Goal: Task Accomplishment & Management: Manage account settings

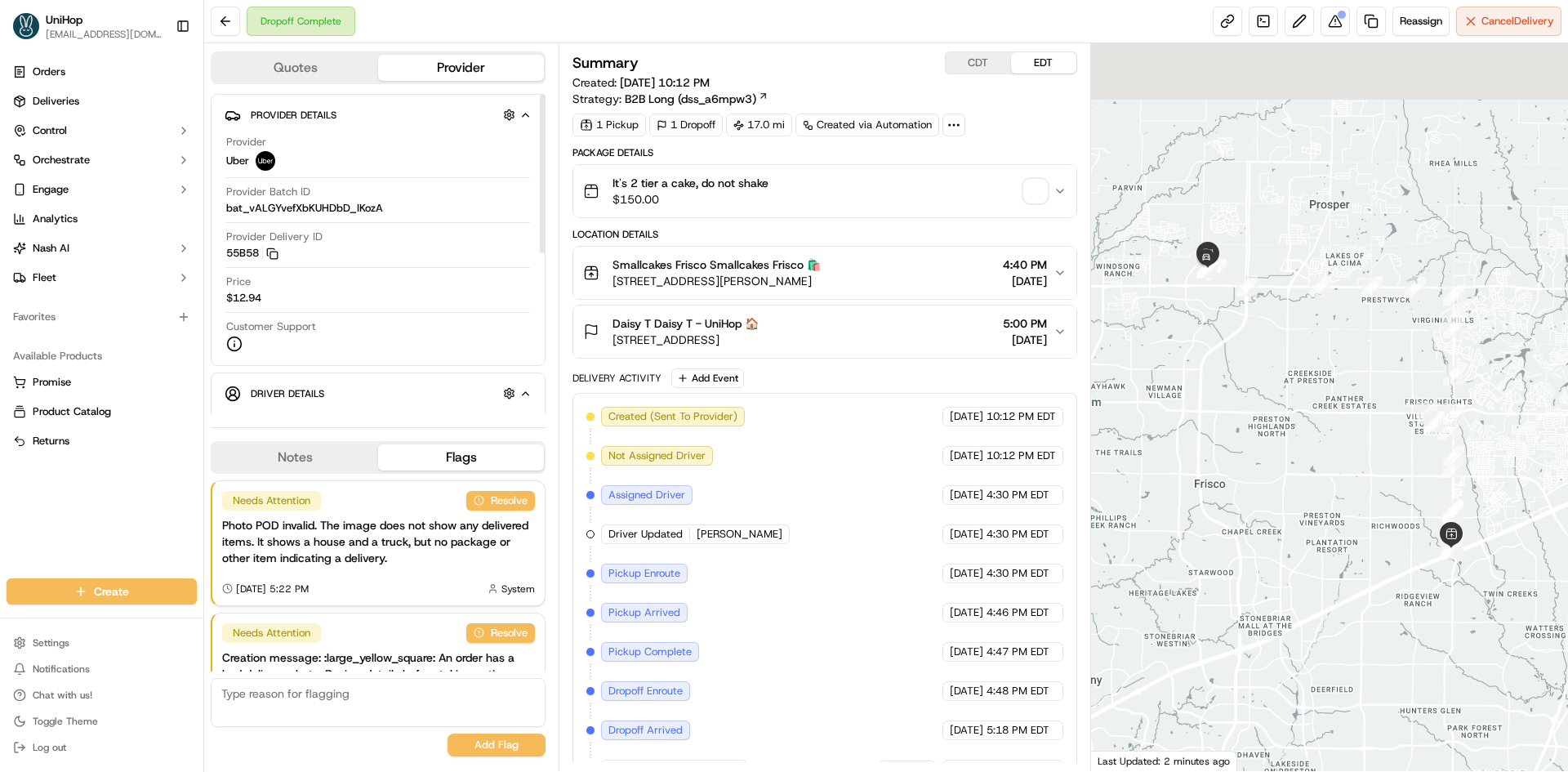
scroll to position [96, 0]
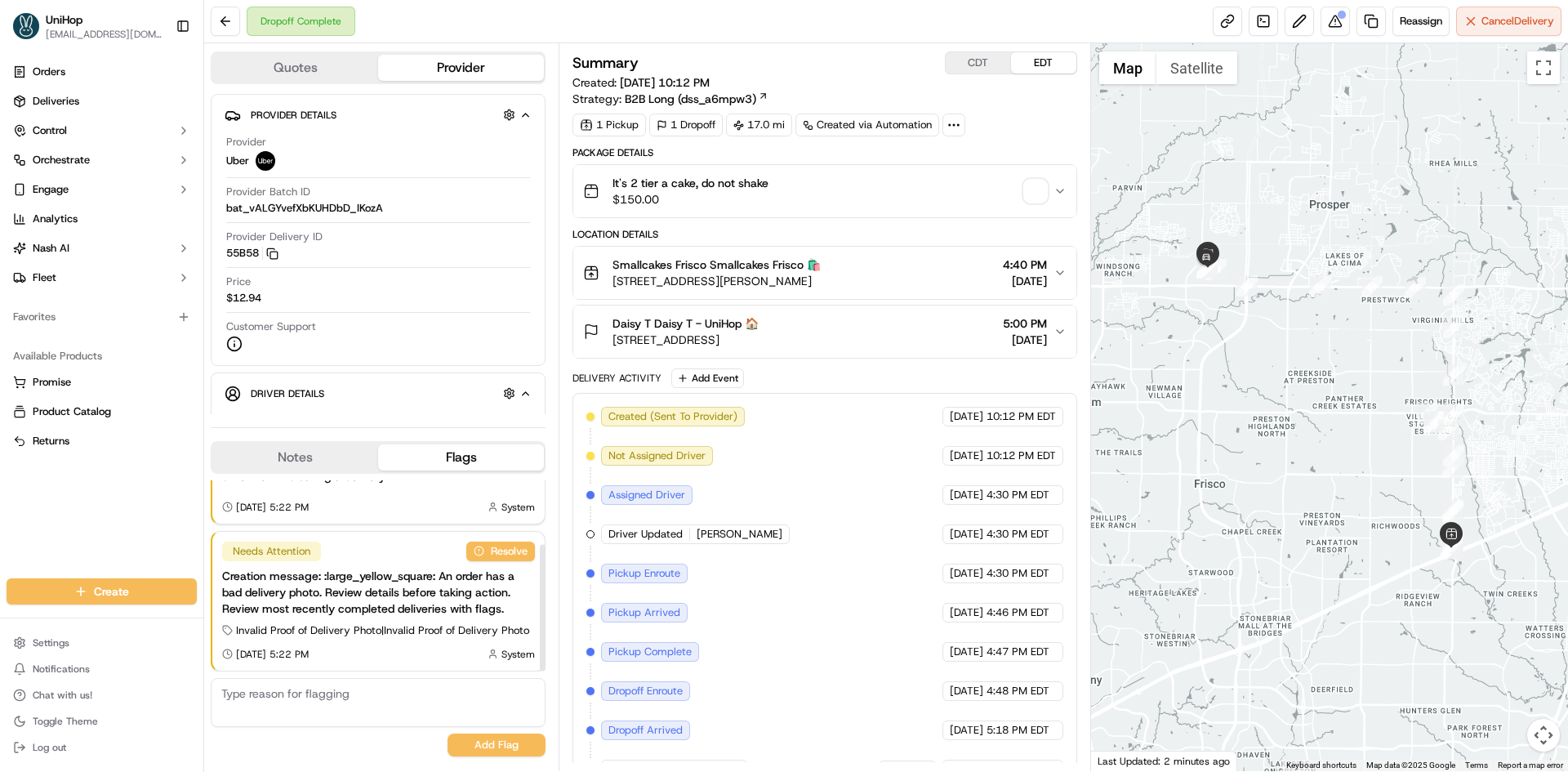
click at [304, 463] on button "Notes" at bounding box center [296, 457] width 166 height 26
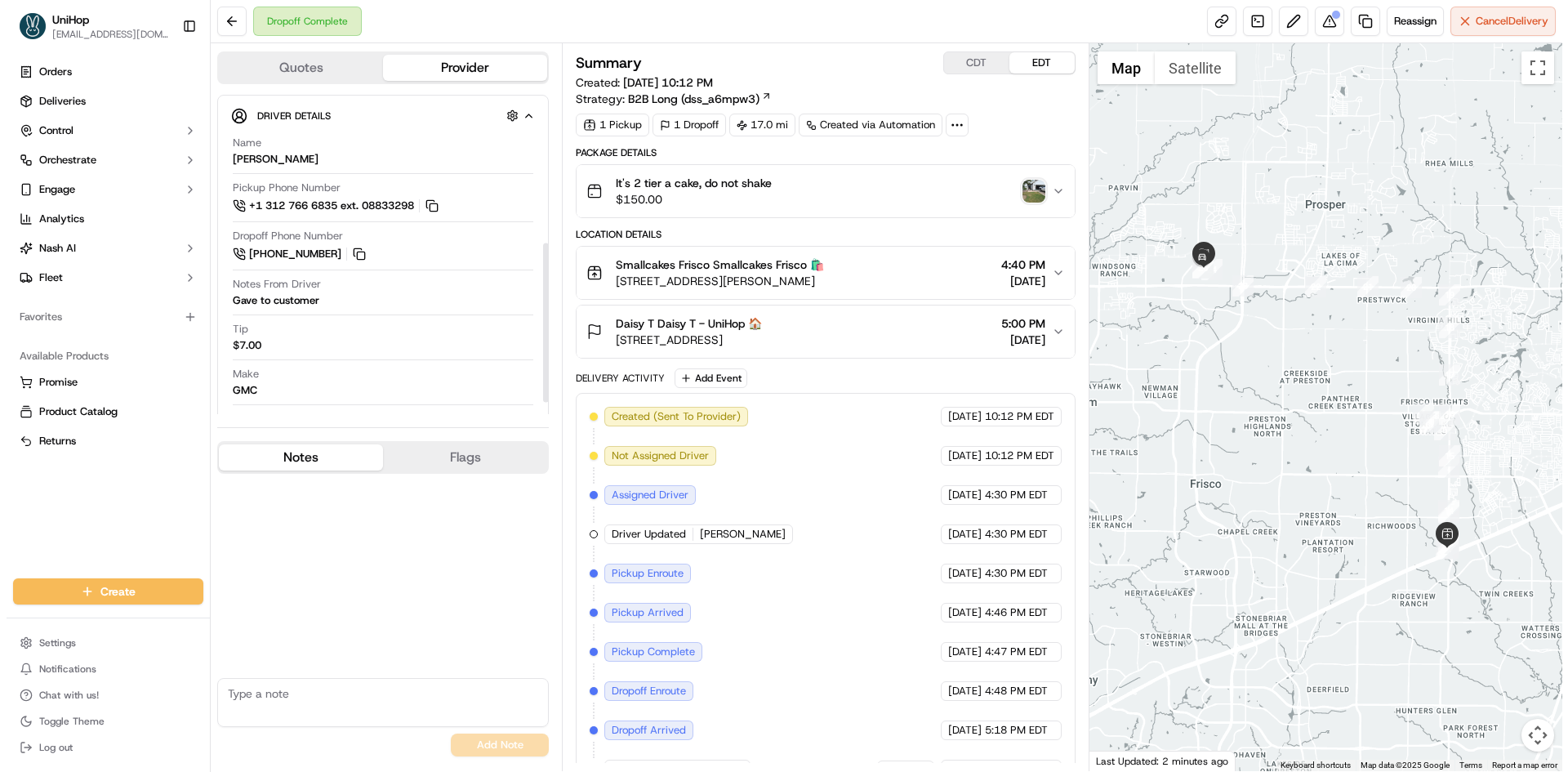
scroll to position [323, 0]
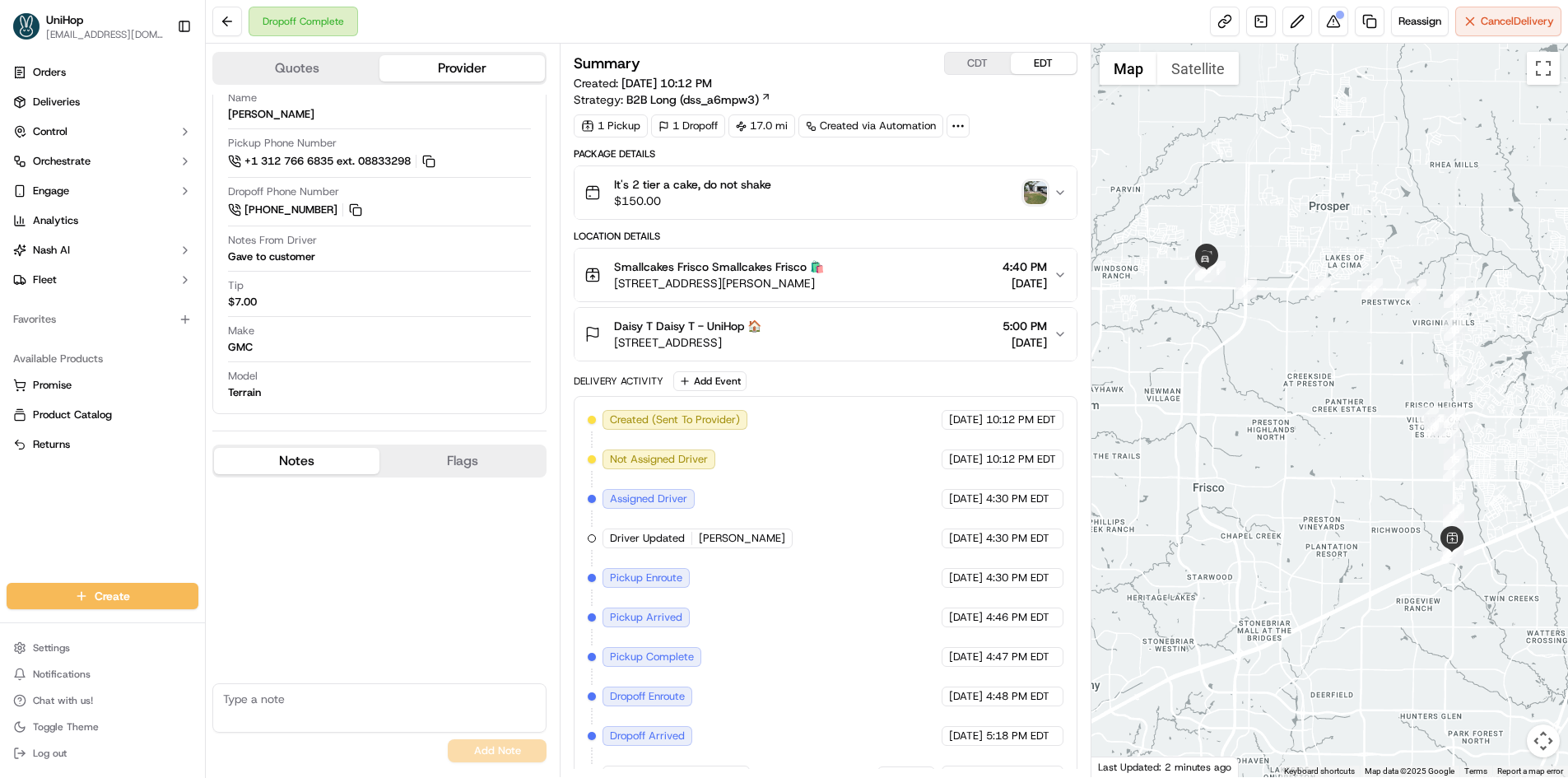
click at [1028, 200] on img "button" at bounding box center [1036, 193] width 23 height 23
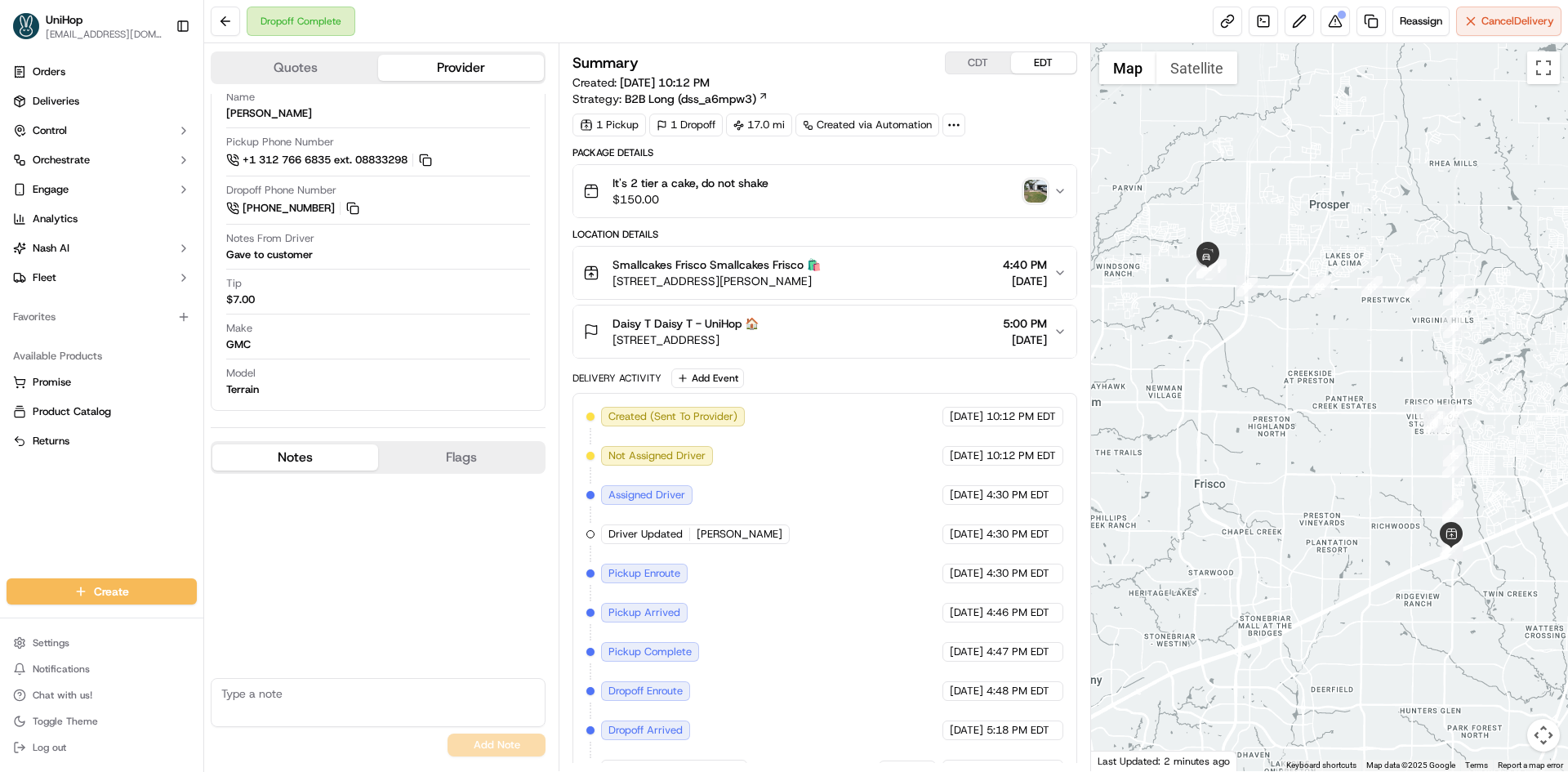
click at [1024, 198] on div "button" at bounding box center [1036, 191] width 23 height 23
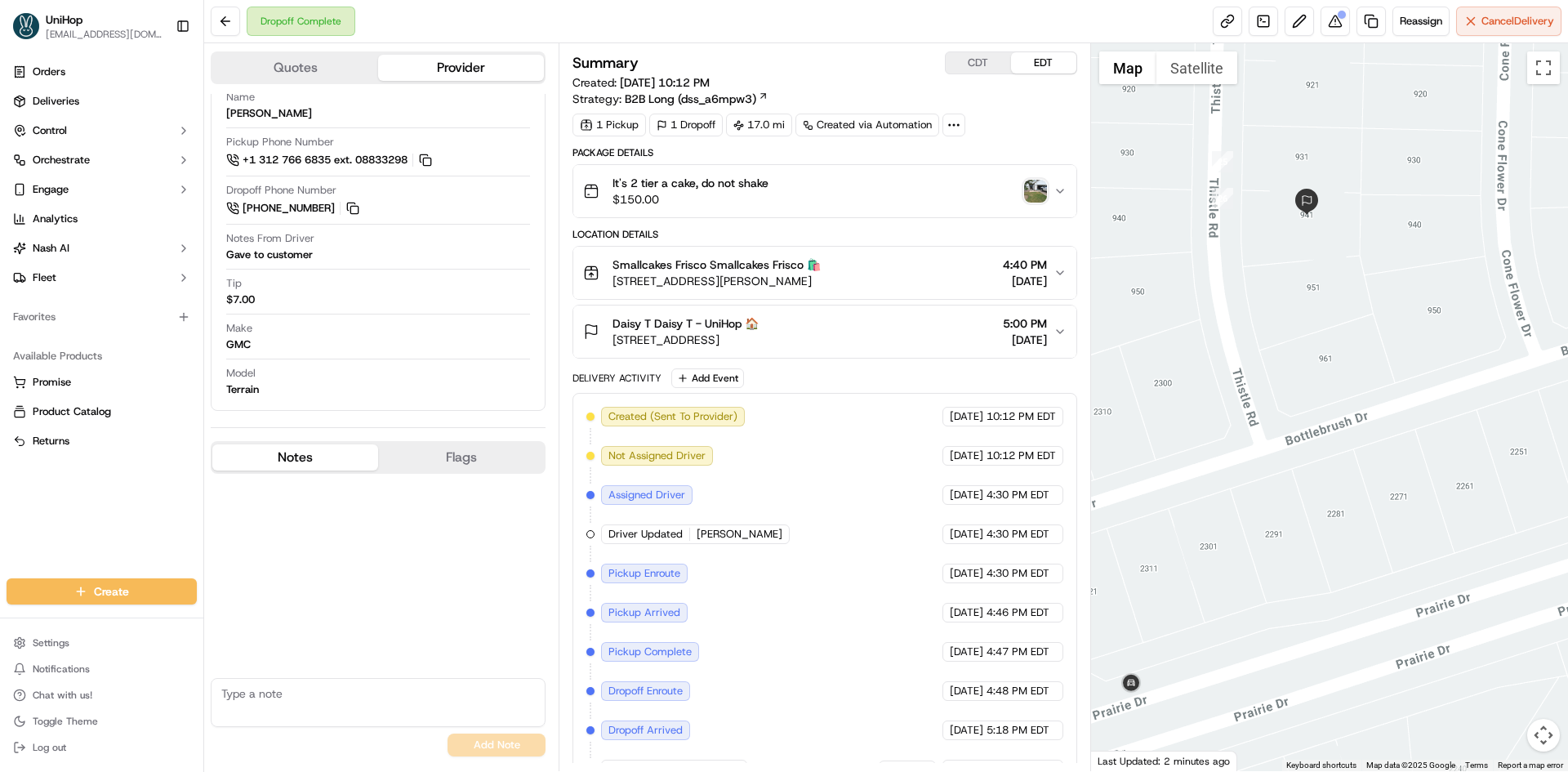
click at [1254, 242] on div at bounding box center [1329, 407] width 478 height 727
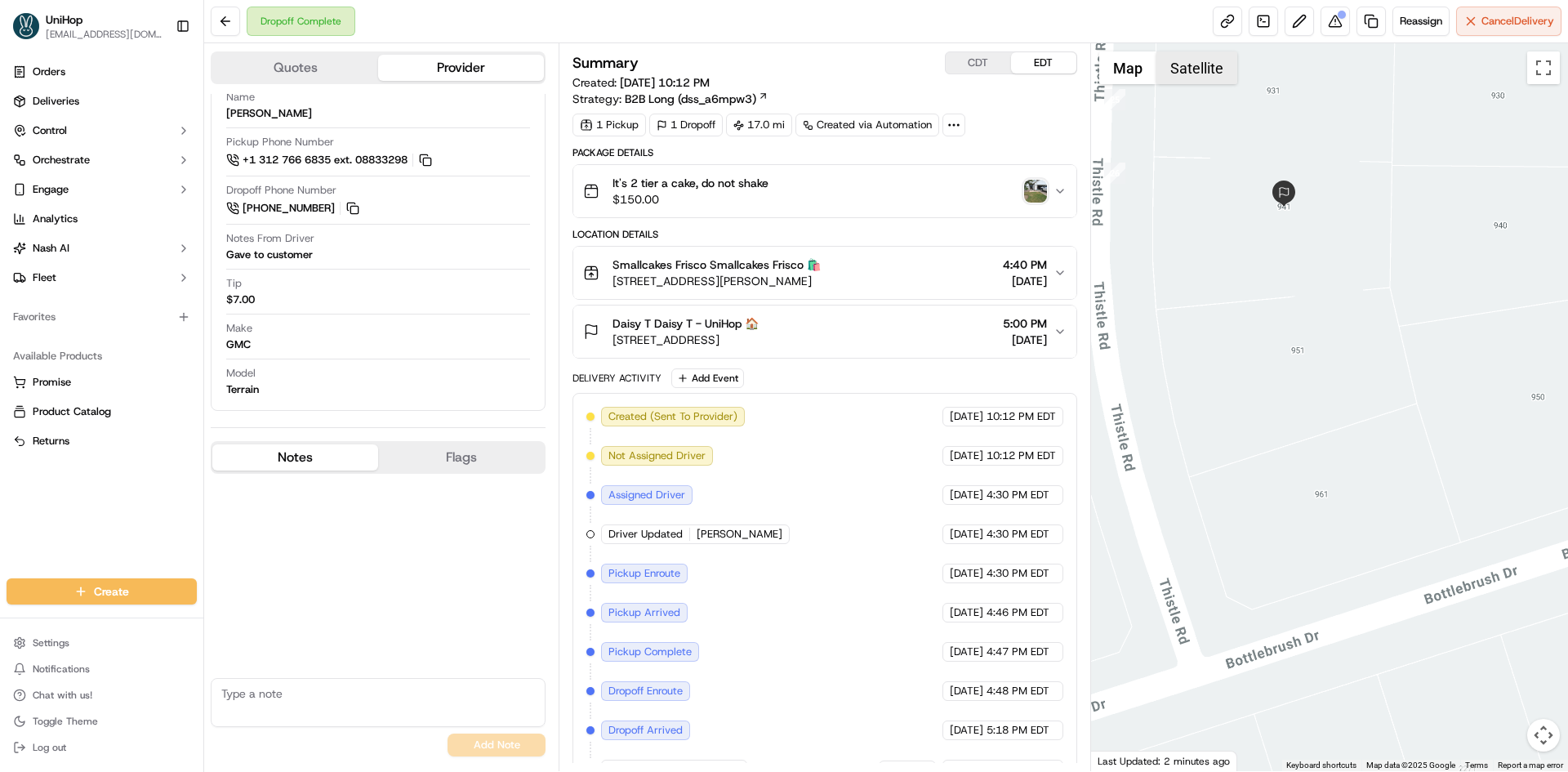
click at [1189, 64] on button "Satellite" at bounding box center [1196, 68] width 80 height 33
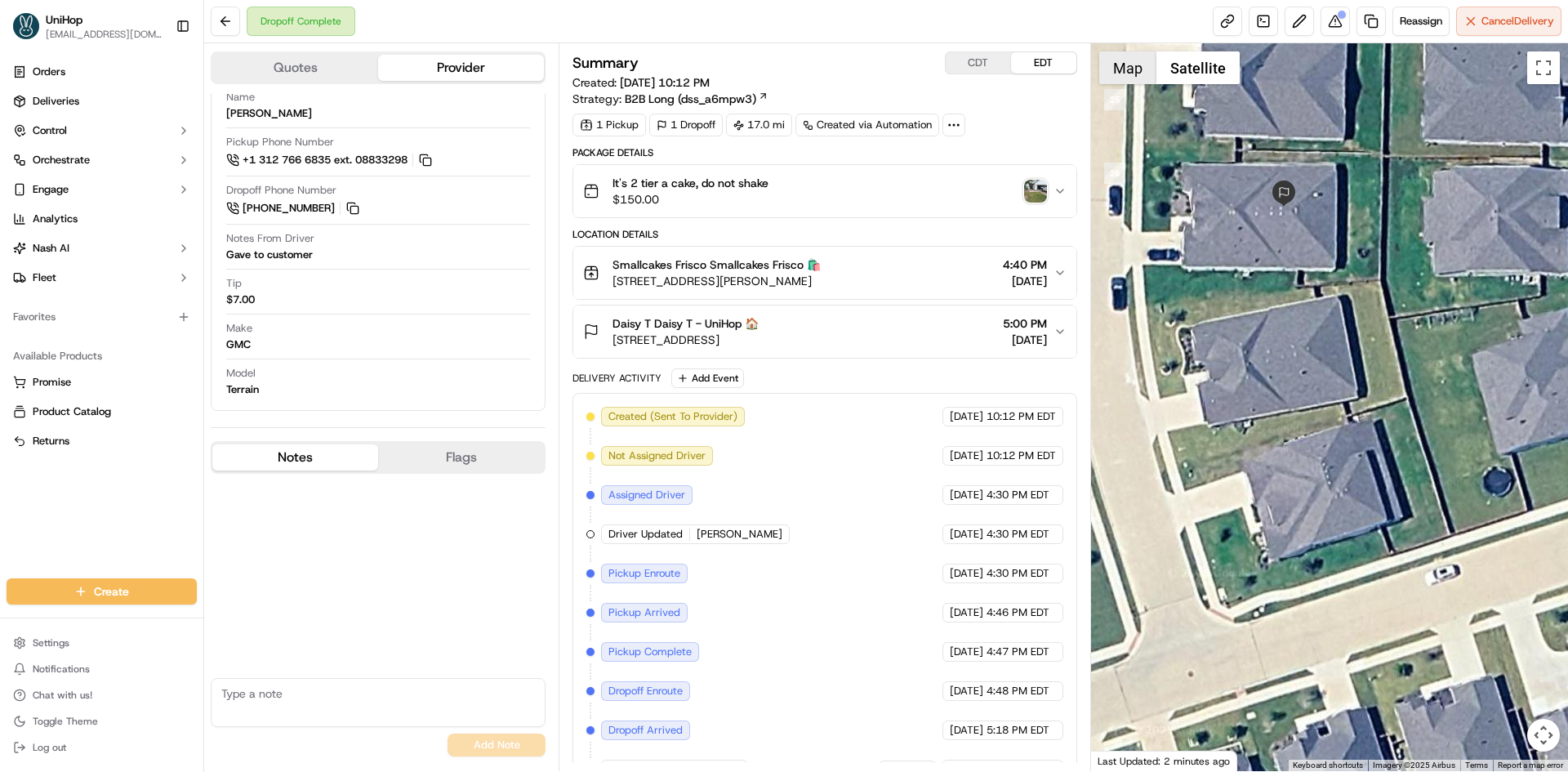
click at [1135, 67] on button "Map" at bounding box center [1128, 68] width 57 height 33
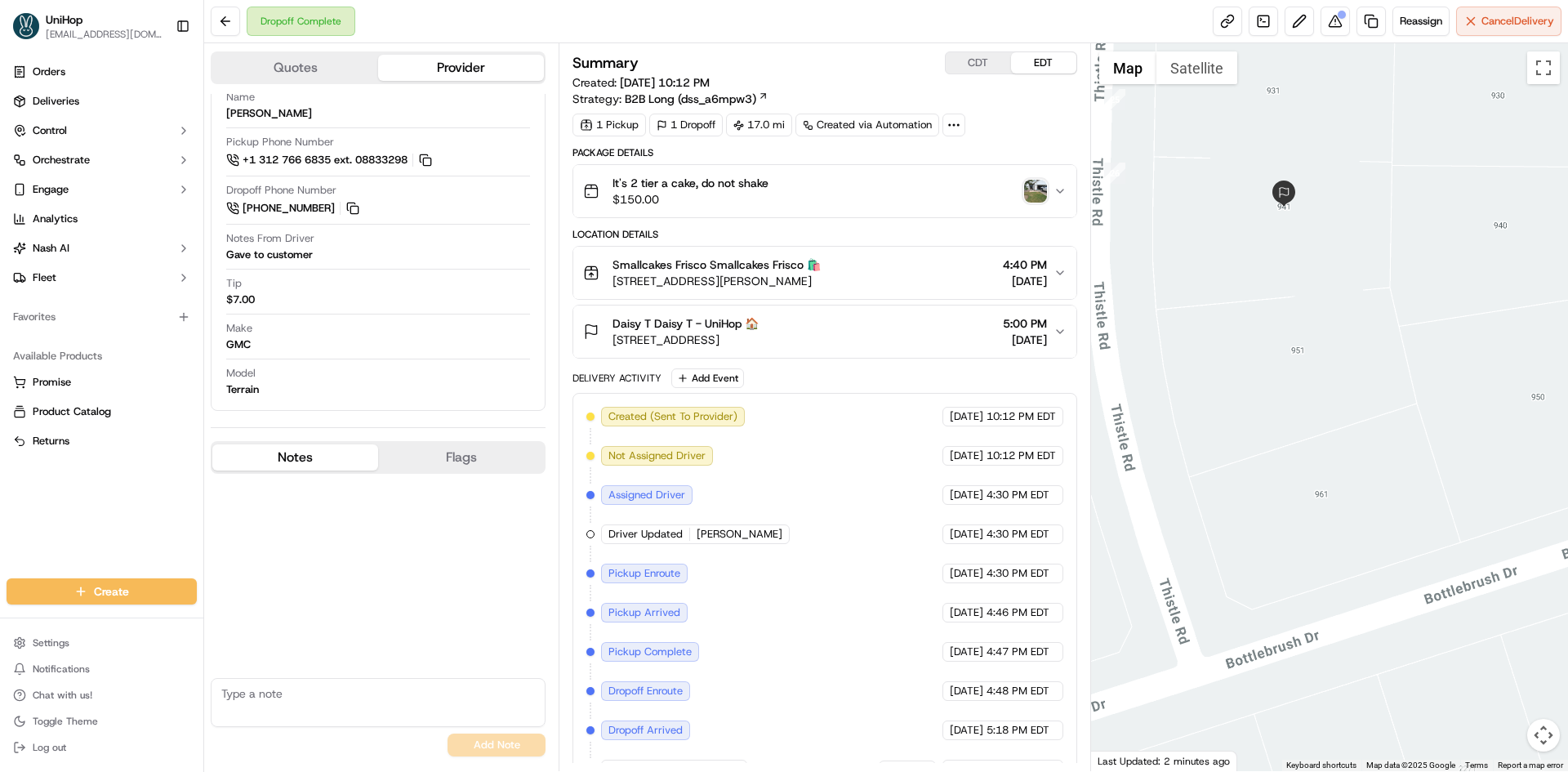
click at [324, 735] on div "No results found Add Note" at bounding box center [378, 717] width 335 height 79
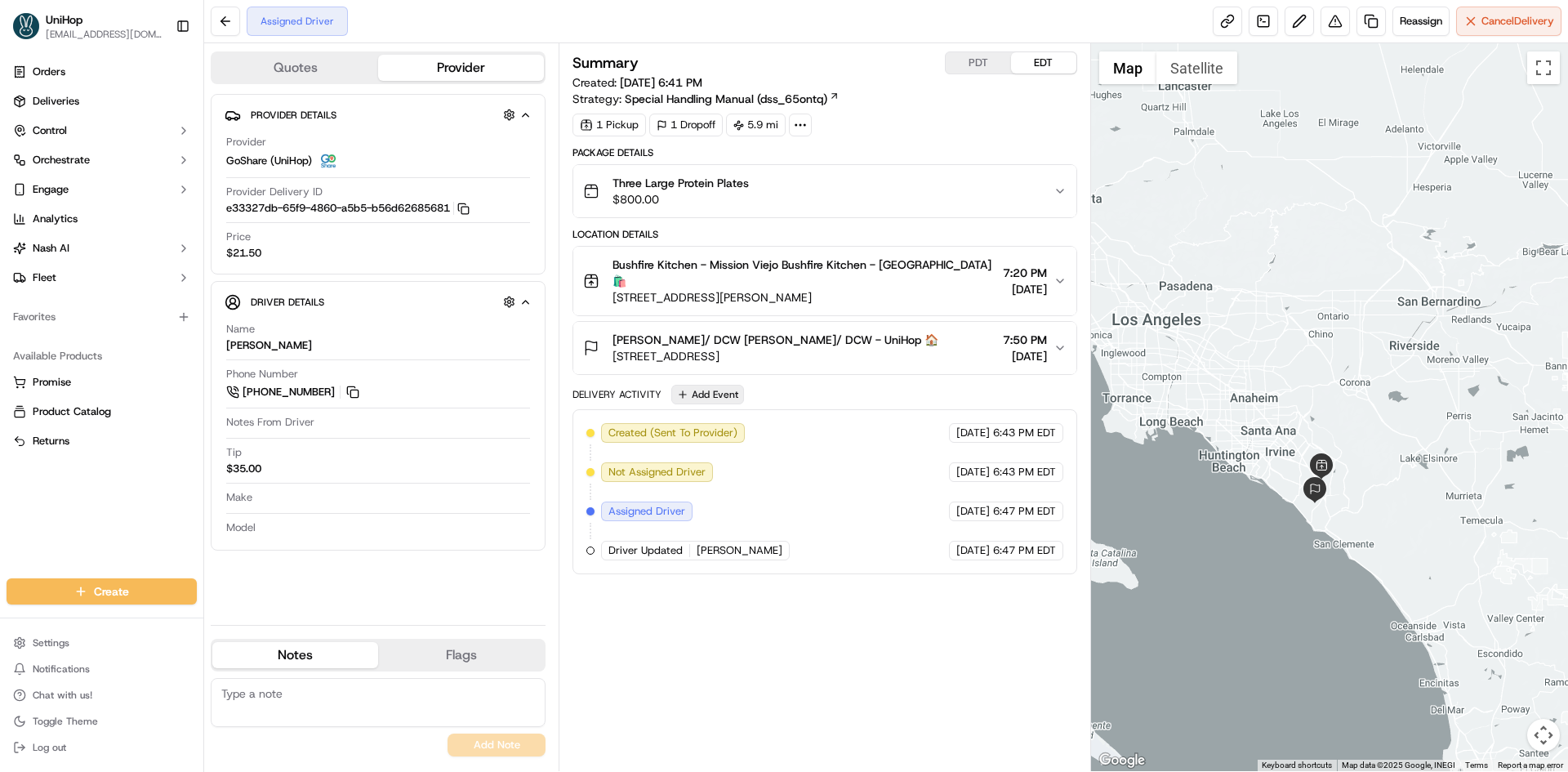
click at [713, 384] on button "Add Event" at bounding box center [707, 394] width 72 height 20
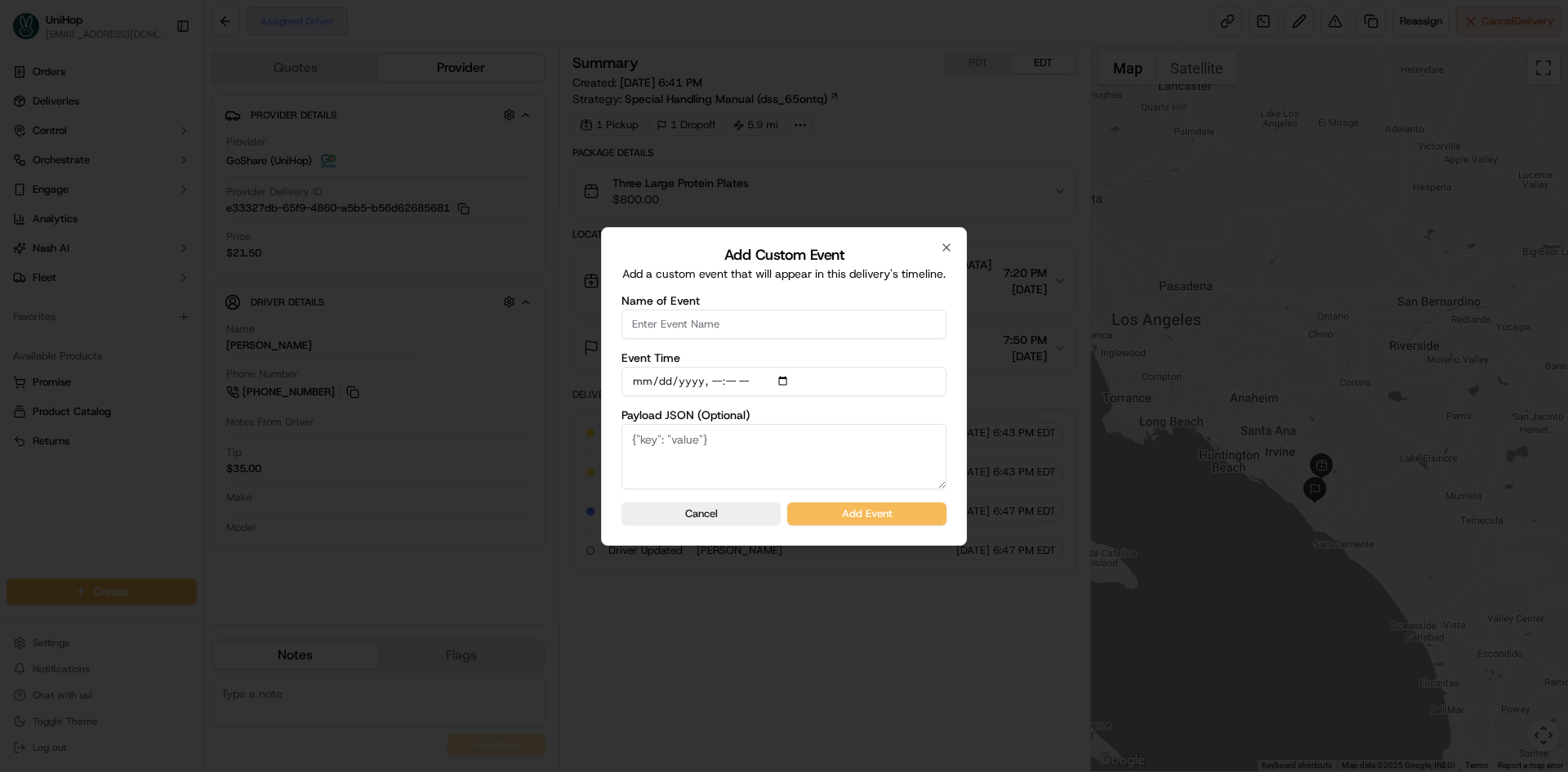
click at [724, 318] on input "Name of Event" at bounding box center [784, 323] width 325 height 29
type input "Driver Confirmed"
click at [784, 382] on input "Event Time" at bounding box center [784, 381] width 325 height 29
type input "2025-09-20T17:34"
click at [952, 421] on div "Add Custom Event Add a custom event that will appear in this delivery's timelin…" at bounding box center [784, 386] width 365 height 318
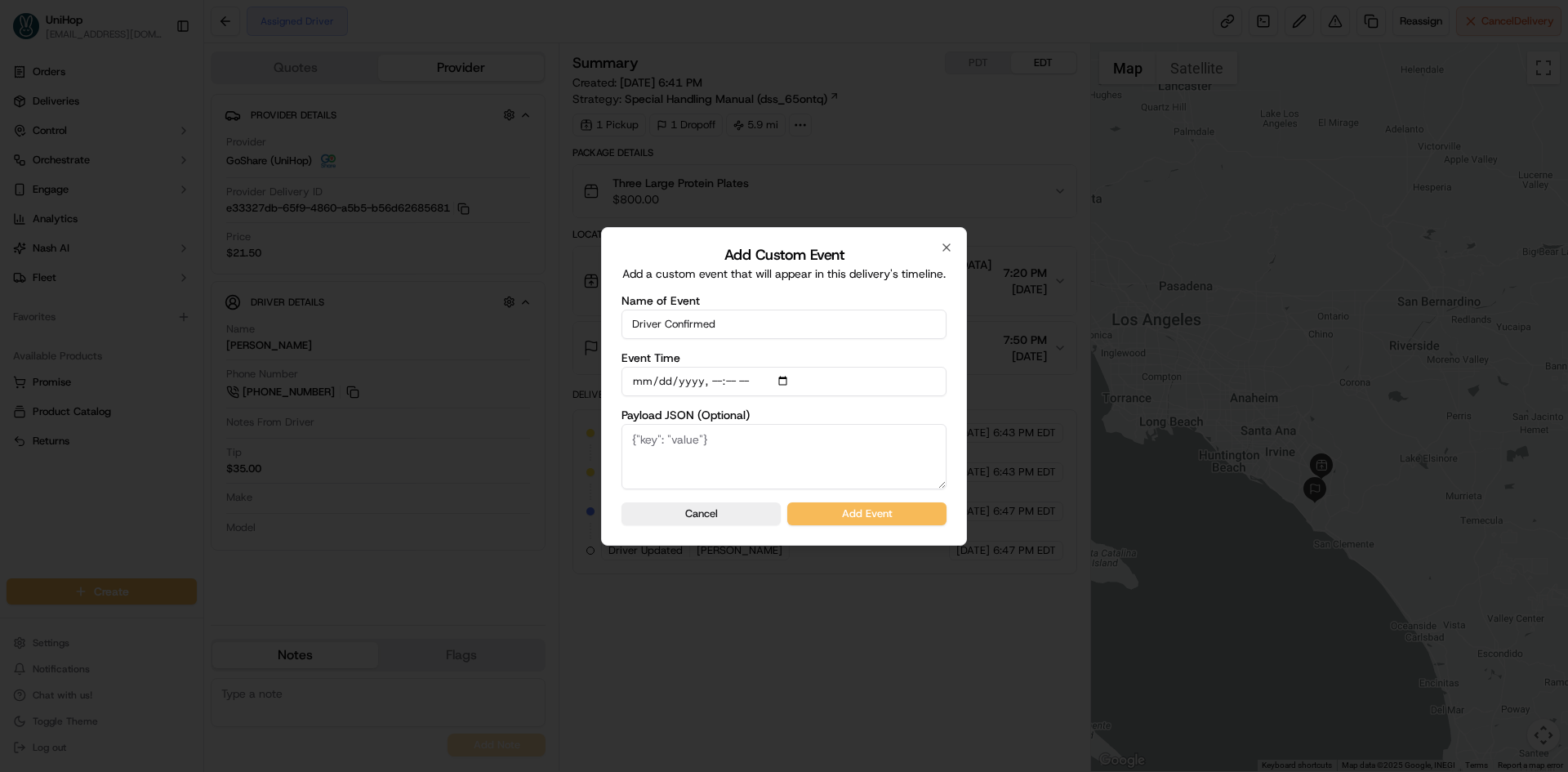
click at [910, 525] on div "Add Custom Event Add a custom event that will appear in this delivery's timelin…" at bounding box center [784, 386] width 365 height 318
click at [904, 518] on button "Add Event" at bounding box center [867, 514] width 159 height 23
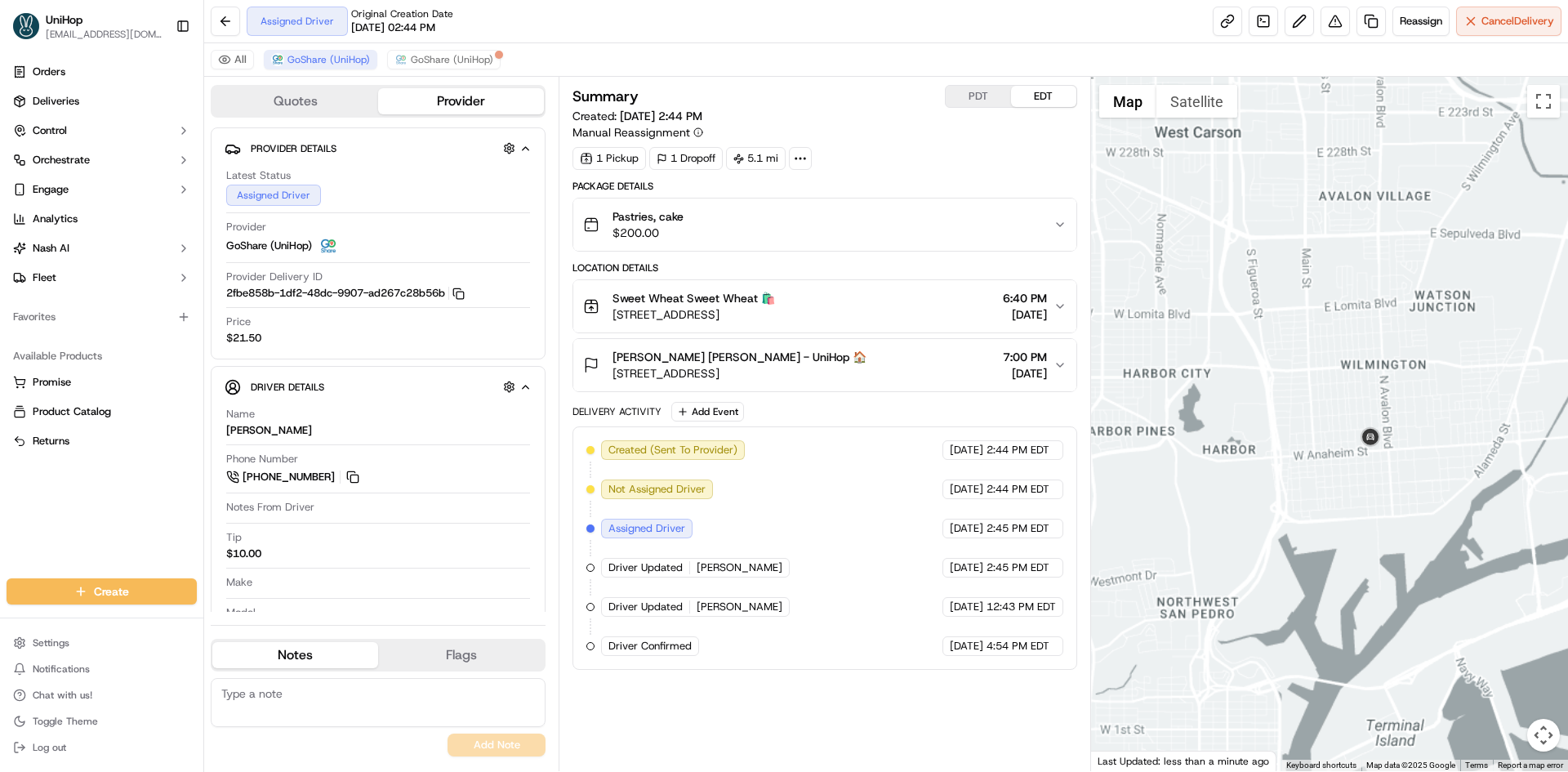
drag, startPoint x: 1302, startPoint y: 488, endPoint x: 1351, endPoint y: 476, distance: 50.4
click at [1336, 483] on div at bounding box center [1329, 424] width 478 height 694
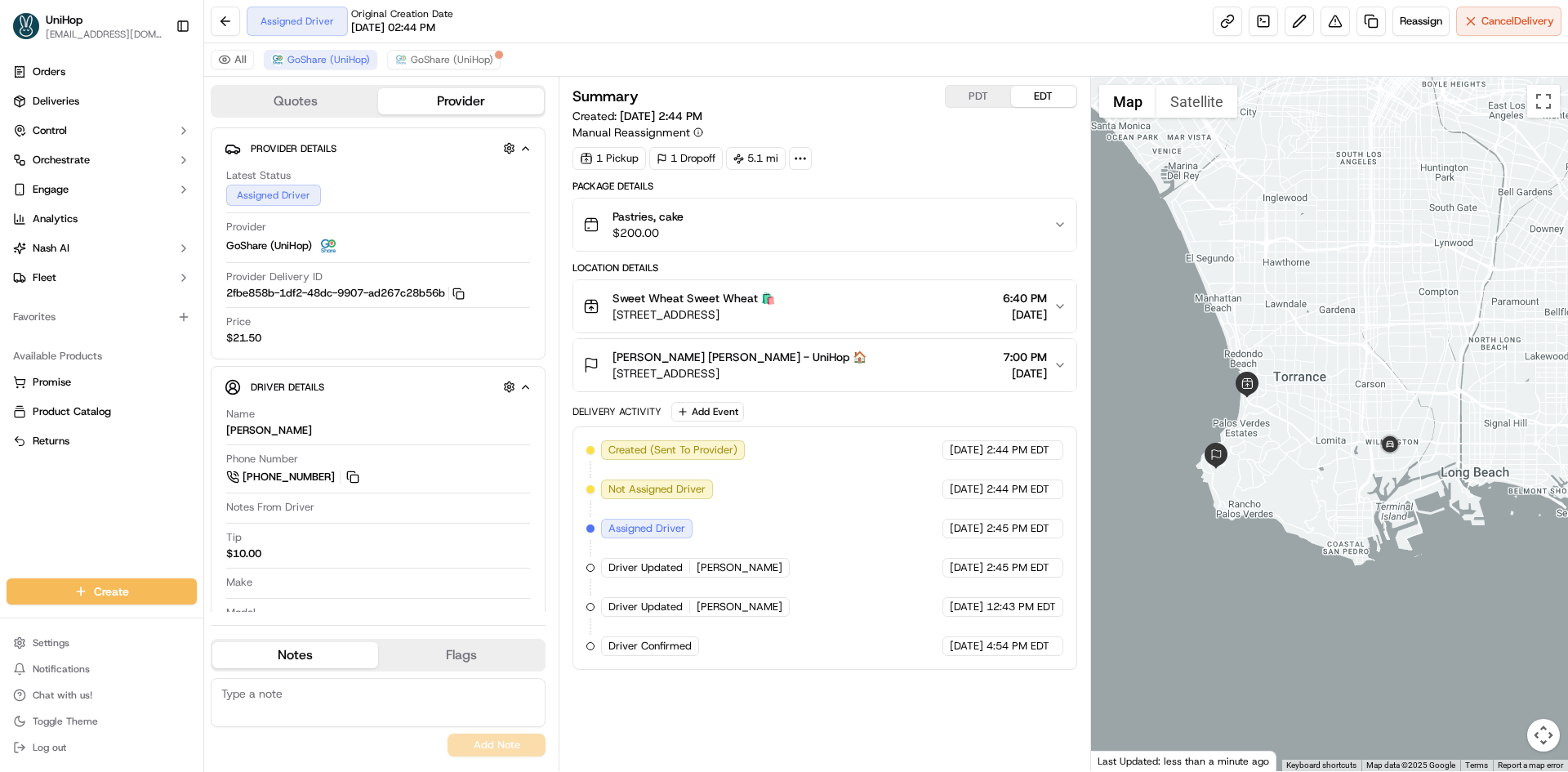
click at [1332, 462] on div at bounding box center [1329, 424] width 478 height 694
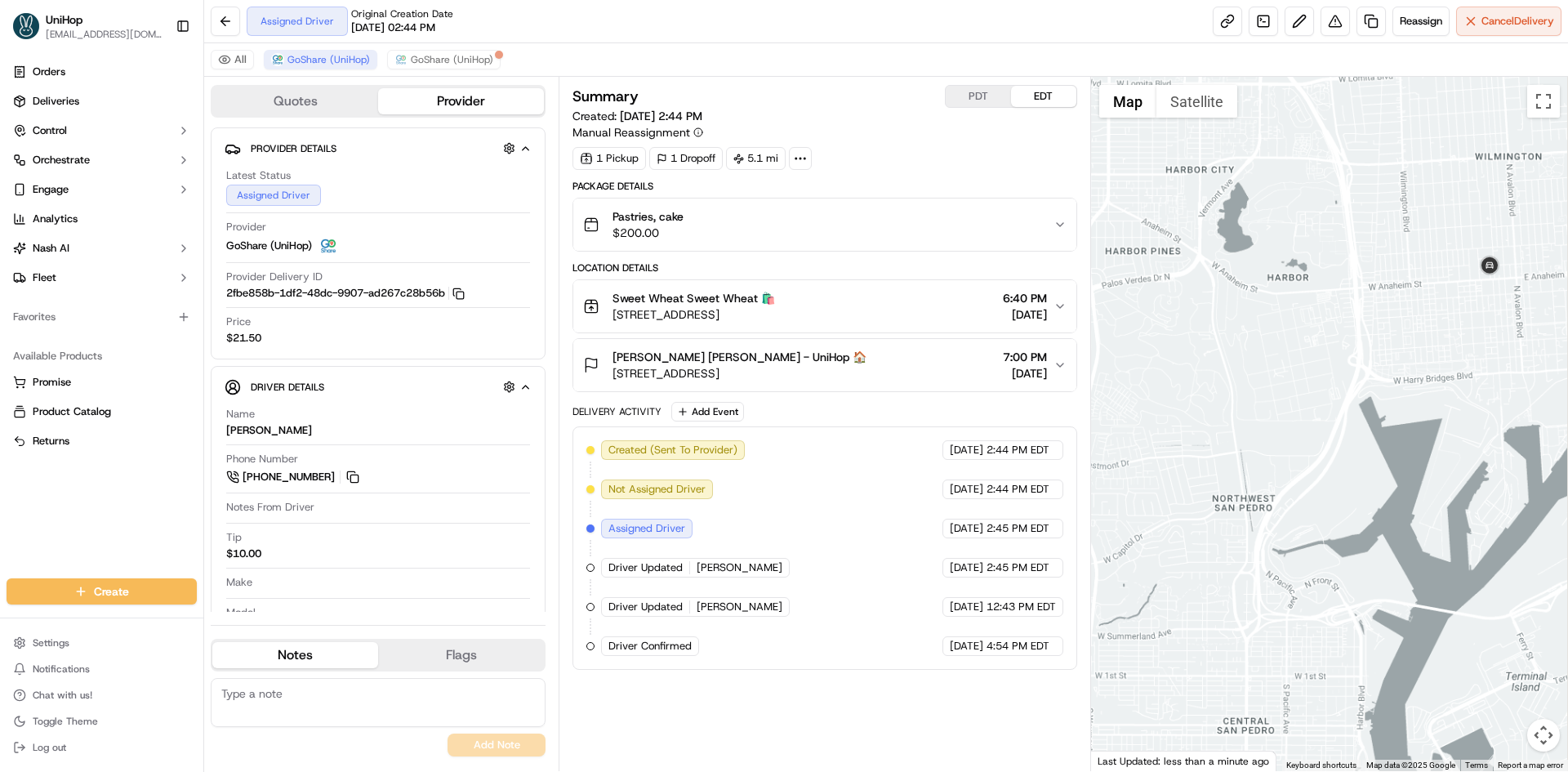
drag, startPoint x: 1527, startPoint y: 363, endPoint x: 1380, endPoint y: 365, distance: 147.0
click at [1382, 370] on div at bounding box center [1329, 424] width 478 height 694
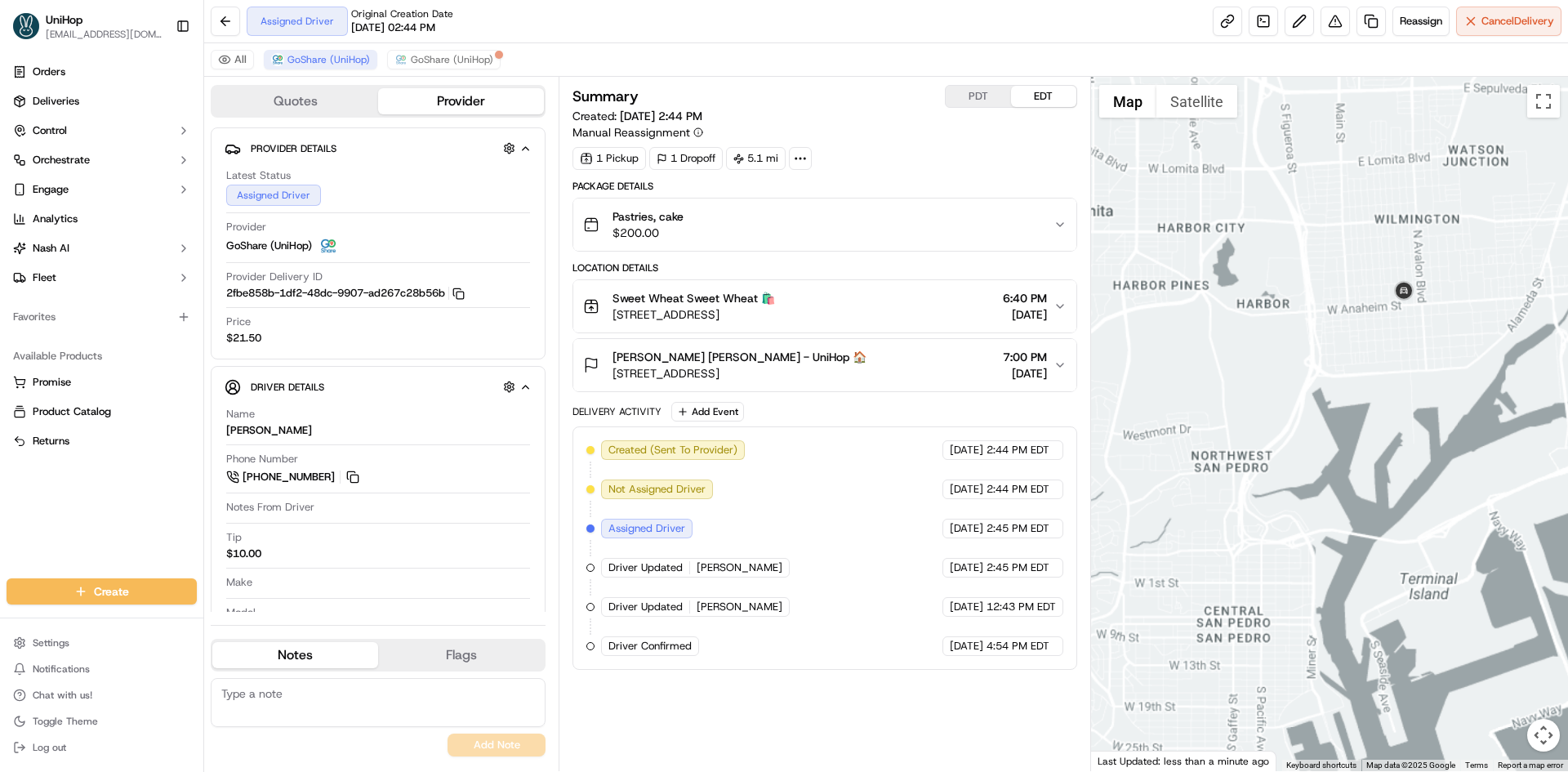
drag, startPoint x: 1302, startPoint y: 365, endPoint x: 1317, endPoint y: 373, distance: 17.0
click at [1306, 367] on div at bounding box center [1329, 424] width 478 height 694
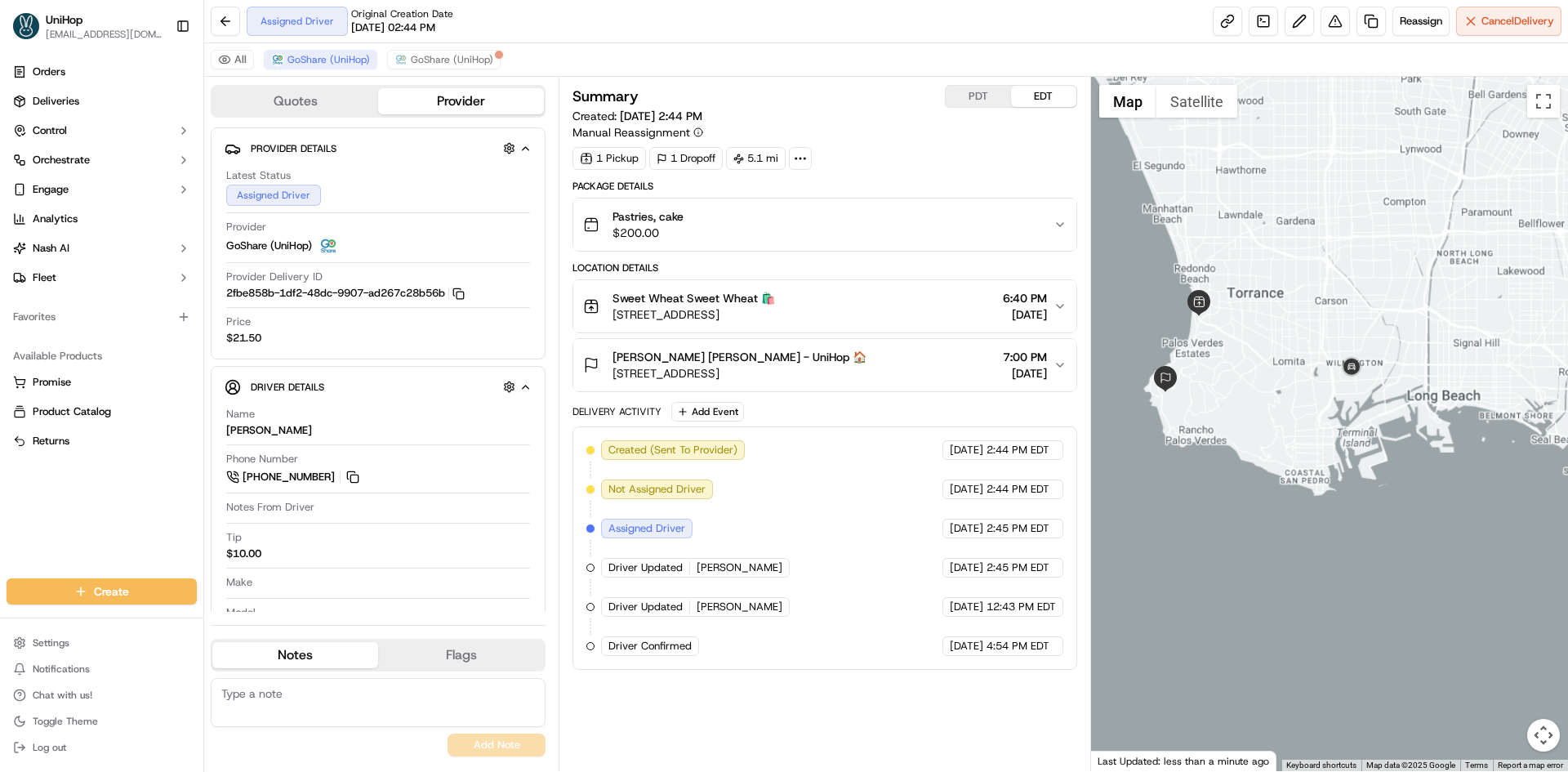
drag, startPoint x: 1287, startPoint y: 370, endPoint x: 1306, endPoint y: 409, distance: 43.4
click at [1305, 408] on div at bounding box center [1329, 424] width 478 height 694
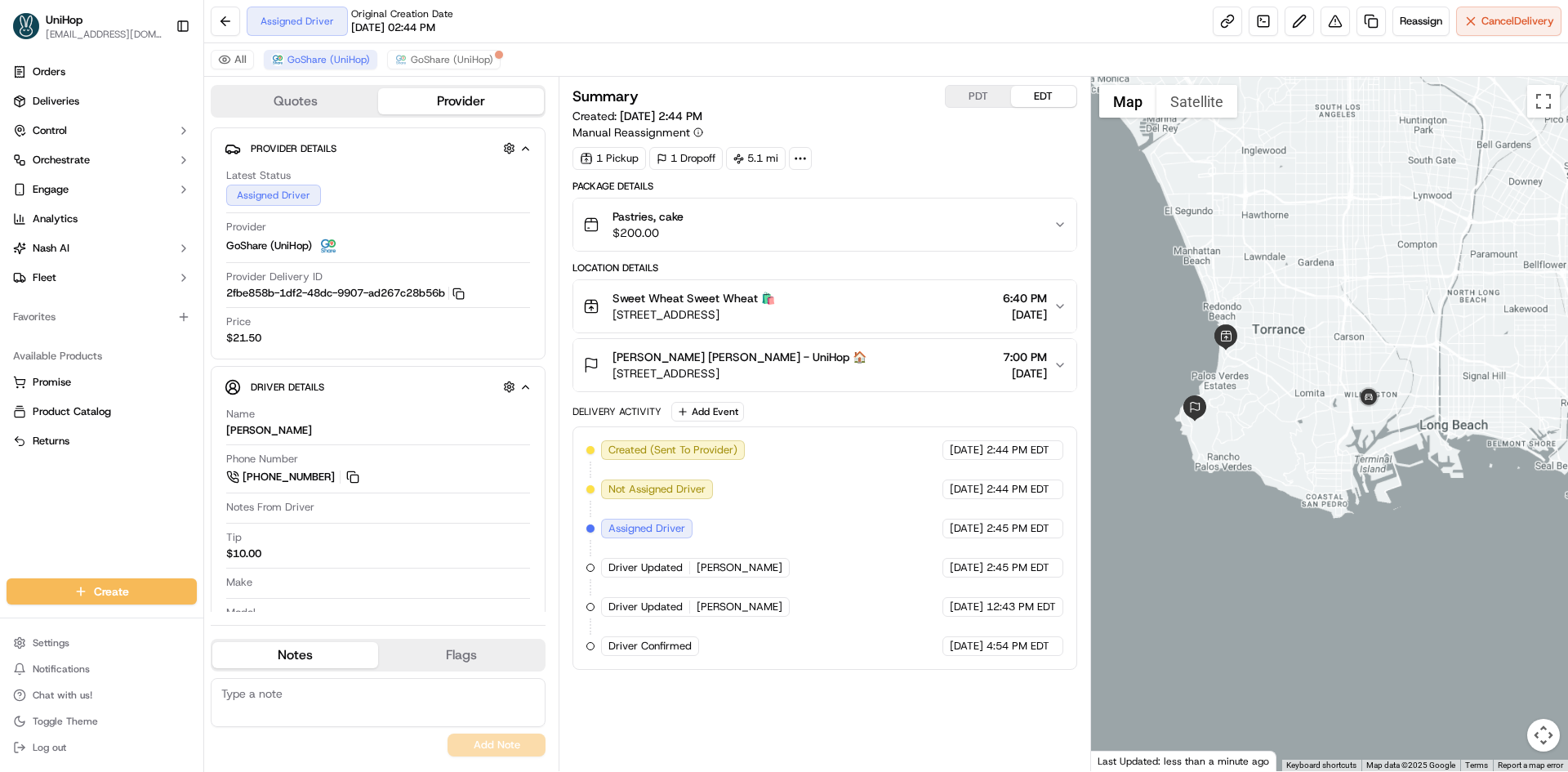
click at [970, 90] on button "PDT" at bounding box center [977, 96] width 65 height 21
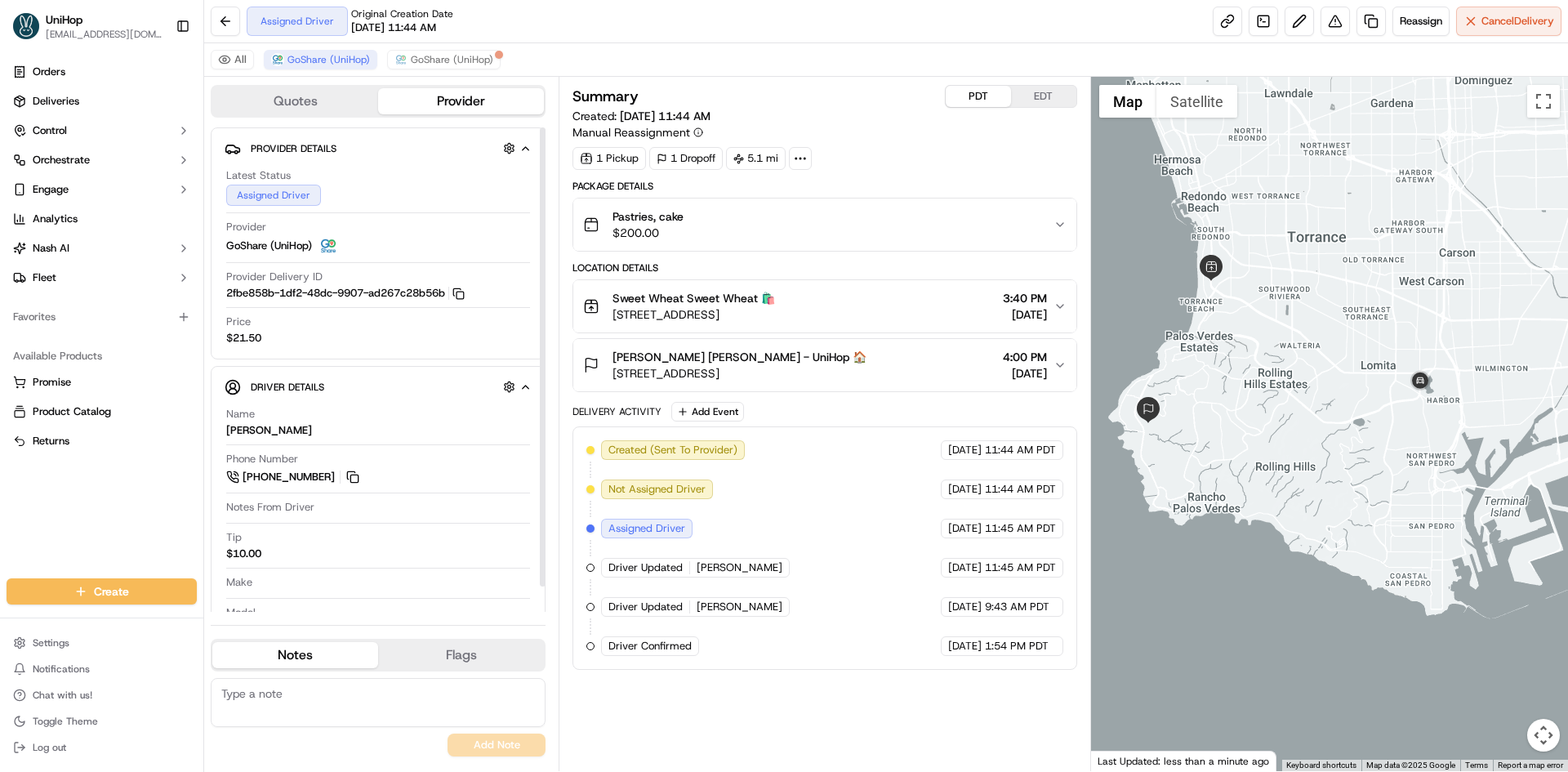
click at [348, 474] on button at bounding box center [353, 477] width 18 height 18
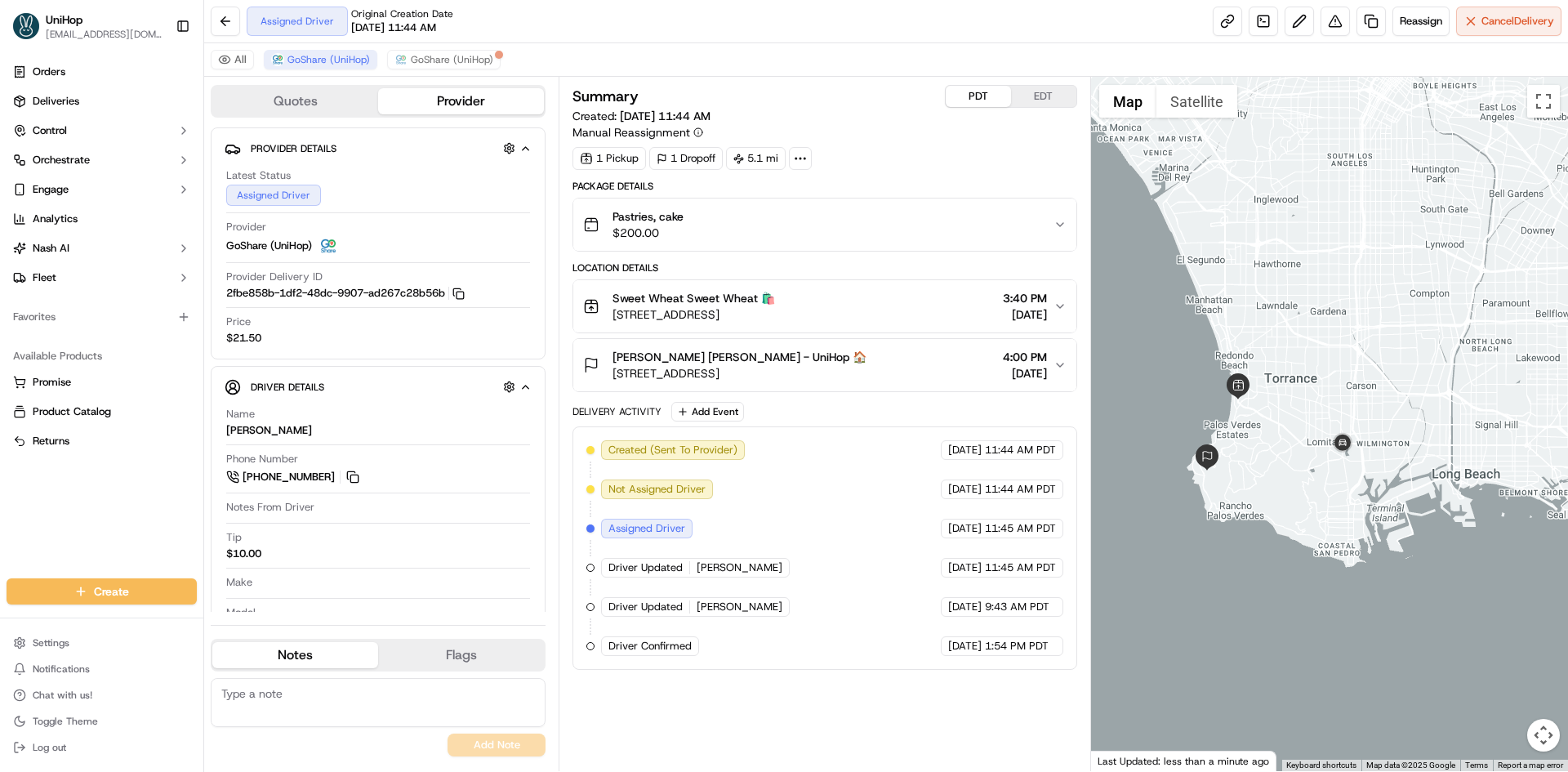
drag, startPoint x: 80, startPoint y: 524, endPoint x: 311, endPoint y: 390, distance: 267.1
click at [80, 524] on div "Orders Deliveries Control Orchestrate Engage Analytics Nash AI Fleet Favorites …" at bounding box center [102, 308] width 204 height 513
click at [1071, 93] on button "EDT" at bounding box center [1044, 96] width 65 height 21
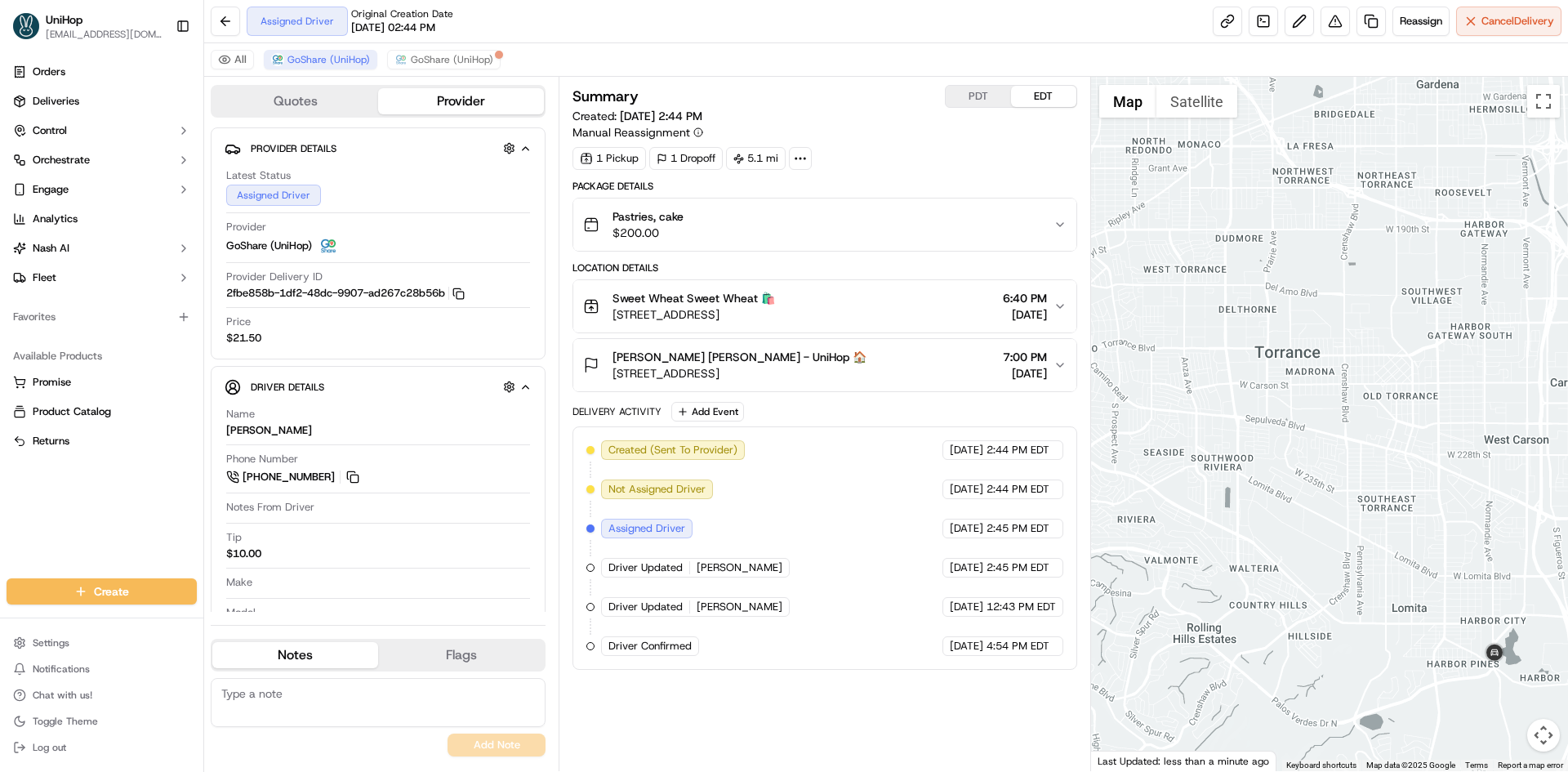
drag, startPoint x: 1441, startPoint y: 513, endPoint x: 1411, endPoint y: 481, distance: 43.9
click at [1411, 481] on div at bounding box center [1329, 424] width 478 height 694
drag, startPoint x: 1356, startPoint y: 520, endPoint x: 1382, endPoint y: 503, distance: 31.1
click at [1381, 504] on div at bounding box center [1329, 424] width 478 height 694
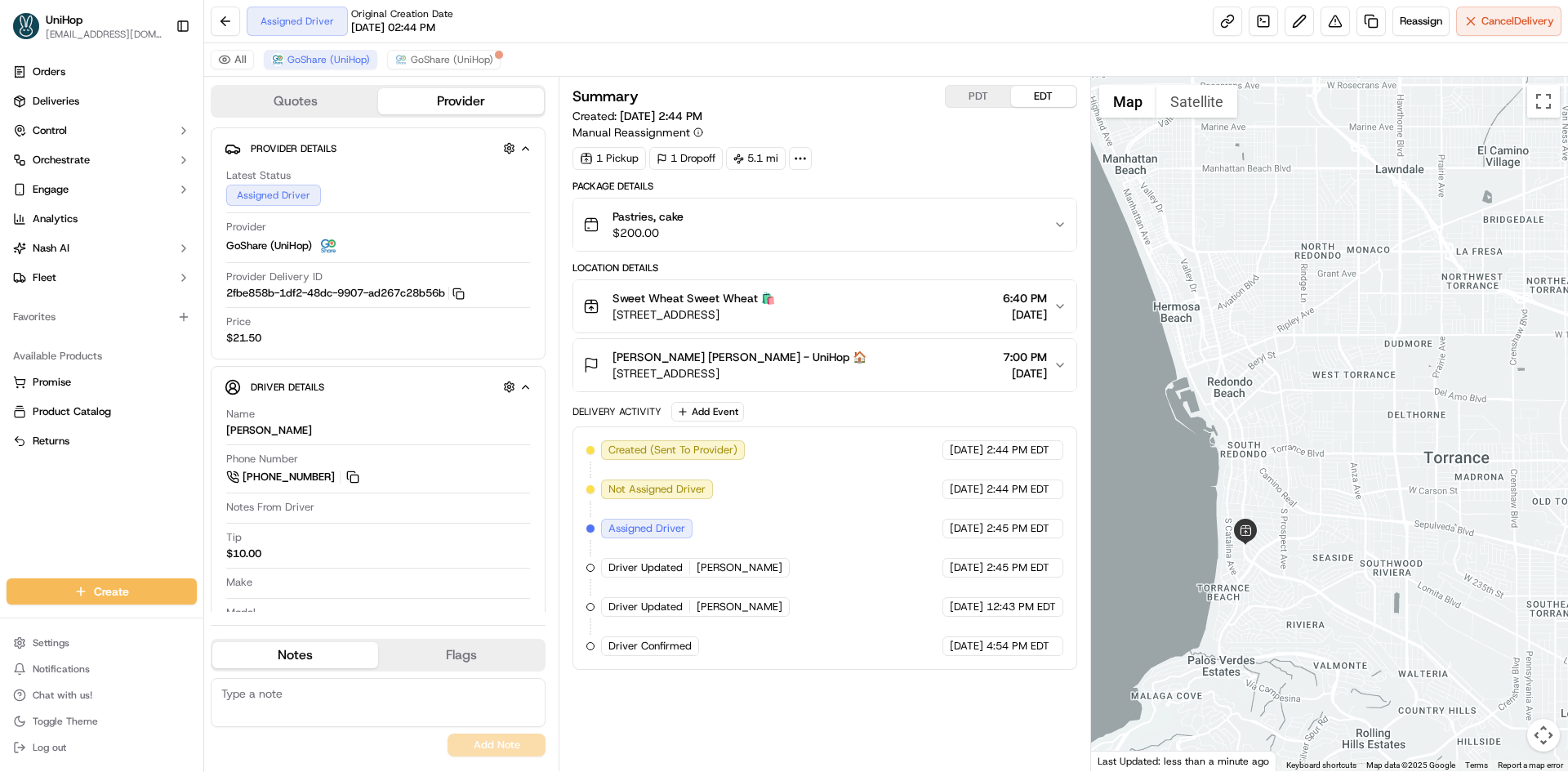
drag, startPoint x: 1321, startPoint y: 578, endPoint x: 1303, endPoint y: 517, distance: 63.6
click at [1316, 539] on div at bounding box center [1329, 424] width 478 height 694
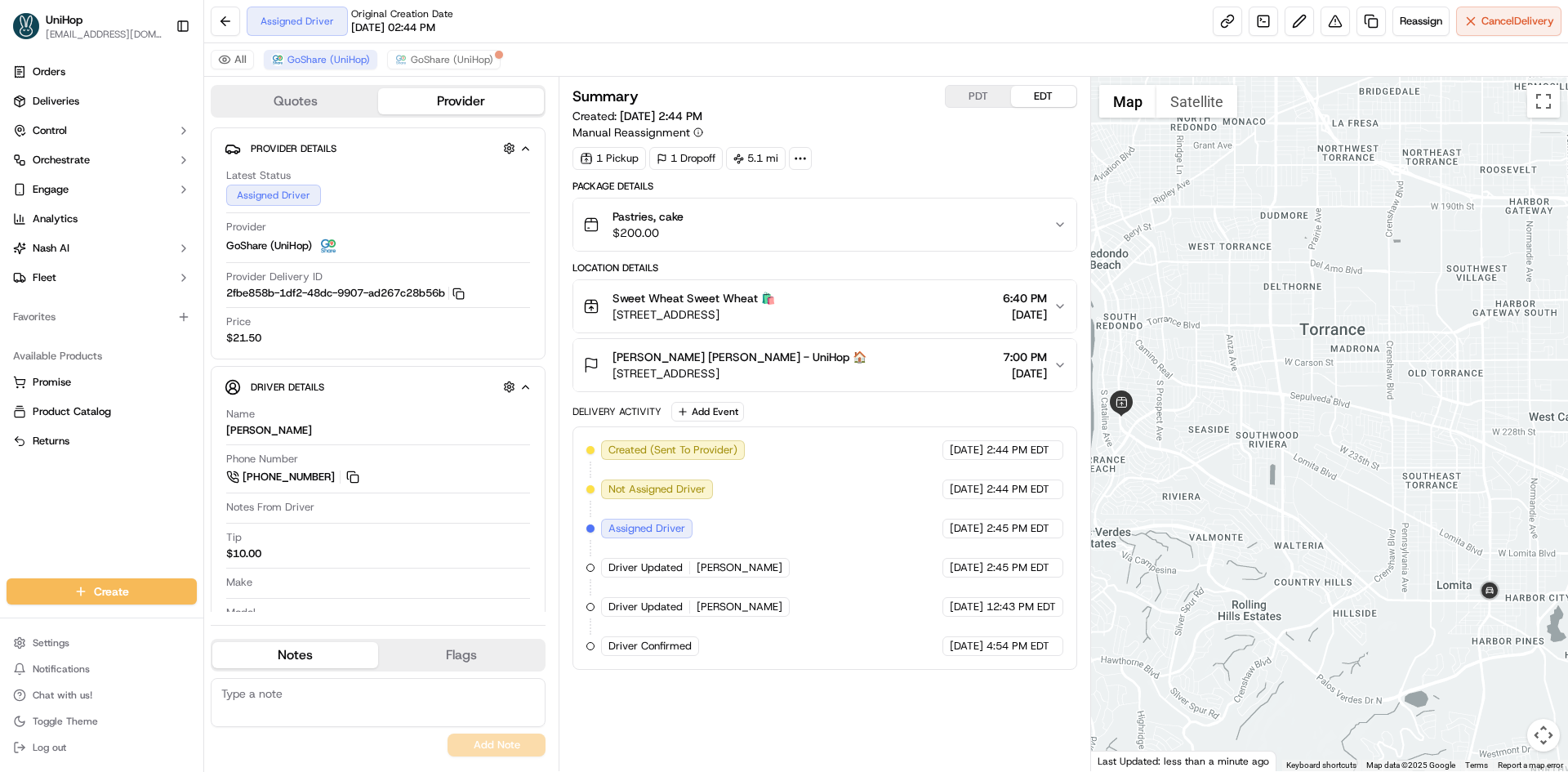
drag, startPoint x: 1343, startPoint y: 604, endPoint x: 1358, endPoint y: 591, distance: 19.8
click at [1356, 592] on div at bounding box center [1329, 424] width 478 height 694
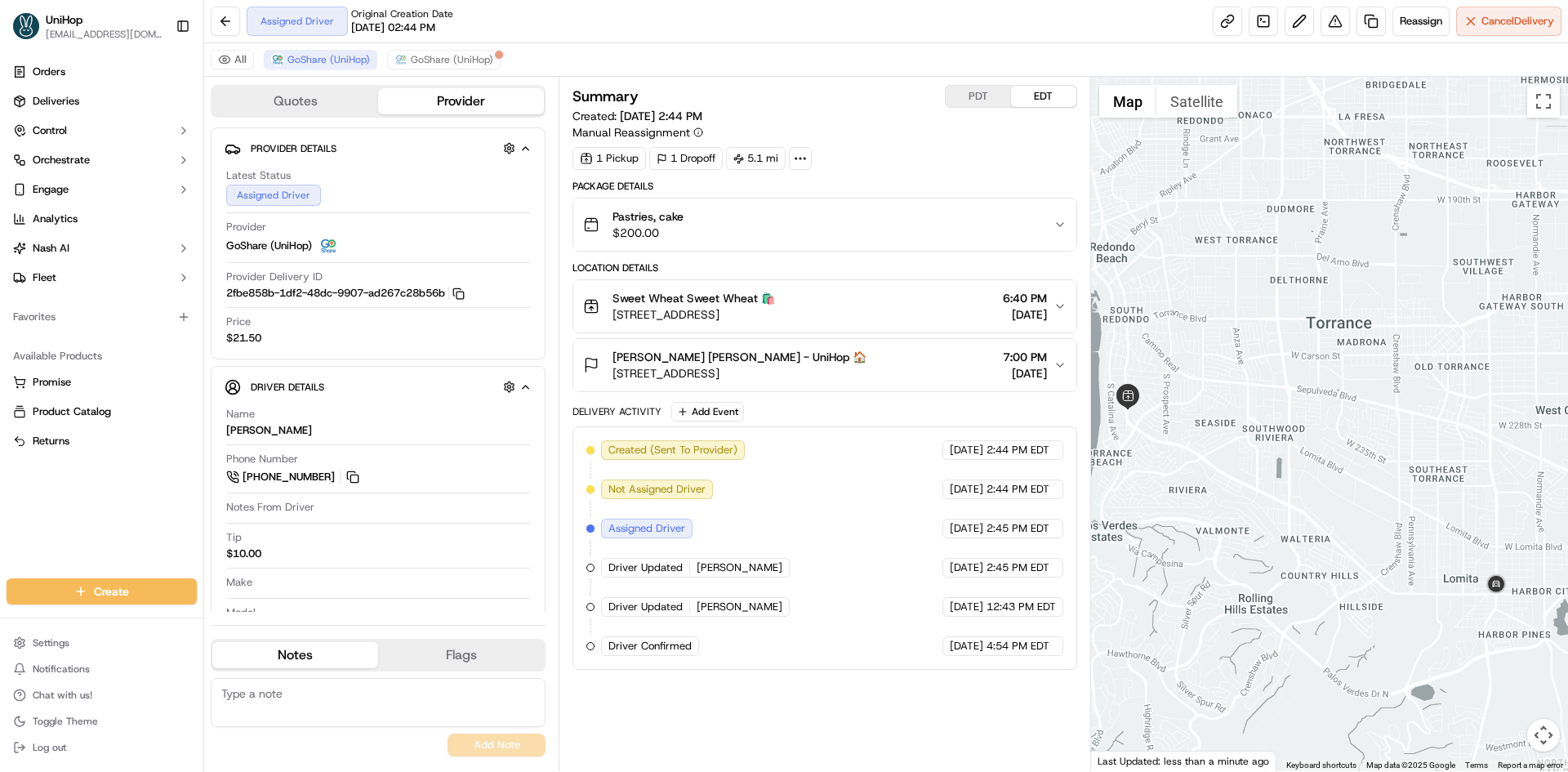
drag, startPoint x: 1337, startPoint y: 574, endPoint x: 1359, endPoint y: 571, distance: 22.2
click at [1358, 573] on div at bounding box center [1329, 424] width 478 height 694
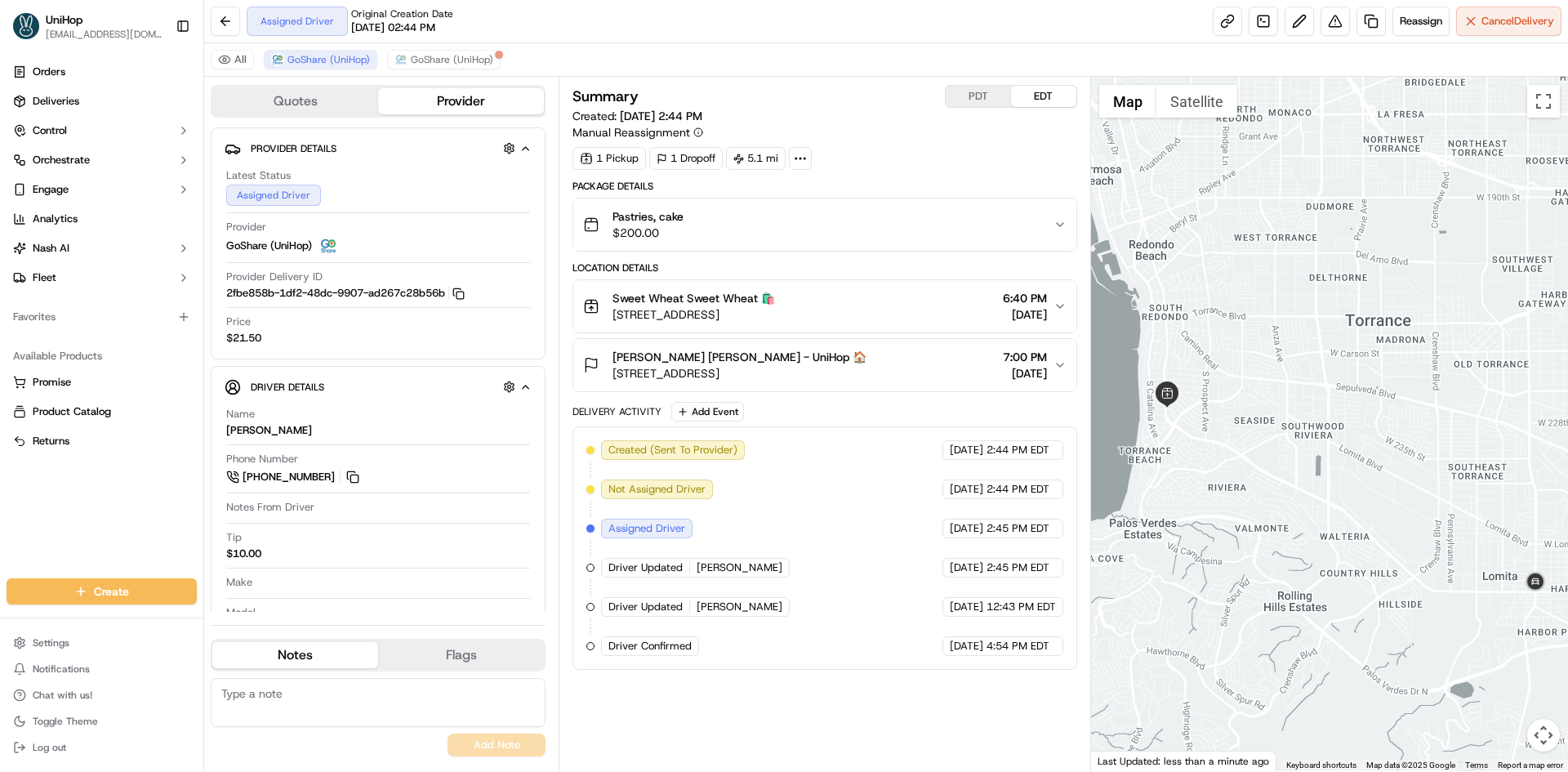
drag, startPoint x: 1337, startPoint y: 573, endPoint x: 1360, endPoint y: 560, distance: 26.4
click at [1359, 562] on div at bounding box center [1329, 424] width 478 height 694
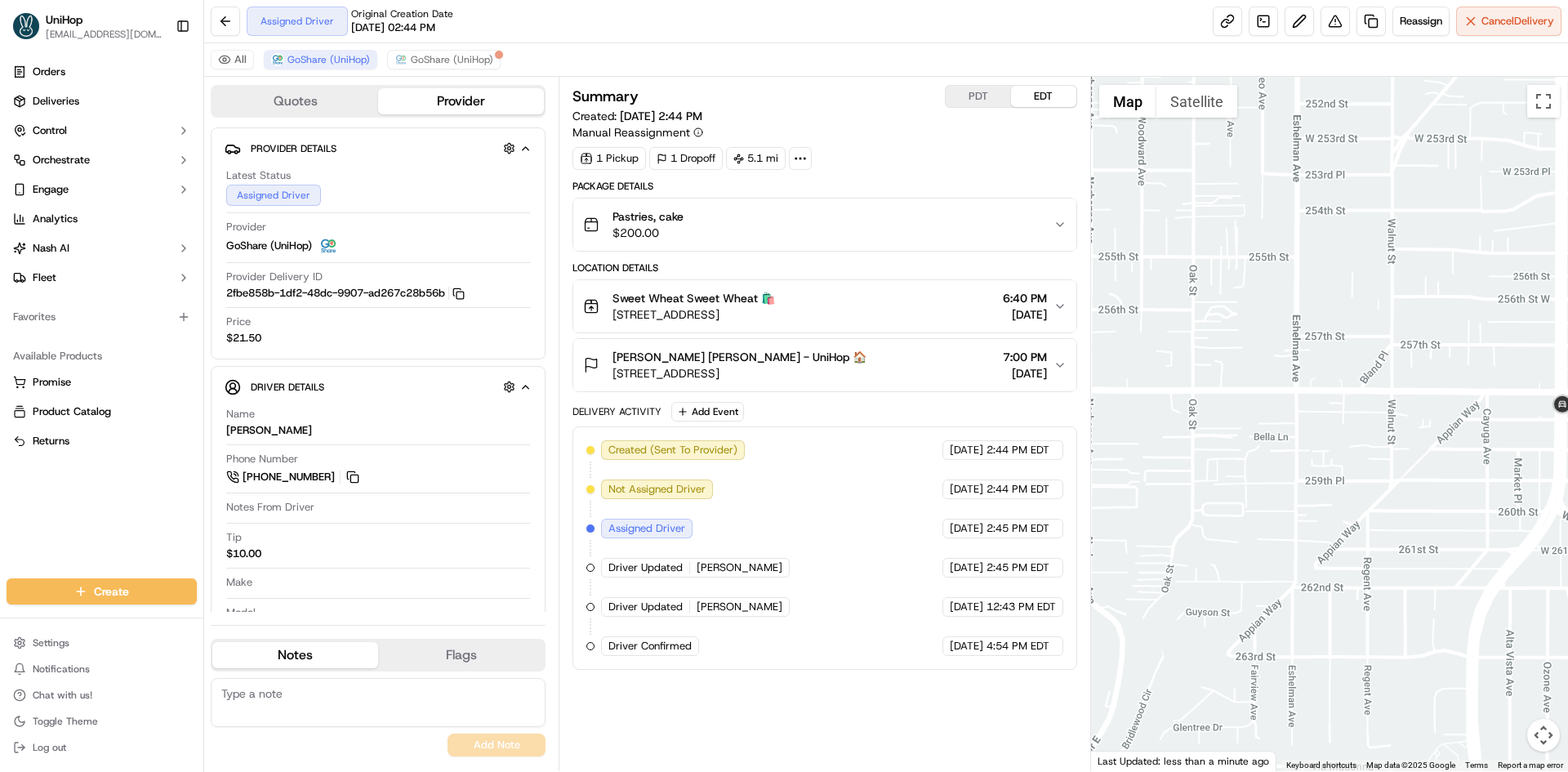
drag, startPoint x: 1468, startPoint y: 404, endPoint x: 1352, endPoint y: 449, distance: 124.4
click at [1352, 449] on div at bounding box center [1329, 424] width 478 height 694
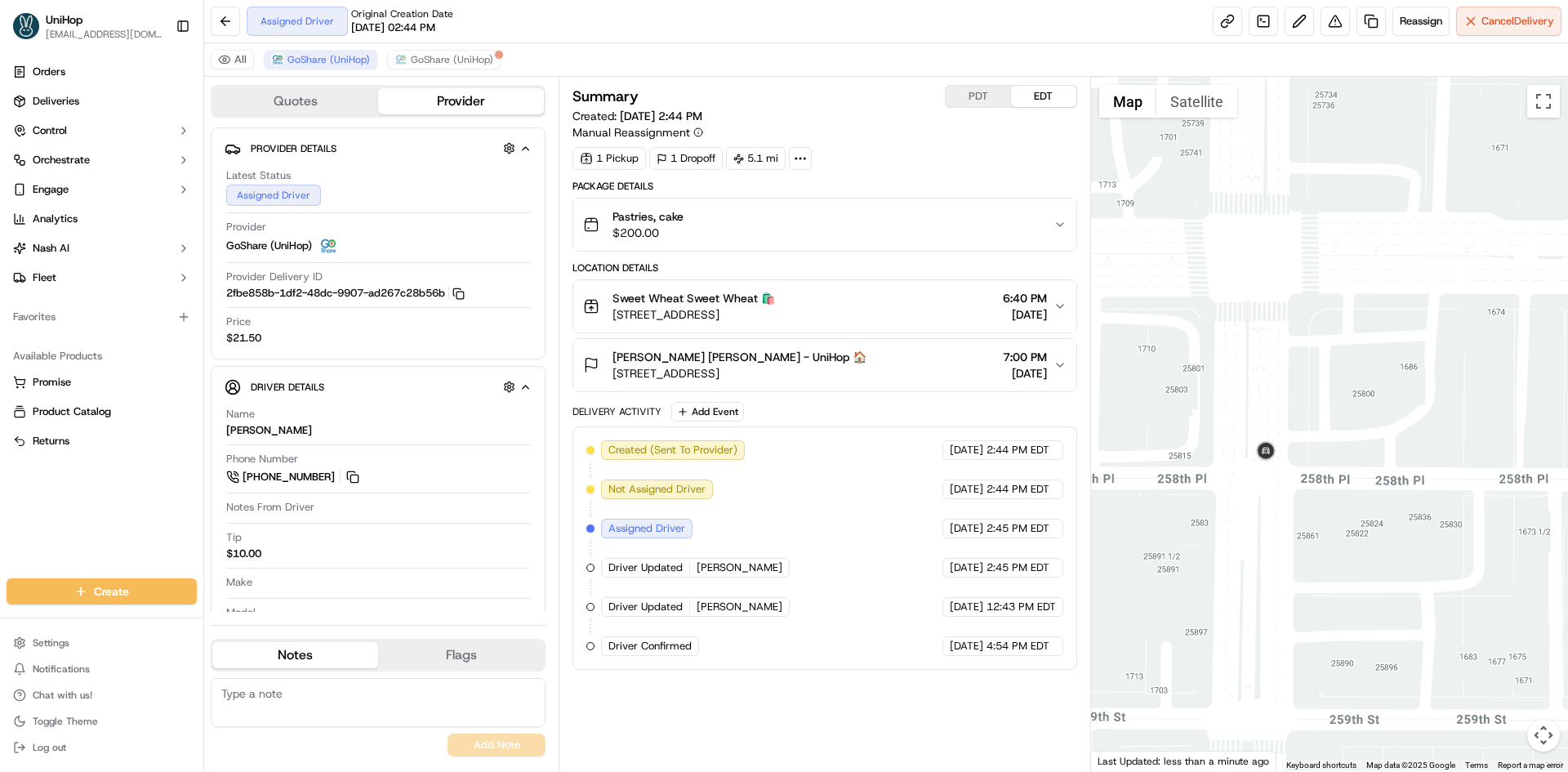
drag, startPoint x: 1228, startPoint y: 517, endPoint x: 1271, endPoint y: 513, distance: 43.2
click at [1281, 517] on div at bounding box center [1329, 424] width 478 height 694
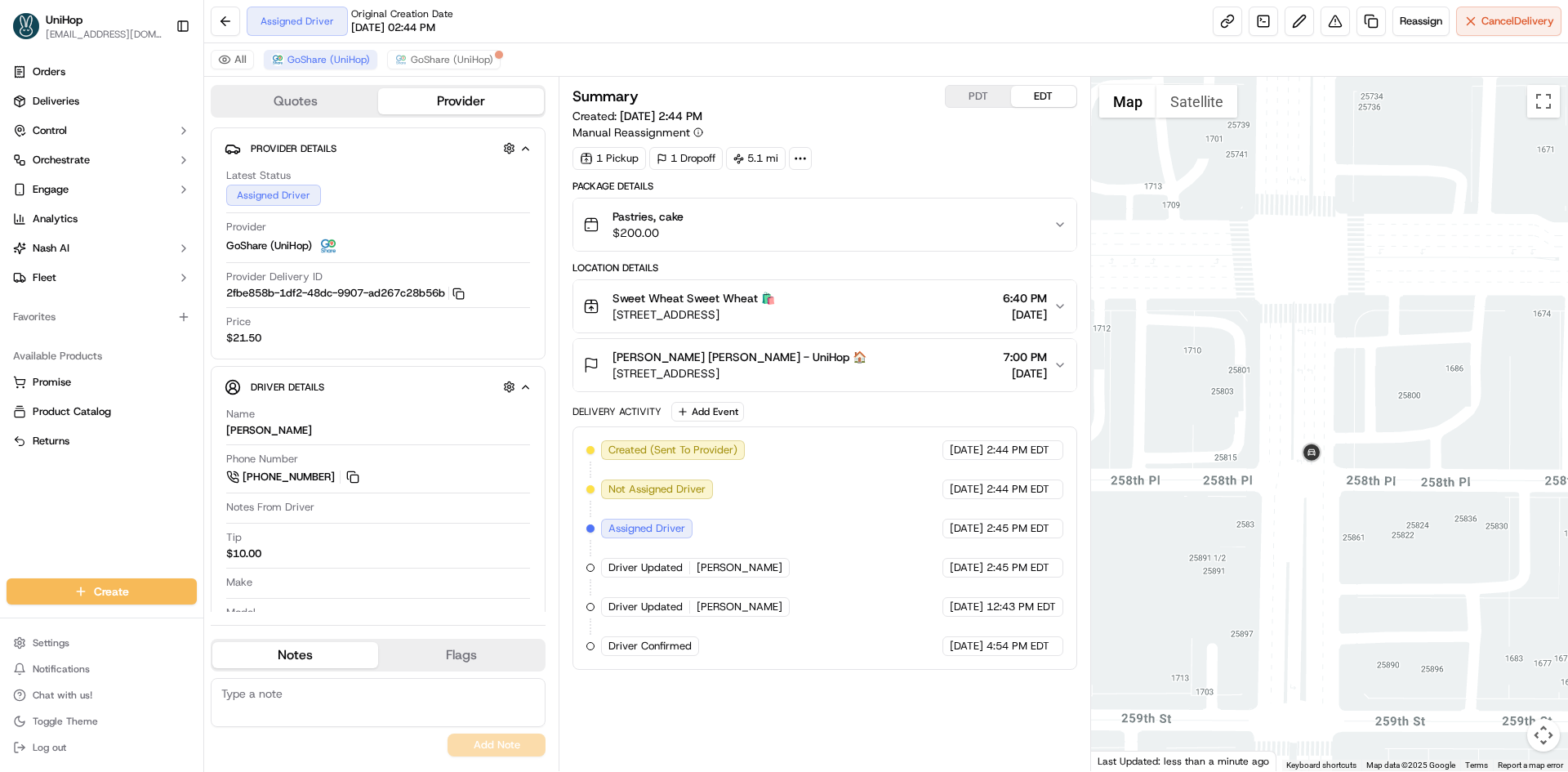
drag, startPoint x: 1220, startPoint y: 496, endPoint x: 1262, endPoint y: 499, distance: 42.1
click at [1262, 499] on div at bounding box center [1329, 424] width 478 height 694
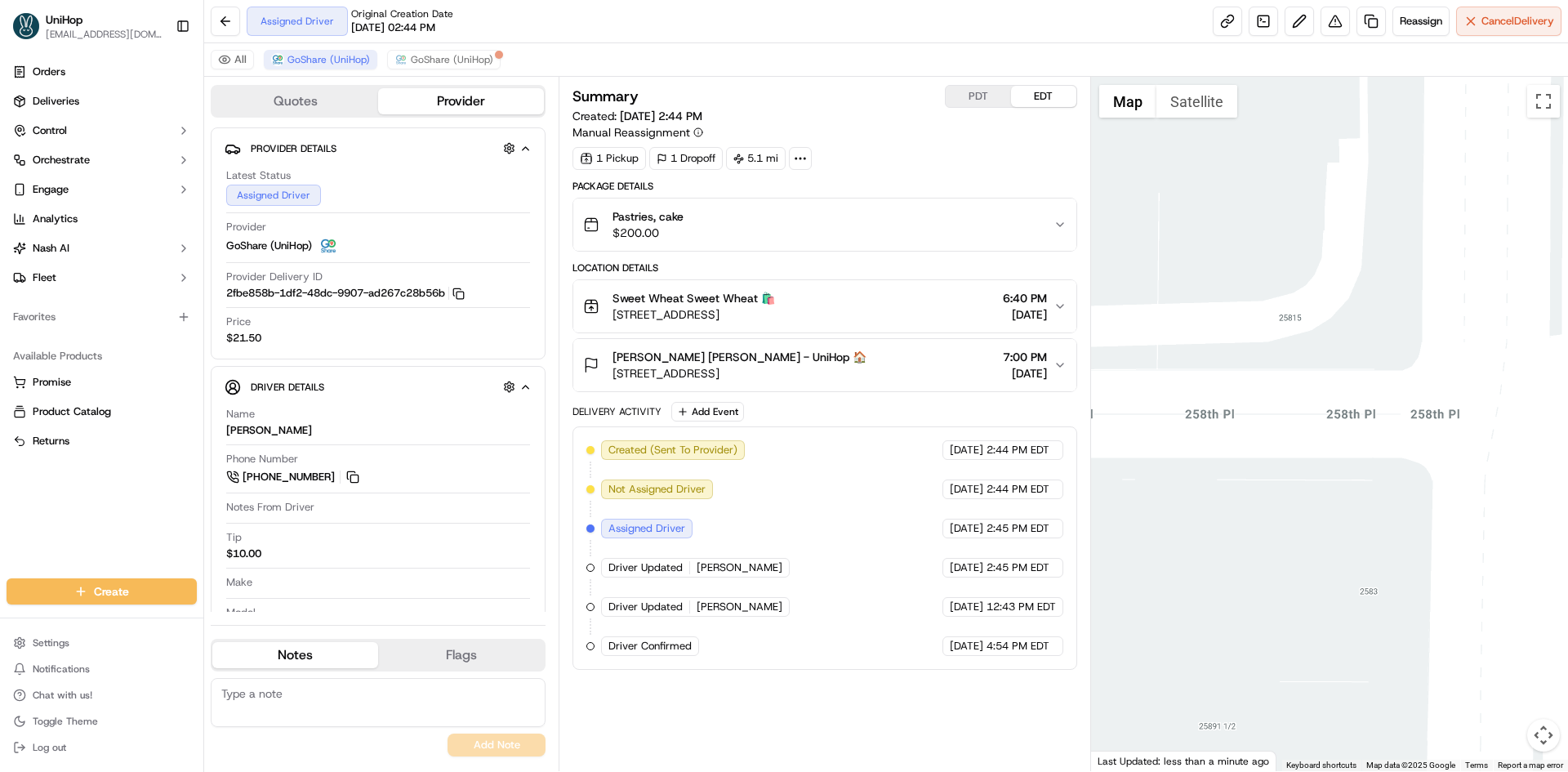
drag, startPoint x: 1259, startPoint y: 423, endPoint x: 1327, endPoint y: 429, distance: 68.3
click at [1319, 436] on div at bounding box center [1329, 424] width 478 height 694
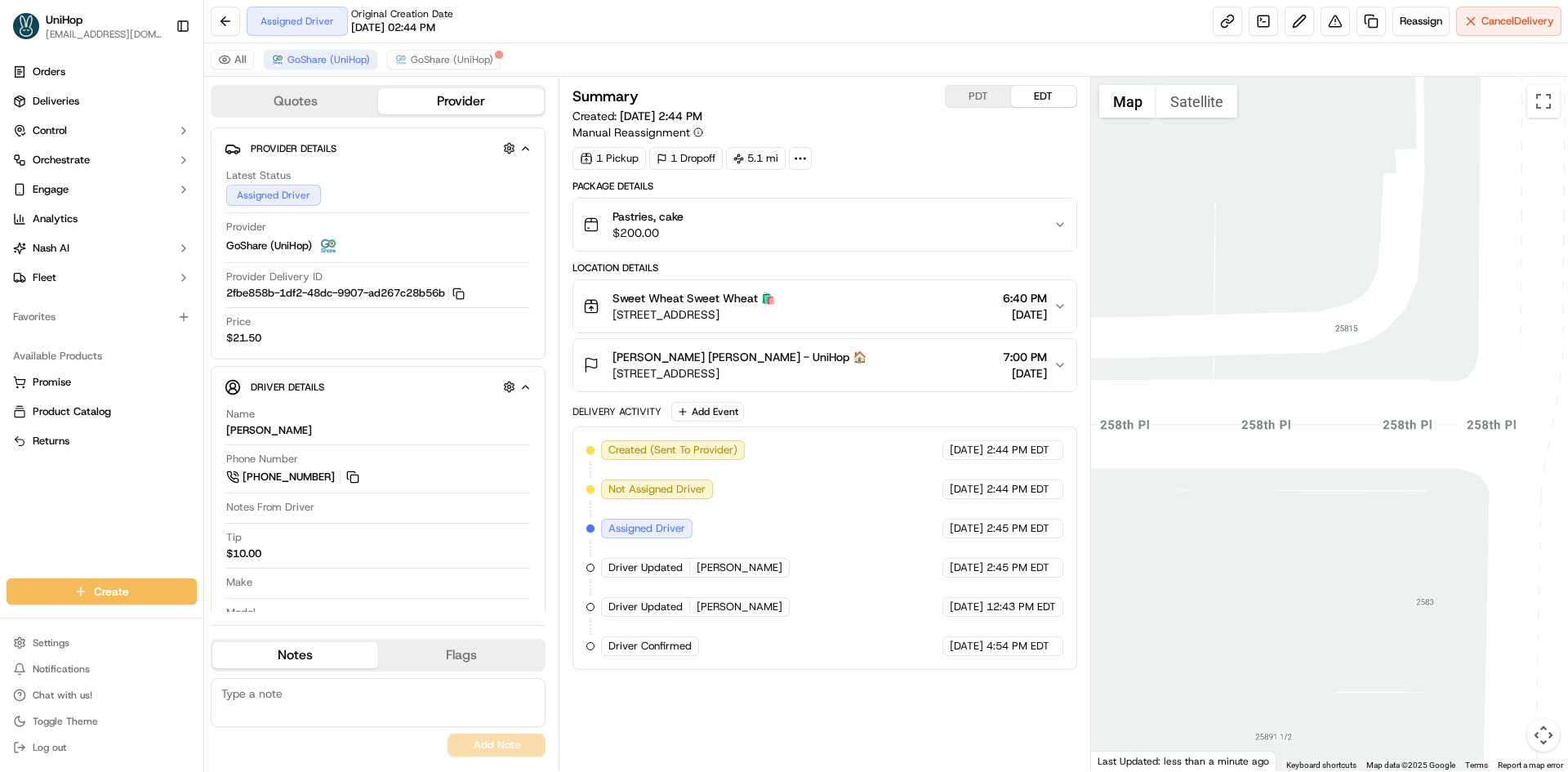
drag, startPoint x: 1251, startPoint y: 365, endPoint x: 1271, endPoint y: 384, distance: 27.6
click at [1277, 382] on div at bounding box center [1329, 424] width 478 height 694
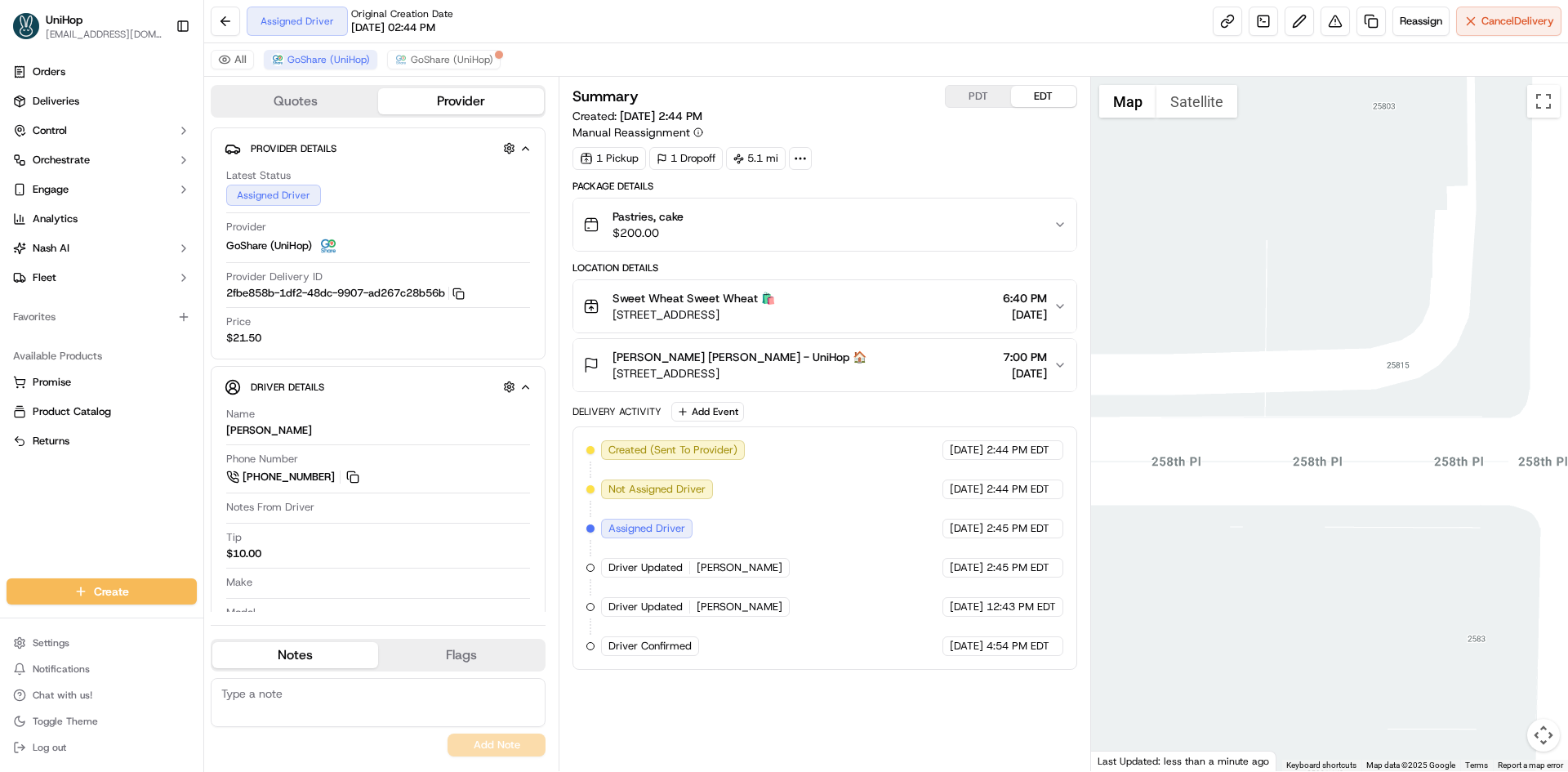
drag, startPoint x: 938, startPoint y: 315, endPoint x: 610, endPoint y: 316, distance: 328.0
click at [610, 316] on div "Sweet Wheat Sweet Wheat 🛍️ 1430 S Pacific Coast Hwy, Redondo Beach, CA 90277, U…" at bounding box center [818, 306] width 470 height 33
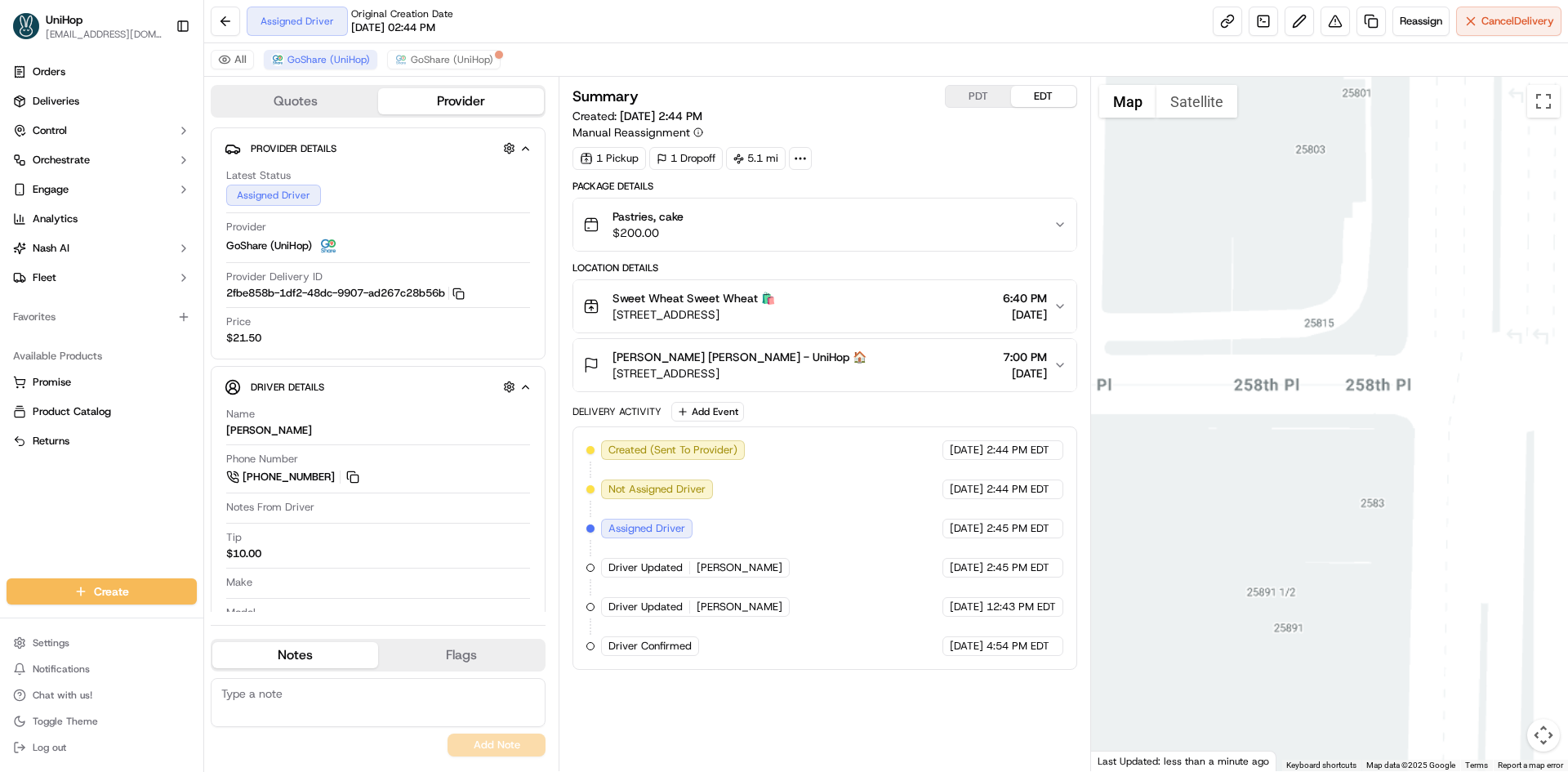
drag, startPoint x: 1347, startPoint y: 244, endPoint x: 1342, endPoint y: 280, distance: 36.3
click at [1342, 280] on div at bounding box center [1329, 424] width 478 height 694
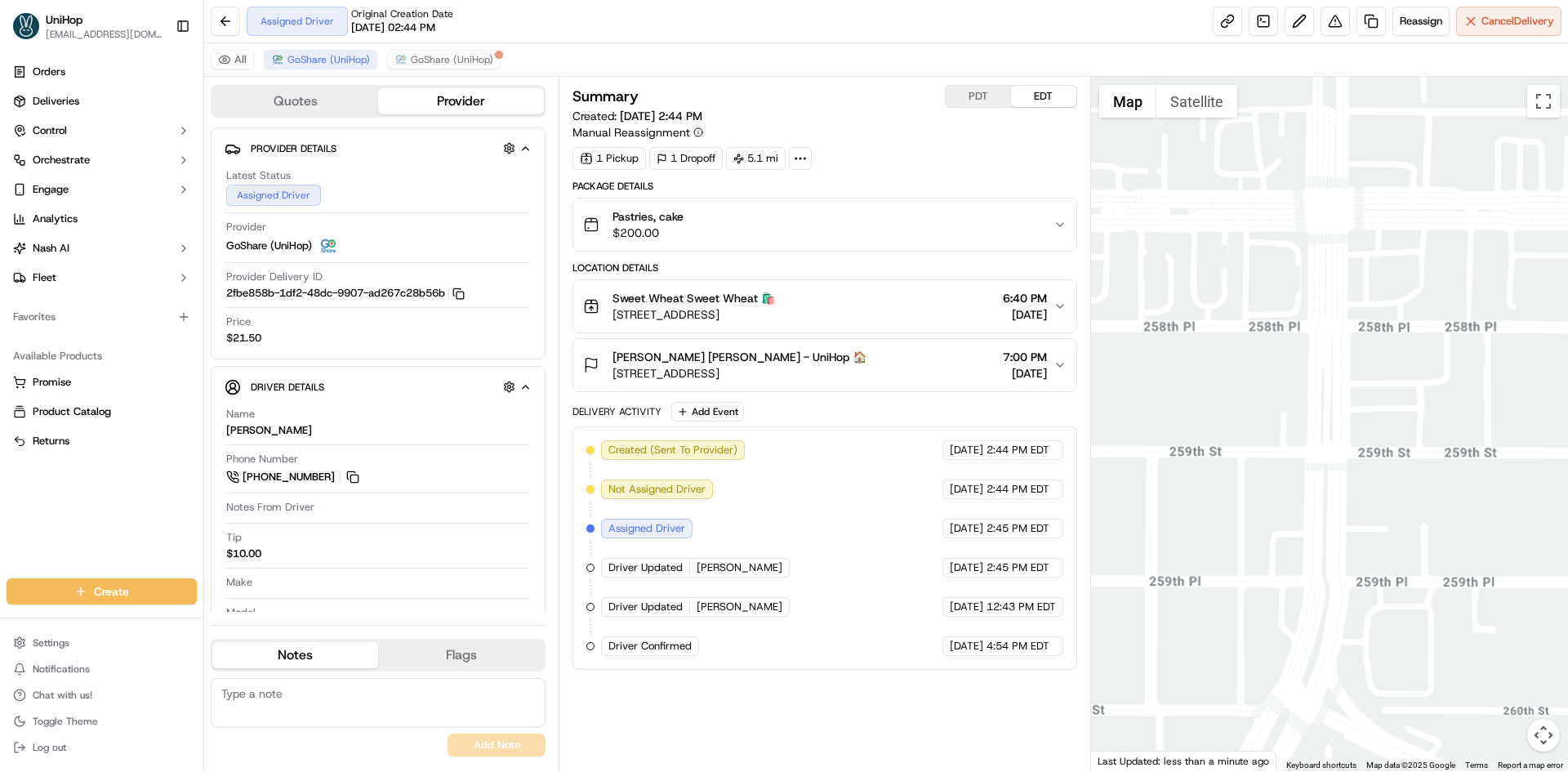
drag, startPoint x: 1204, startPoint y: 293, endPoint x: 1461, endPoint y: 378, distance: 270.7
click at [1461, 378] on div at bounding box center [1329, 424] width 478 height 694
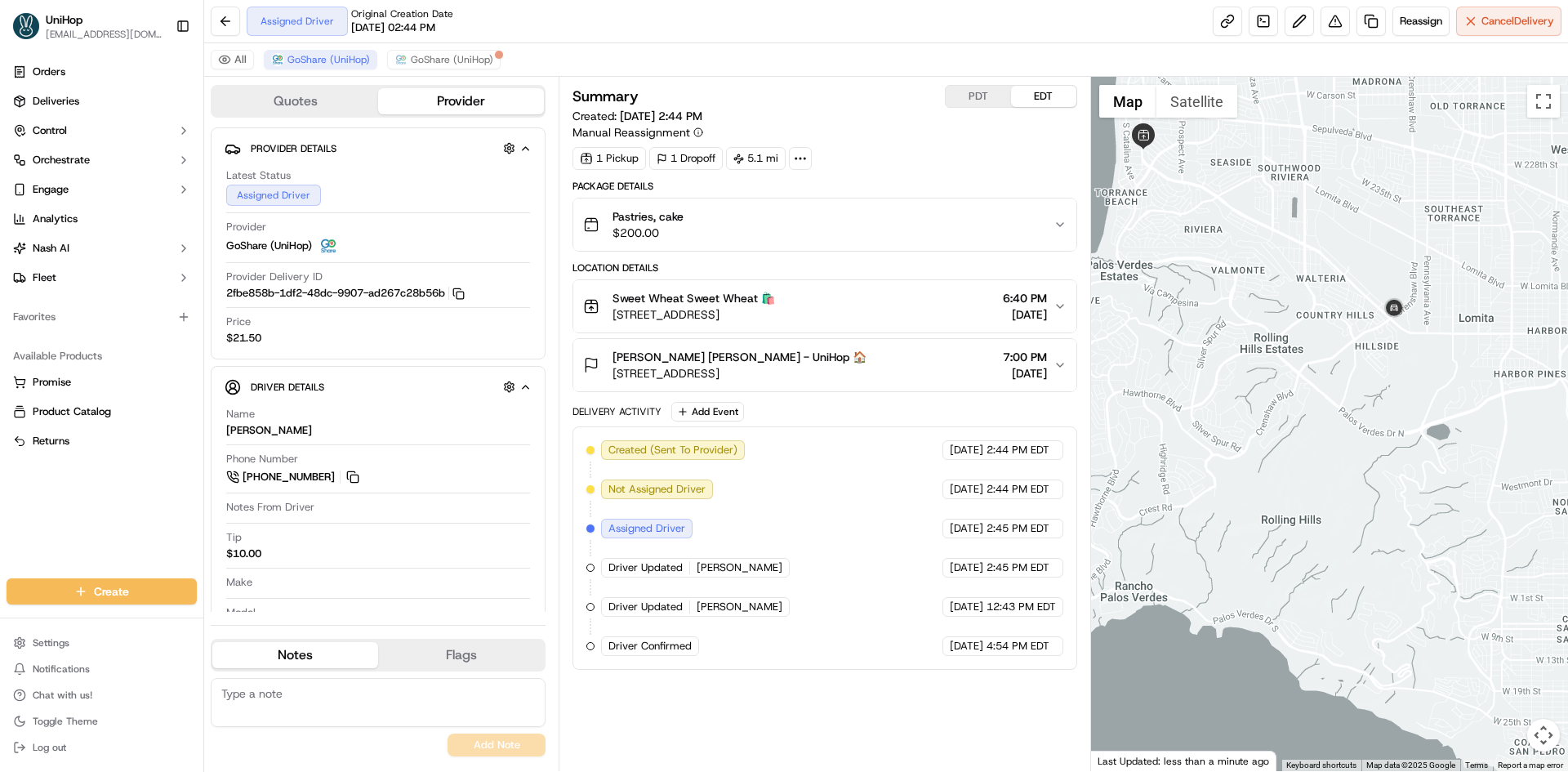
drag, startPoint x: 1192, startPoint y: 334, endPoint x: 1308, endPoint y: 377, distance: 123.7
click at [1308, 377] on div at bounding box center [1329, 424] width 478 height 694
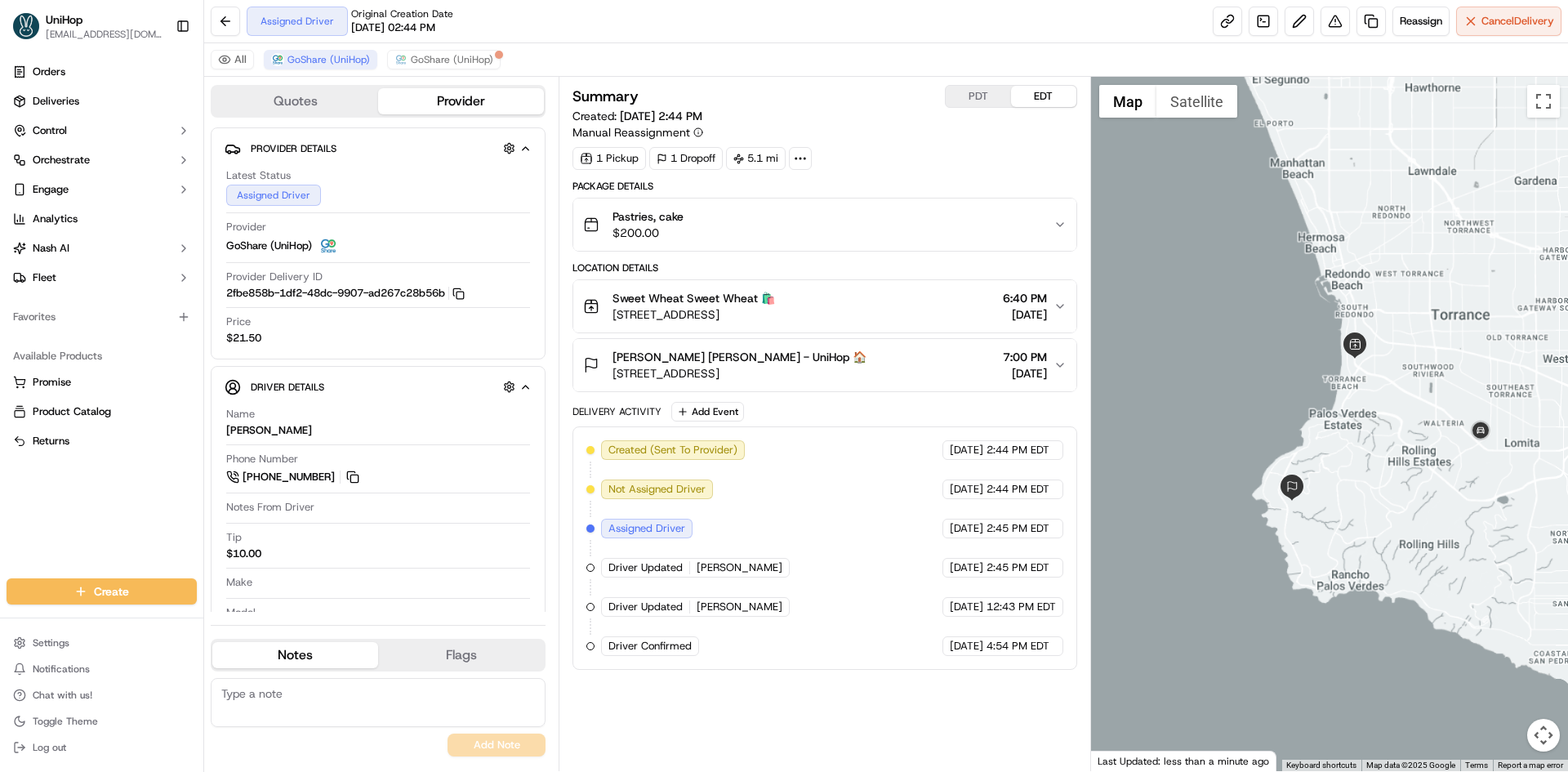
drag, startPoint x: 1315, startPoint y: 356, endPoint x: 1252, endPoint y: 412, distance: 84.3
click at [1257, 410] on div at bounding box center [1329, 424] width 478 height 694
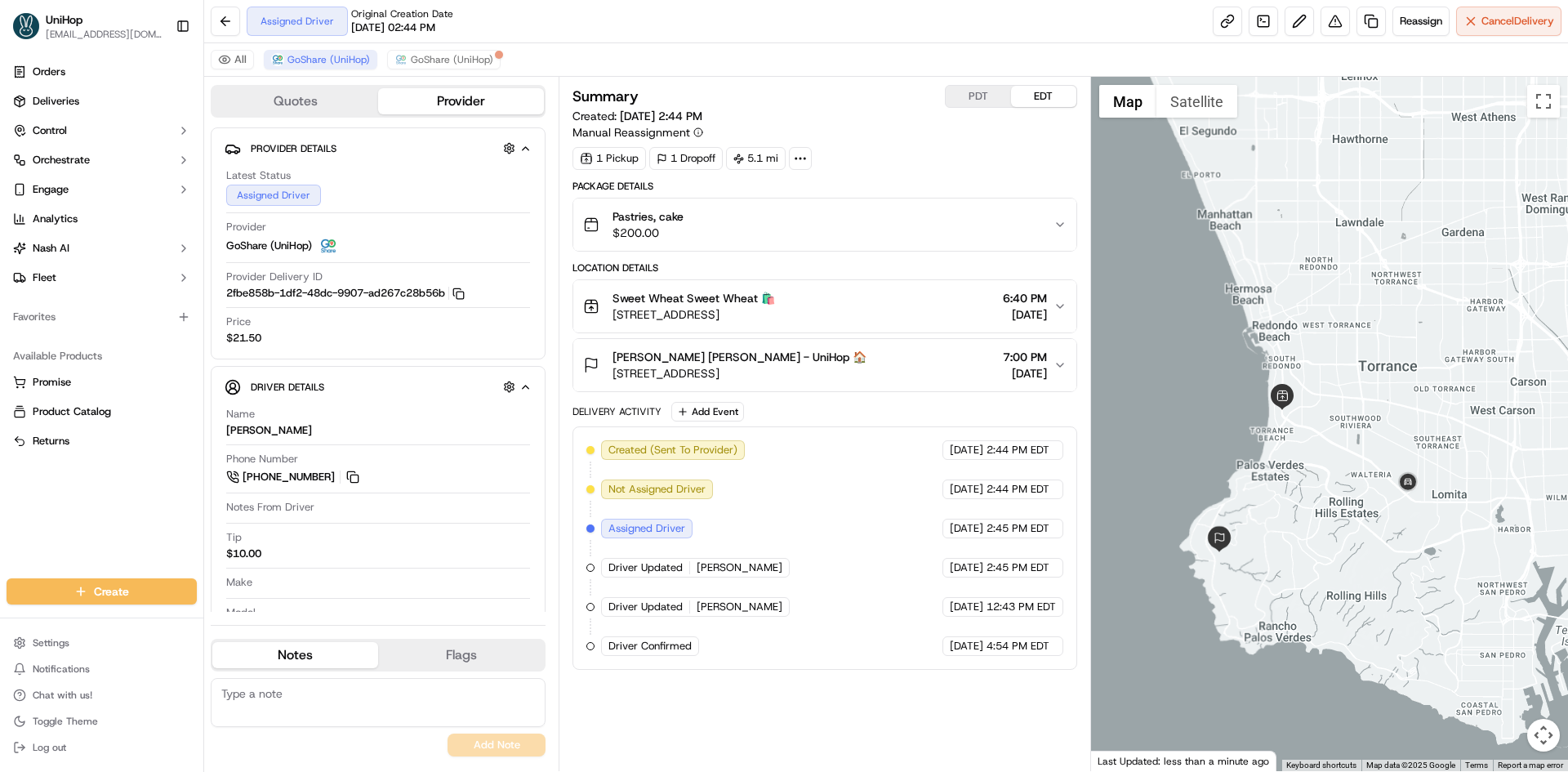
click at [960, 94] on button "PDT" at bounding box center [977, 96] width 65 height 21
click at [1030, 92] on button "EDT" at bounding box center [1044, 96] width 65 height 21
click at [1267, 225] on div at bounding box center [1329, 424] width 478 height 694
click at [1239, 427] on div at bounding box center [1329, 424] width 478 height 694
click at [983, 409] on div "Delivery Activity Add Event" at bounding box center [825, 412] width 504 height 20
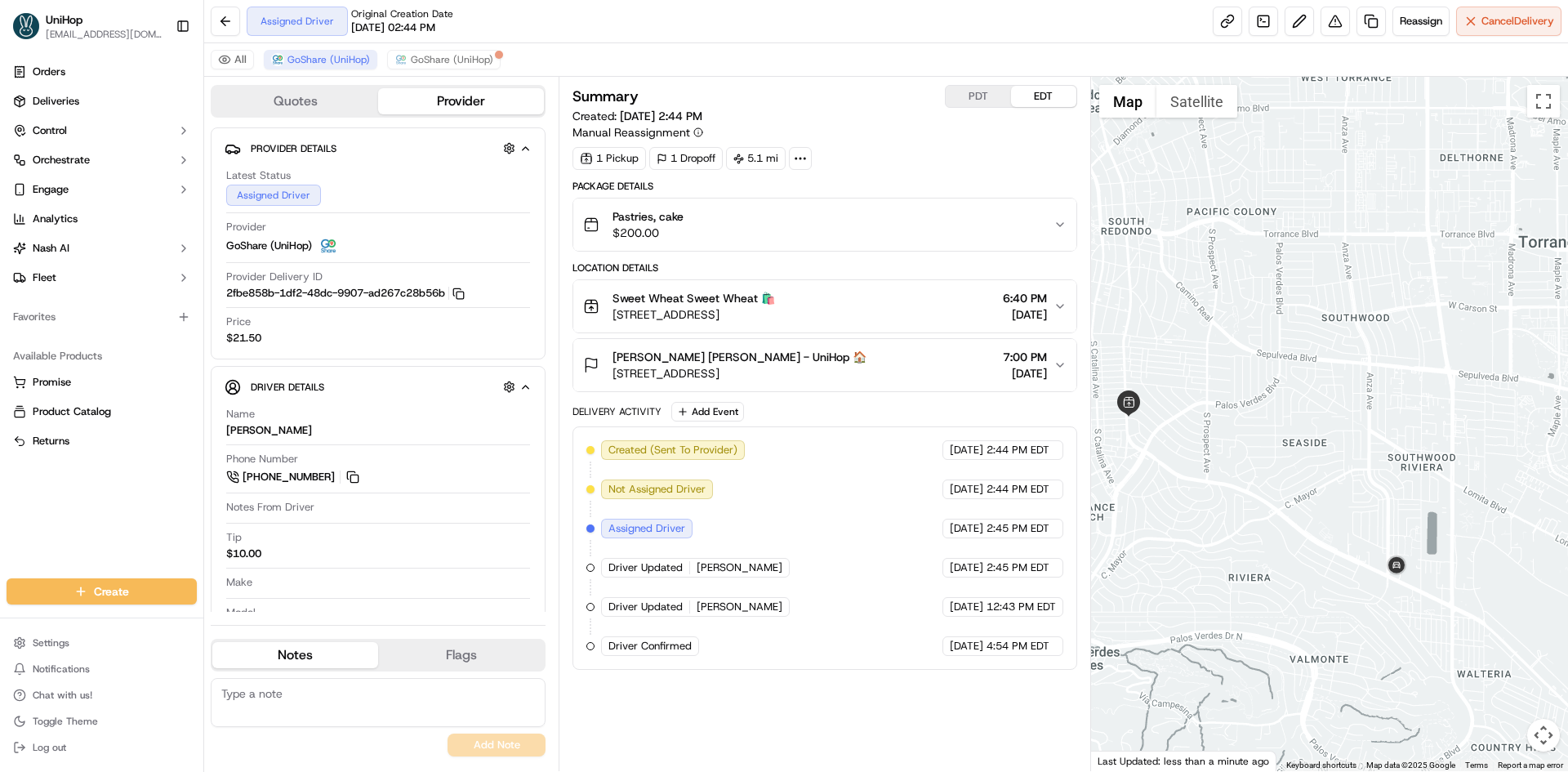
drag, startPoint x: 1322, startPoint y: 397, endPoint x: 1373, endPoint y: 380, distance: 53.8
click at [1371, 381] on div at bounding box center [1329, 424] width 478 height 694
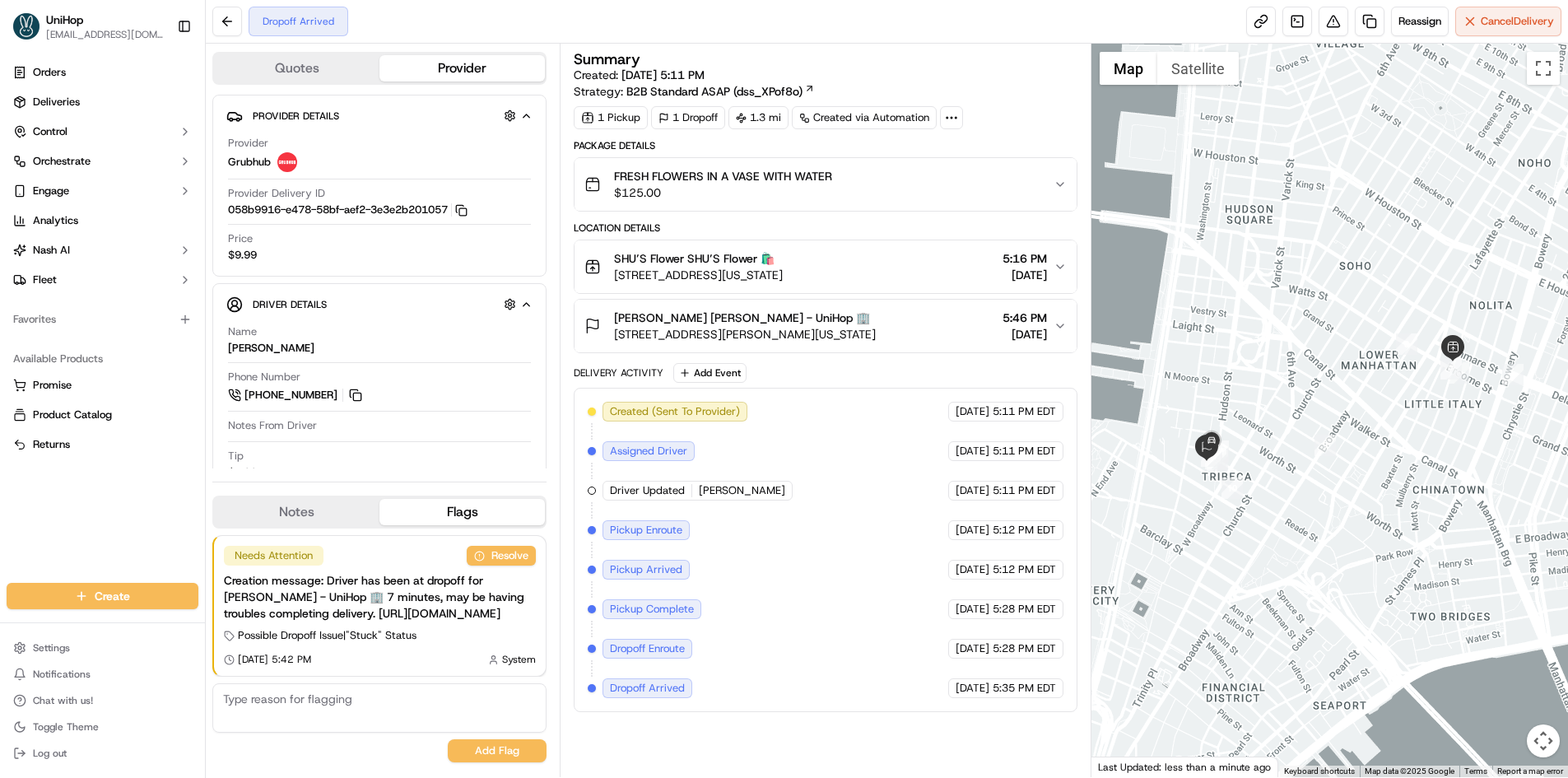
click at [893, 336] on div "[PERSON_NAME] [PERSON_NAME] - UniHop 🏢 [STREET_ADDRESS][PERSON_NAME][US_STATE] …" at bounding box center [819, 326] width 468 height 33
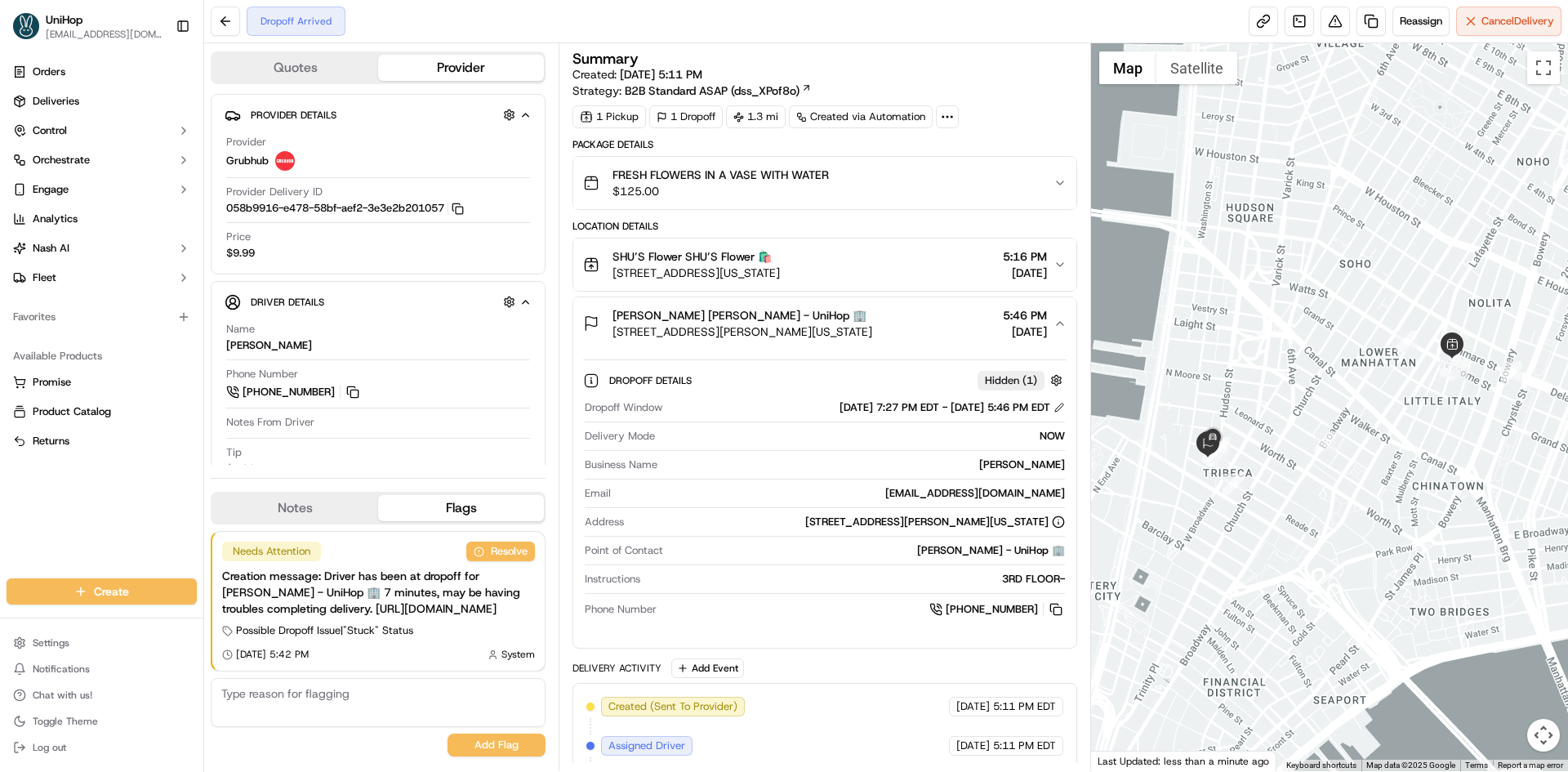
click at [926, 350] on div "Dropoff Details Hidden ( 1 ) Dropoff Window [DATE] 7:27 PM EDT - [DATE] 5:46 PM…" at bounding box center [825, 491] width 502 height 285
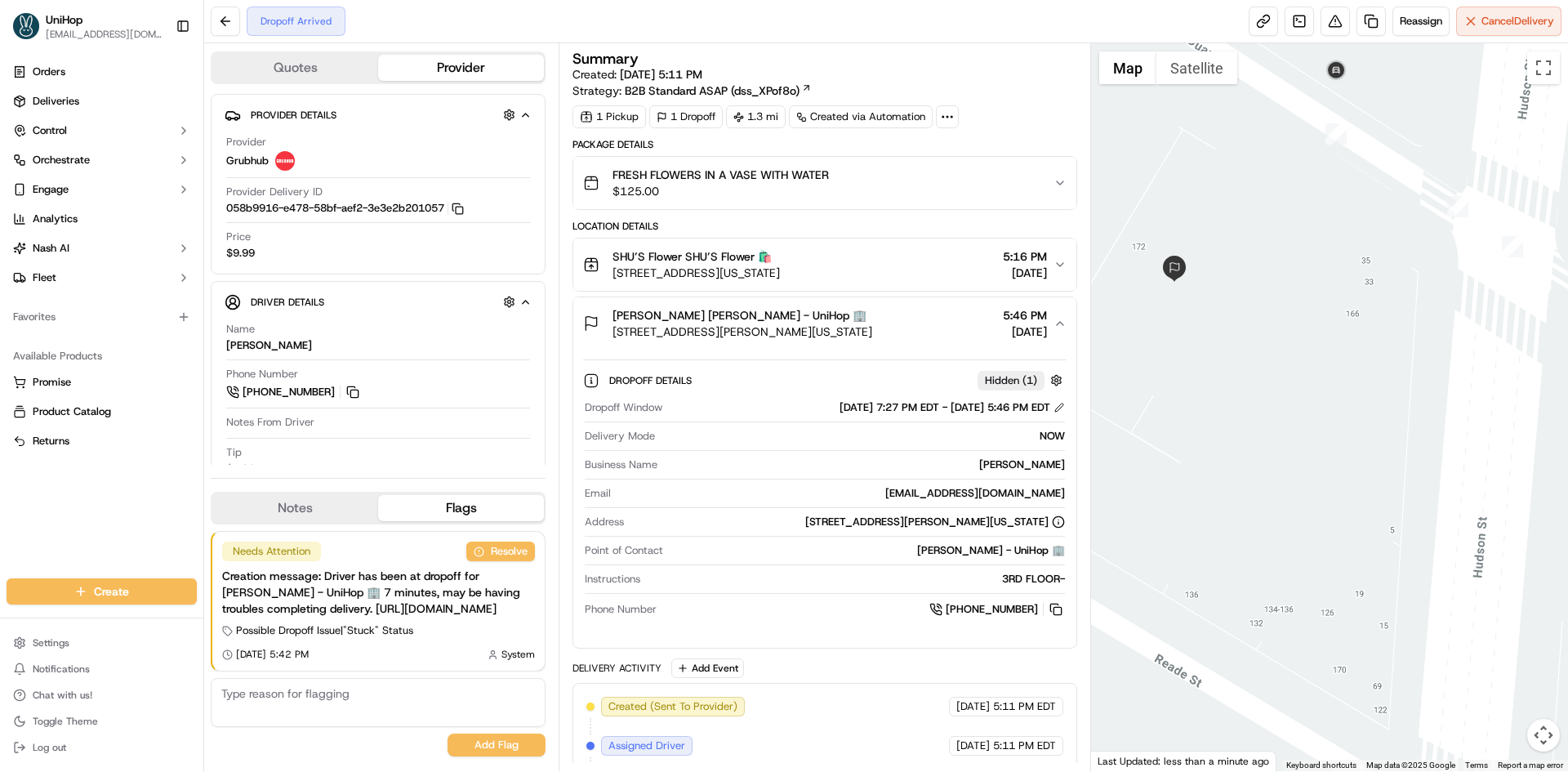
click at [1196, 77] on button "Satellite" at bounding box center [1196, 68] width 80 height 33
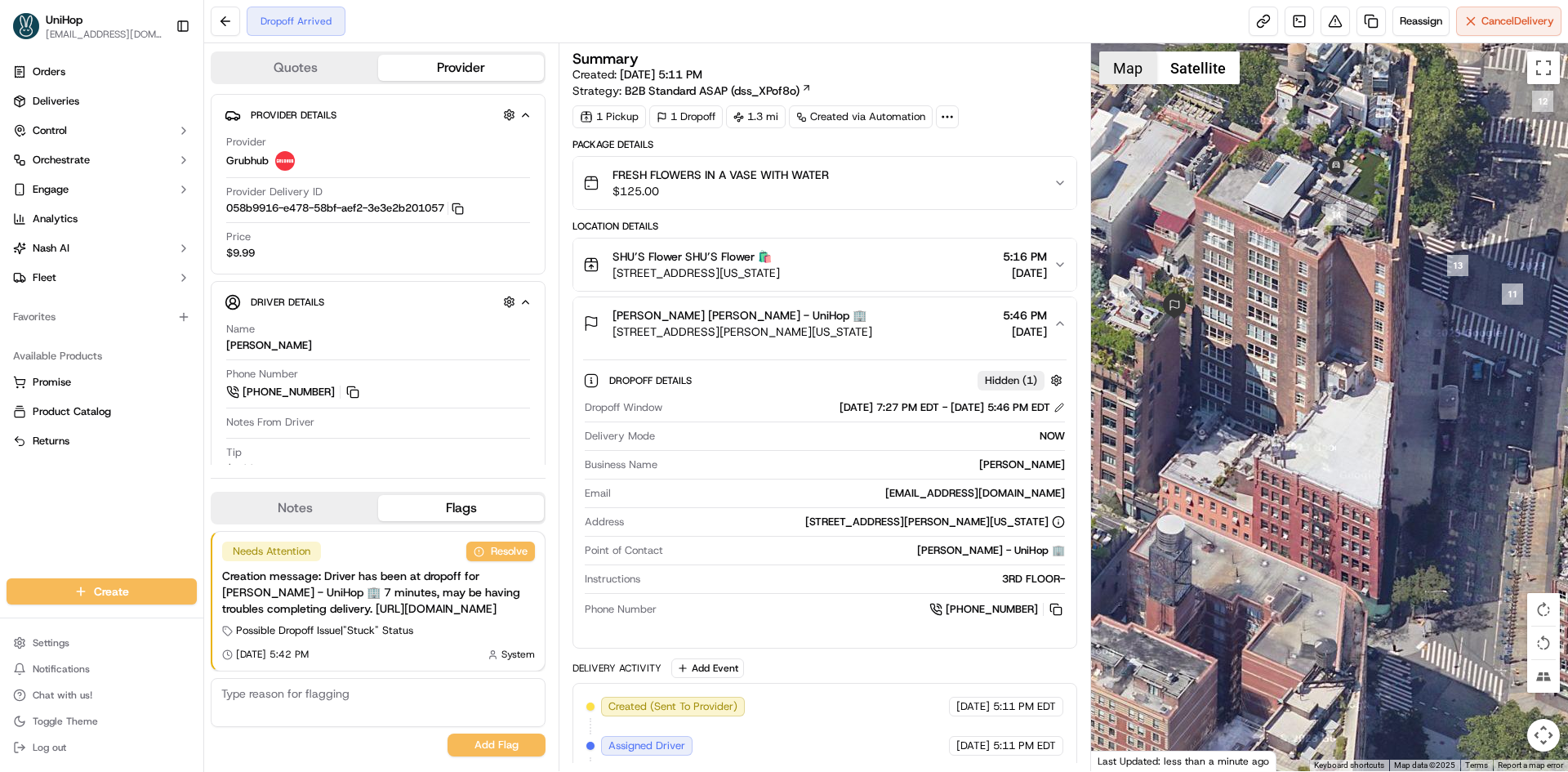
click at [1126, 82] on button "Map" at bounding box center [1128, 68] width 57 height 33
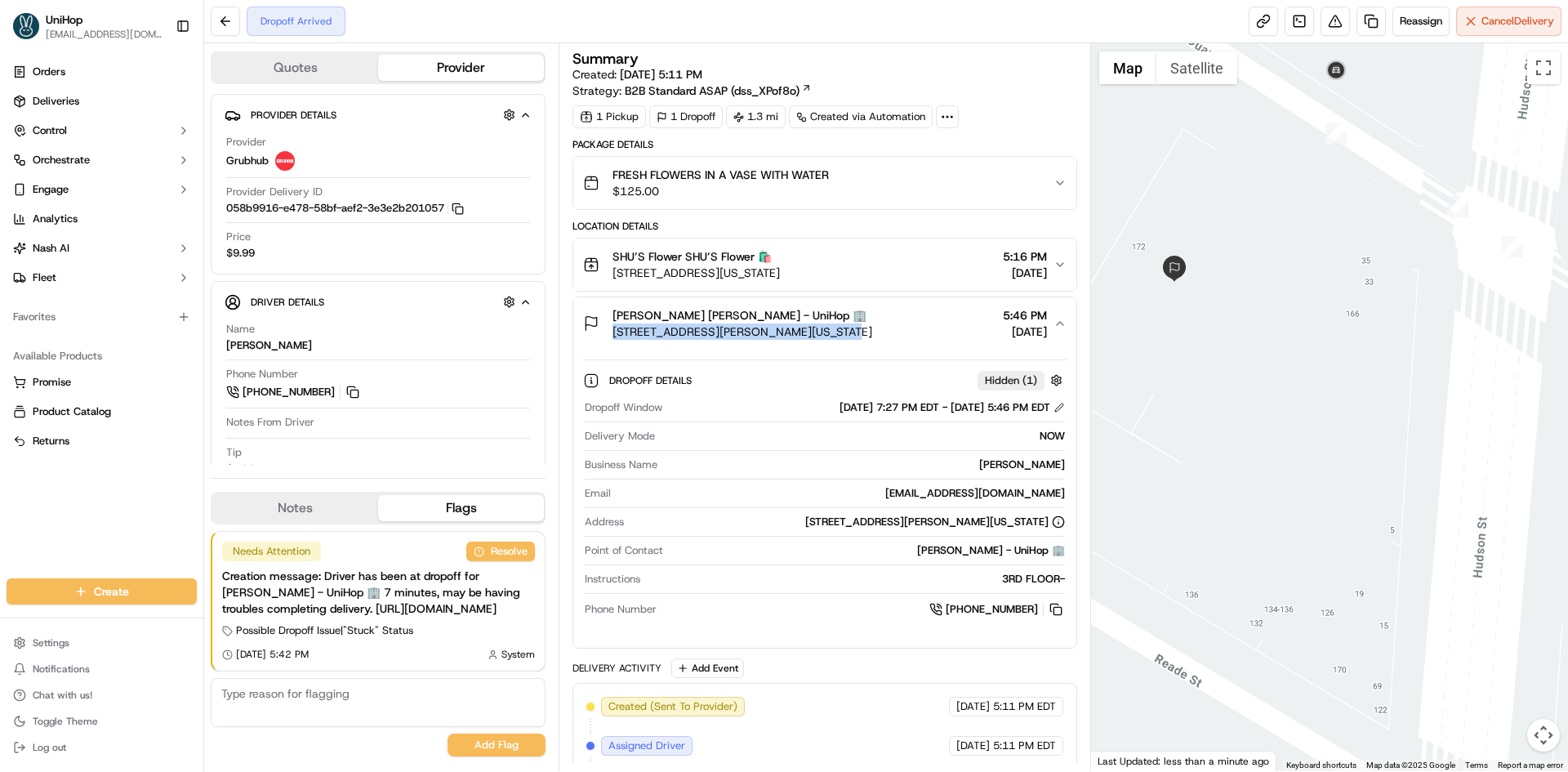
drag, startPoint x: 837, startPoint y: 338, endPoint x: 605, endPoint y: 337, distance: 232.0
click at [605, 337] on div "JESSICA MITRONI JESSICA MITRONI - UniHop 🏢 170 Duane St, New York, NY 10013, USA" at bounding box center [728, 323] width 289 height 33
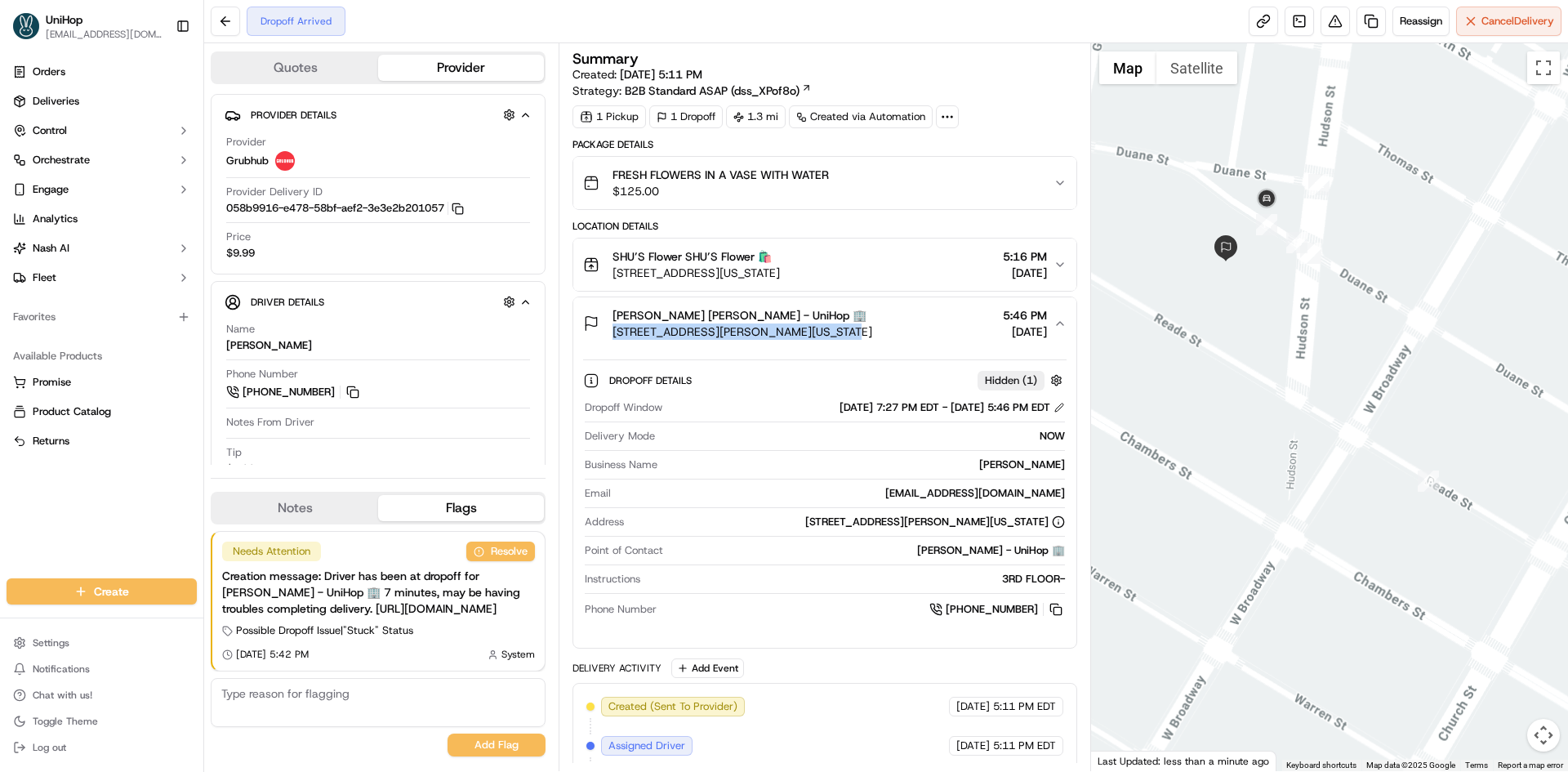
click at [901, 327] on div "JESSICA MITRONI JESSICA MITRONI - UniHop 🏢 170 Duane St, New York, NY 10013, US…" at bounding box center [818, 323] width 470 height 33
click at [857, 184] on div "FRESH FLOWERS IN A VASE WITH WATER $125.00" at bounding box center [818, 182] width 470 height 33
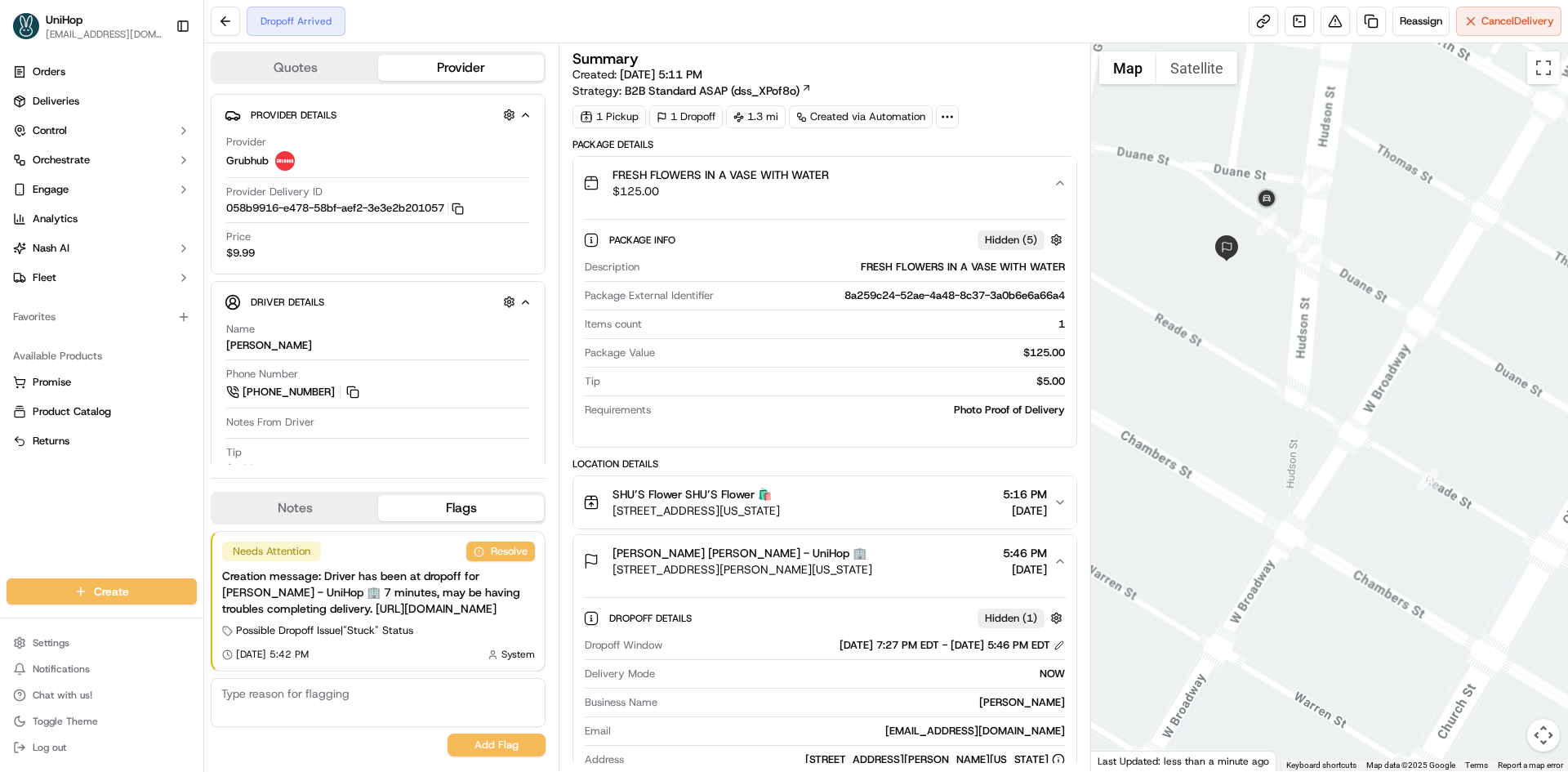
click at [859, 184] on div "FRESH FLOWERS IN A VASE WITH WATER $125.00" at bounding box center [818, 182] width 470 height 33
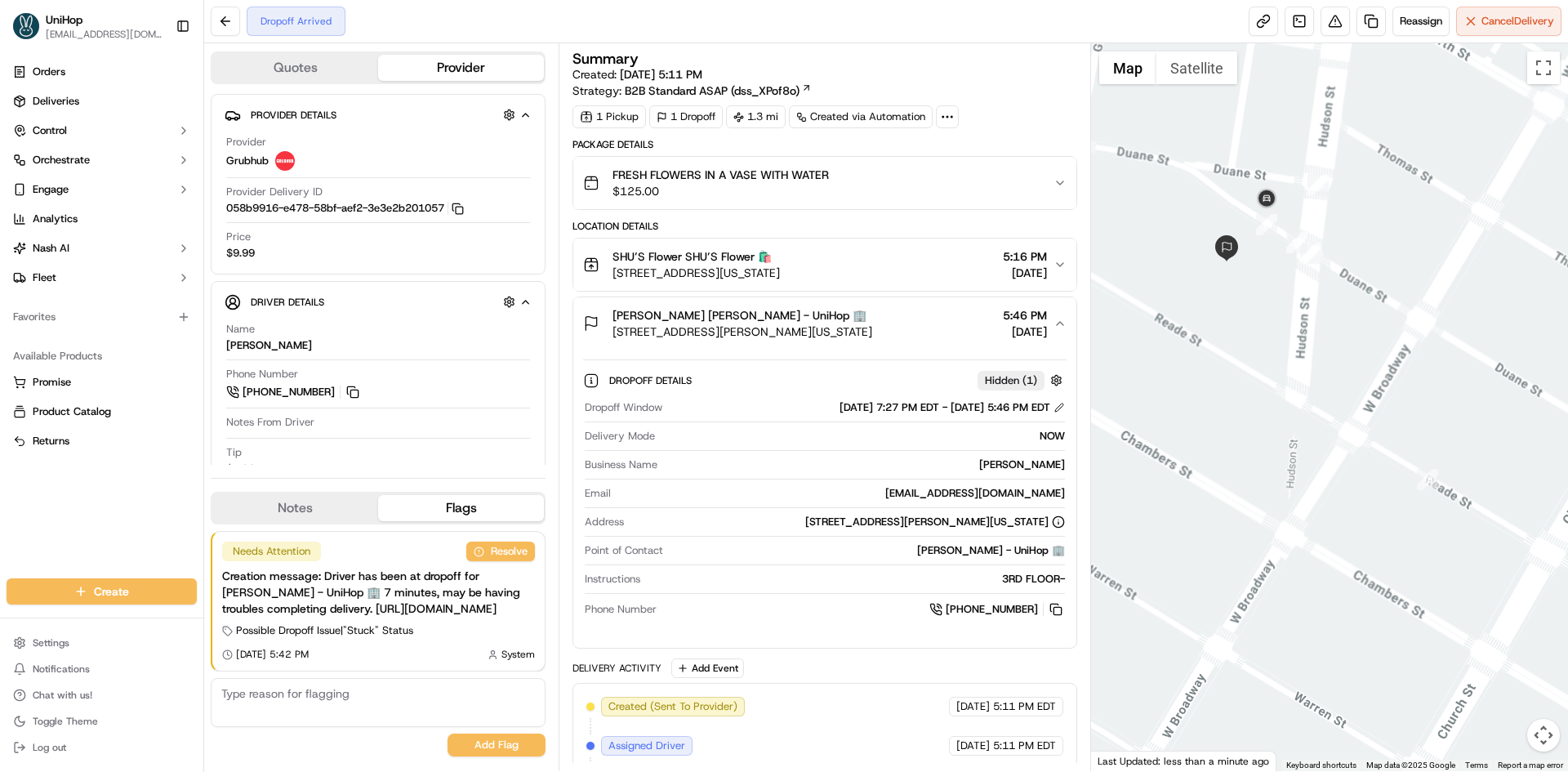
click at [917, 338] on div "JESSICA MITRONI JESSICA MITRONI - UniHop 🏢 170 Duane St, New York, NY 10013, US…" at bounding box center [818, 323] width 470 height 33
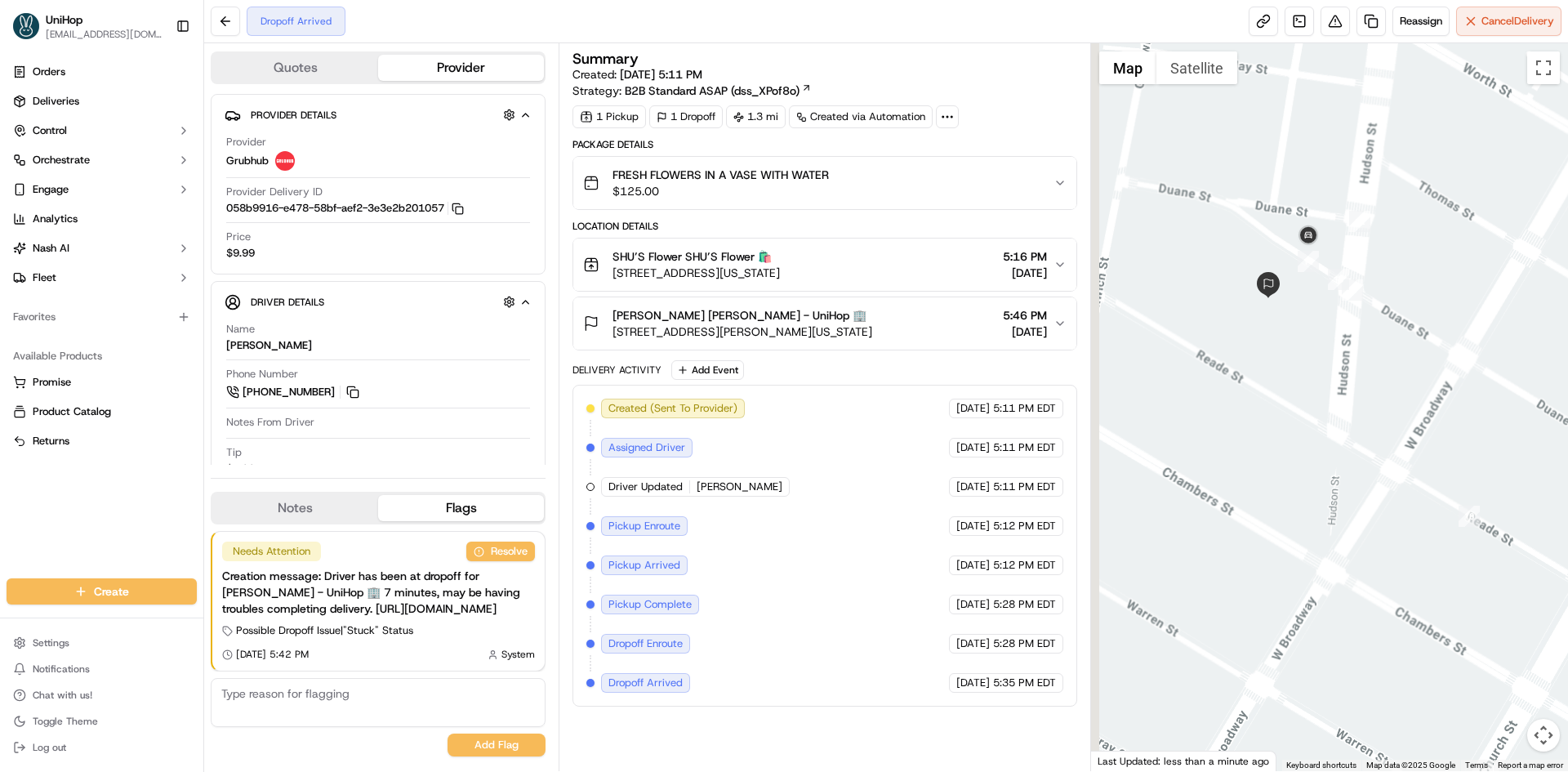
drag, startPoint x: 1181, startPoint y: 298, endPoint x: 1239, endPoint y: 347, distance: 75.9
click at [1237, 345] on div at bounding box center [1329, 407] width 478 height 727
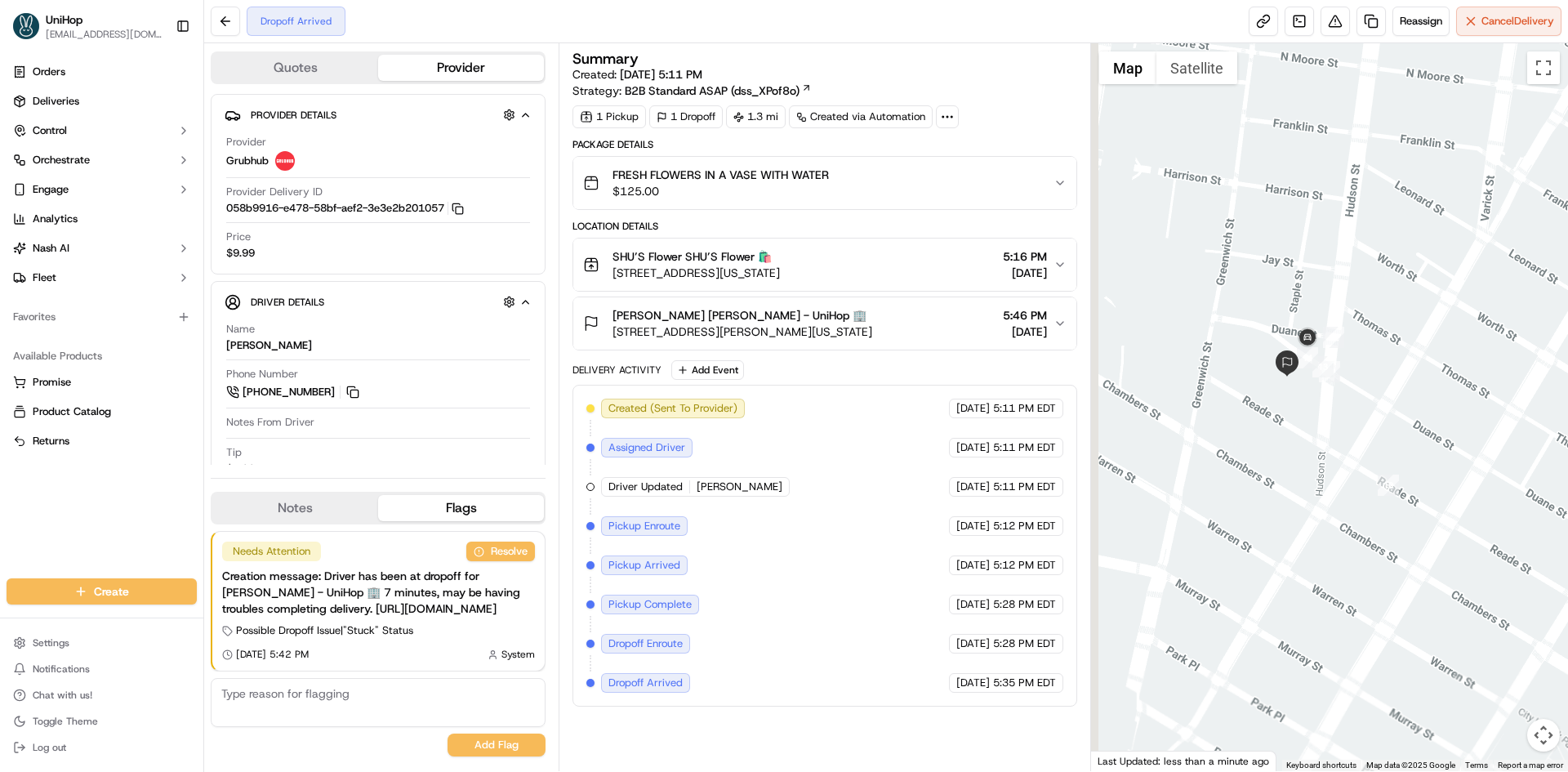
drag, startPoint x: 1198, startPoint y: 323, endPoint x: 971, endPoint y: 367, distance: 231.2
click at [1213, 364] on div at bounding box center [1329, 407] width 478 height 727
click at [334, 495] on button "Notes" at bounding box center [296, 508] width 166 height 26
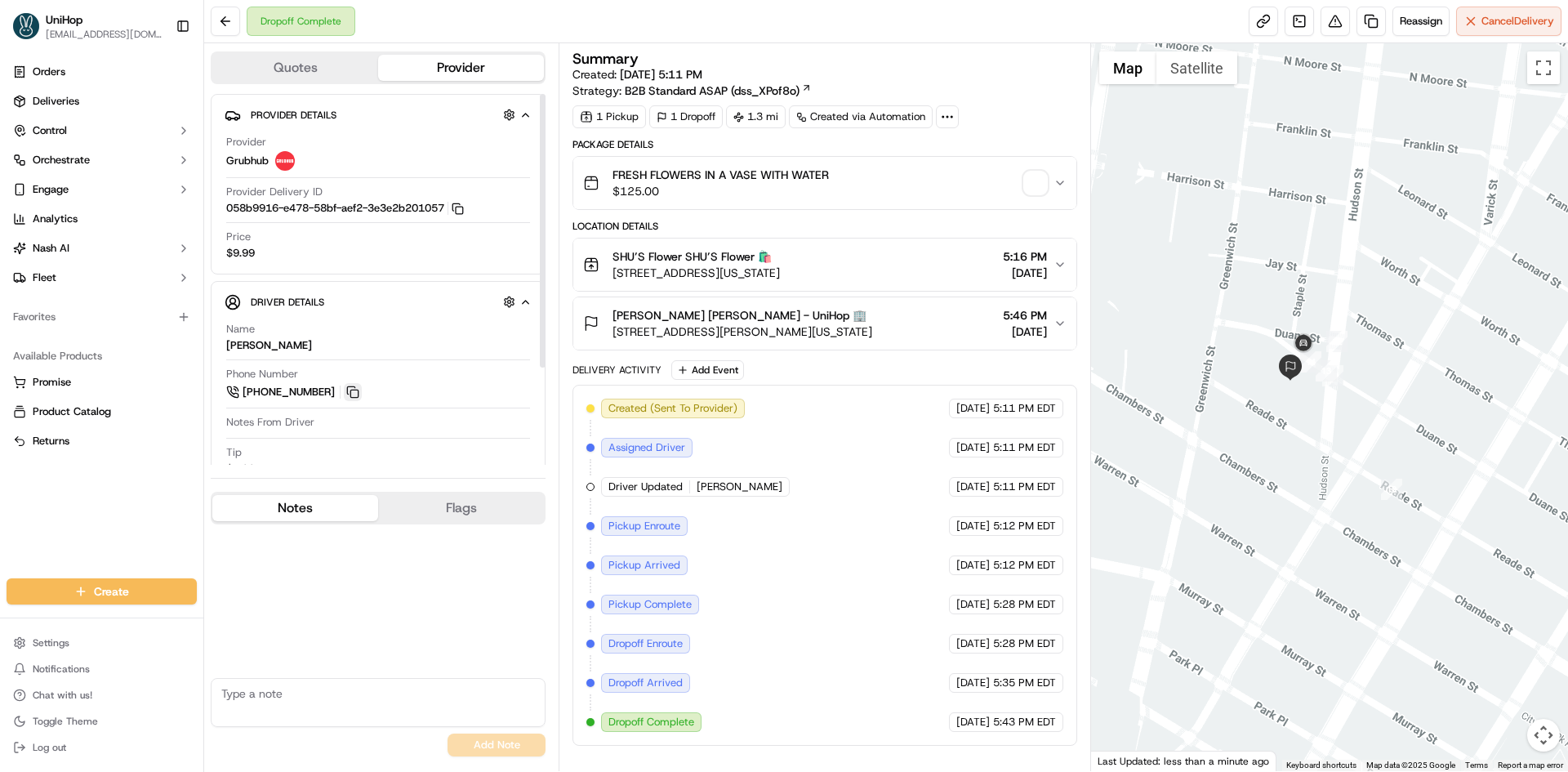
click at [352, 389] on button at bounding box center [353, 392] width 18 height 18
click at [1041, 175] on img "button" at bounding box center [1036, 183] width 23 height 23
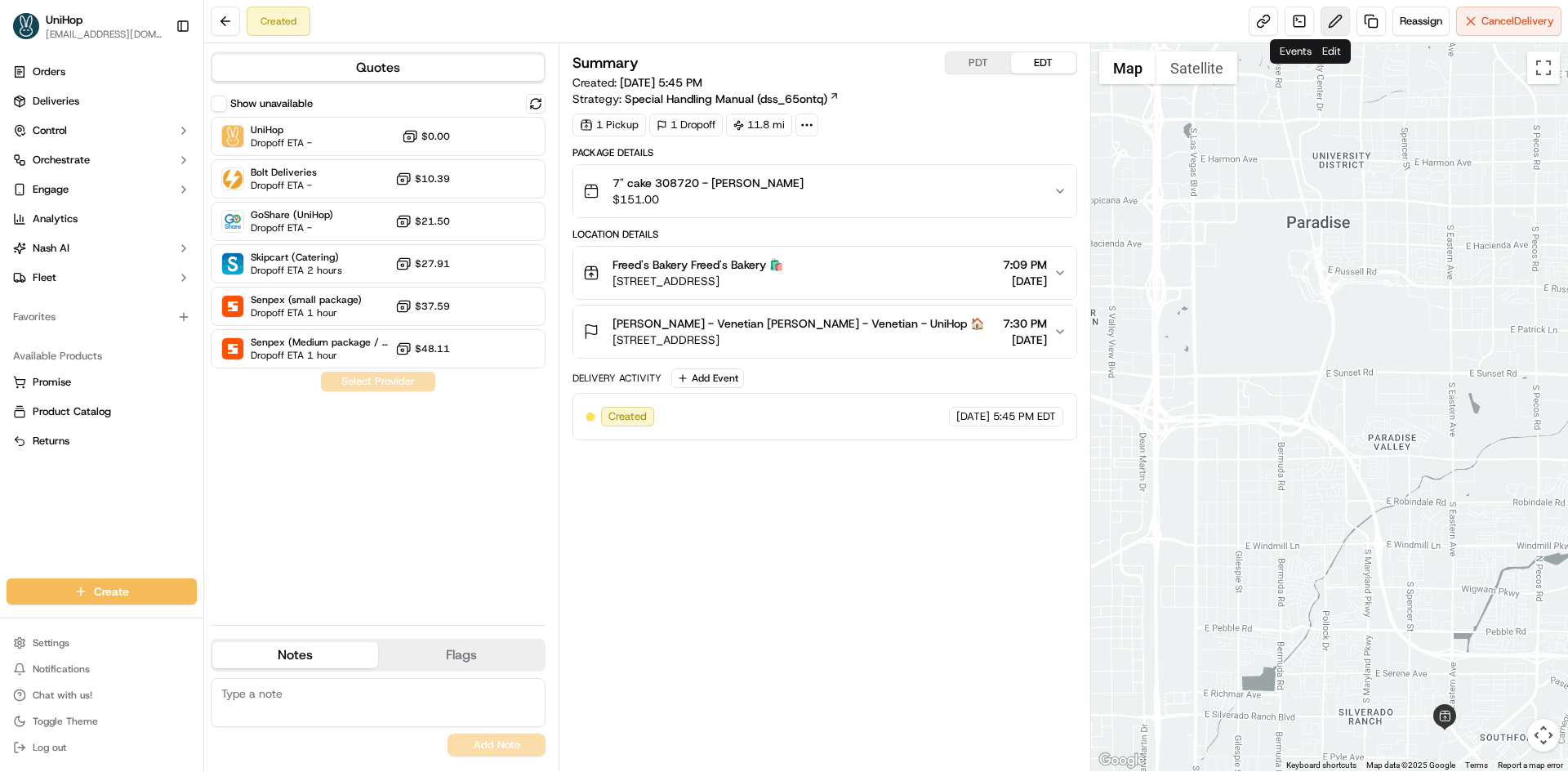
click at [1326, 24] on button at bounding box center [1335, 21] width 29 height 29
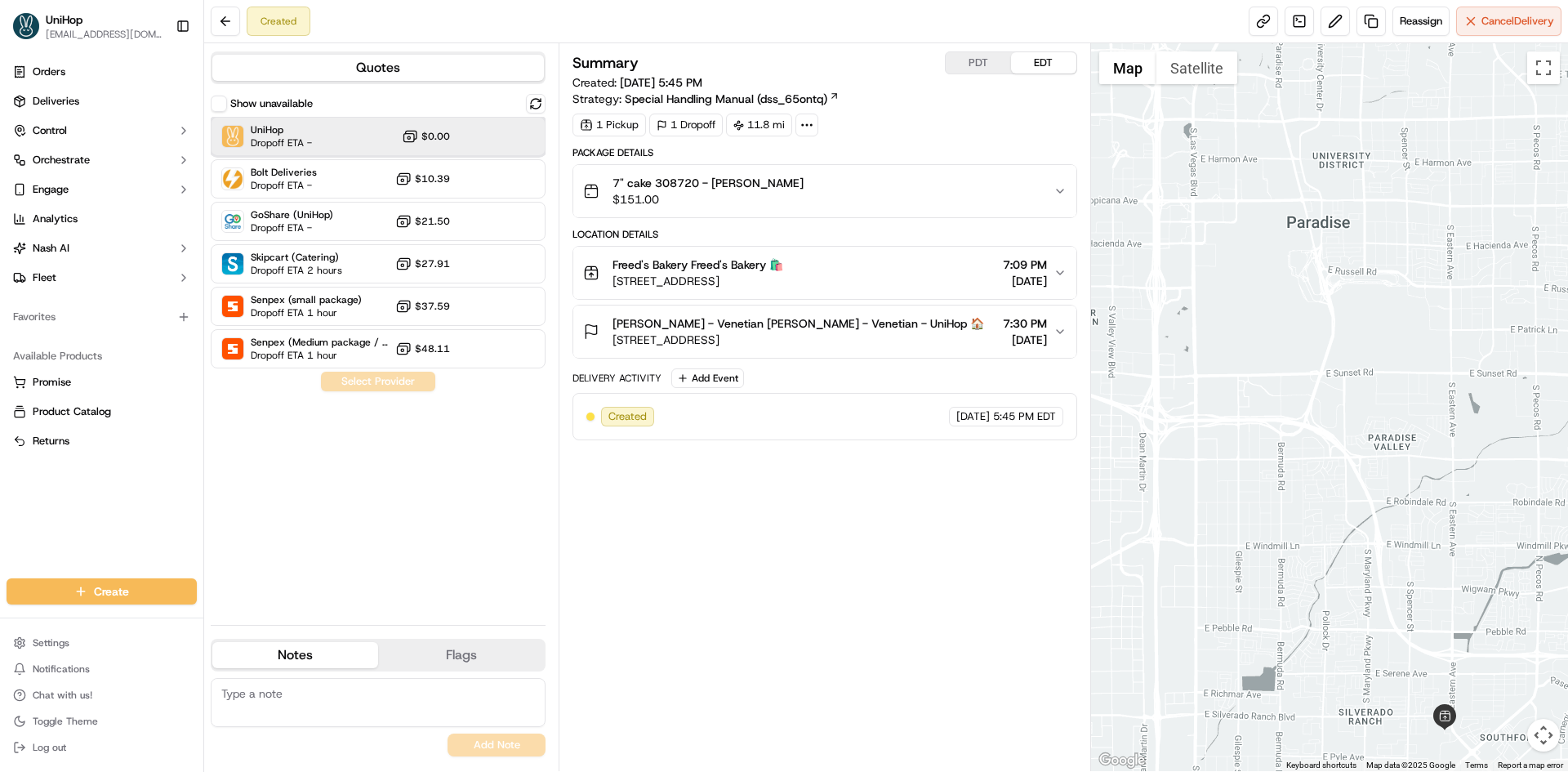
click at [310, 127] on span "UniHop" at bounding box center [281, 130] width 62 height 13
click at [384, 379] on button "Assign Provider" at bounding box center [378, 382] width 116 height 20
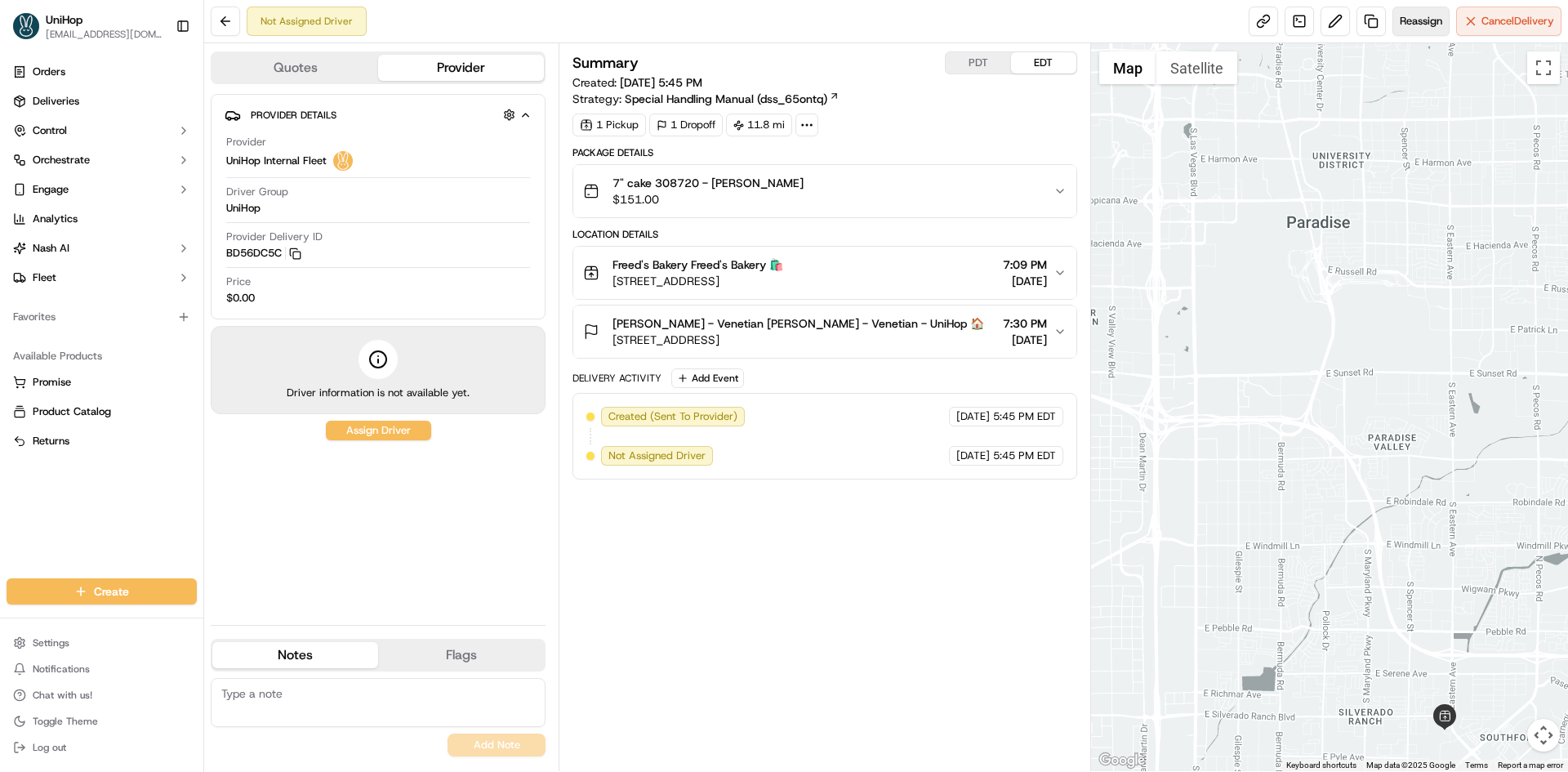
click at [1434, 21] on span "Reassign" at bounding box center [1421, 21] width 43 height 14
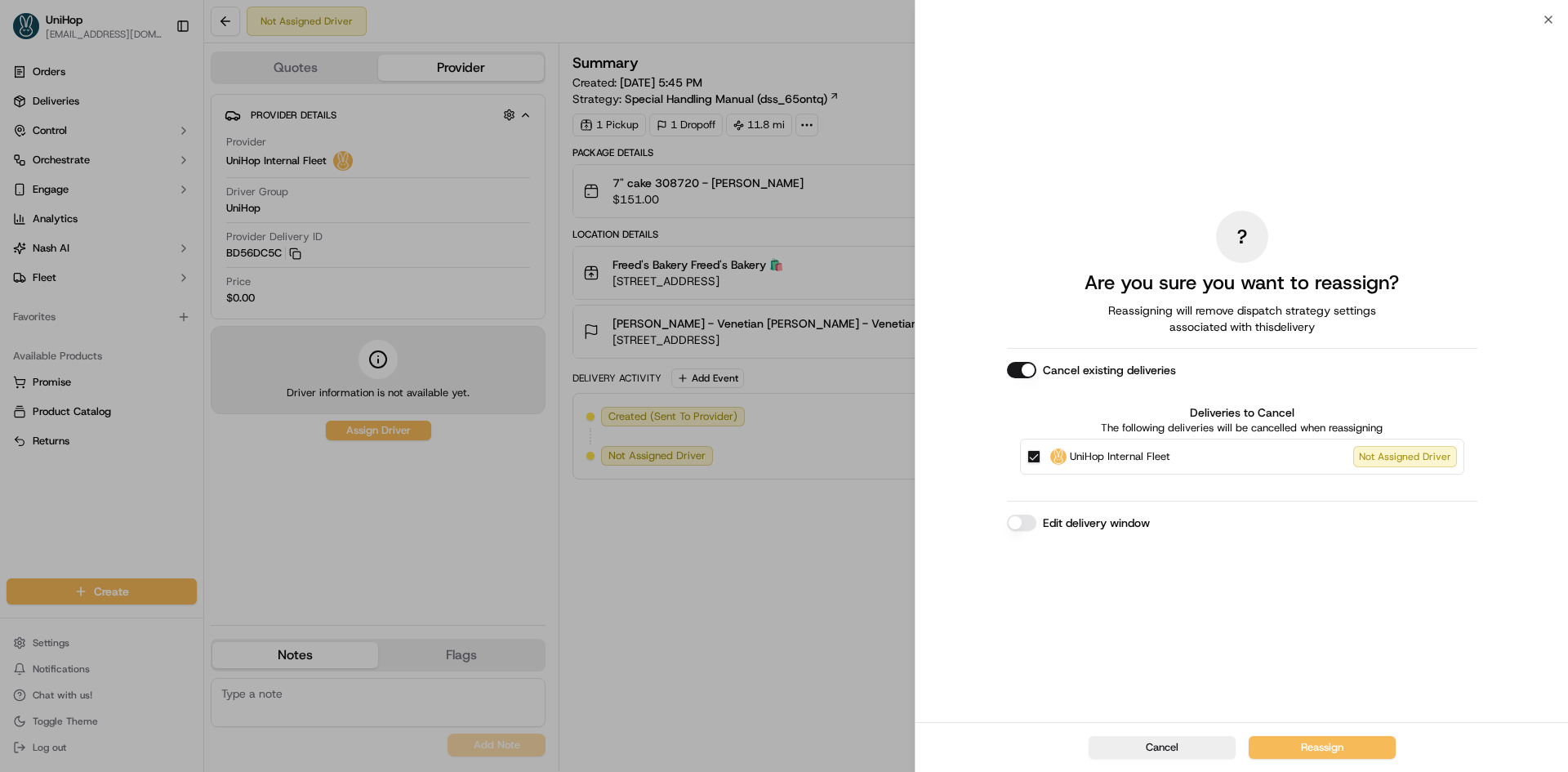
click at [1033, 454] on button "UniHop Internal Fleet Not Assigned Driver" at bounding box center [1034, 457] width 13 height 13
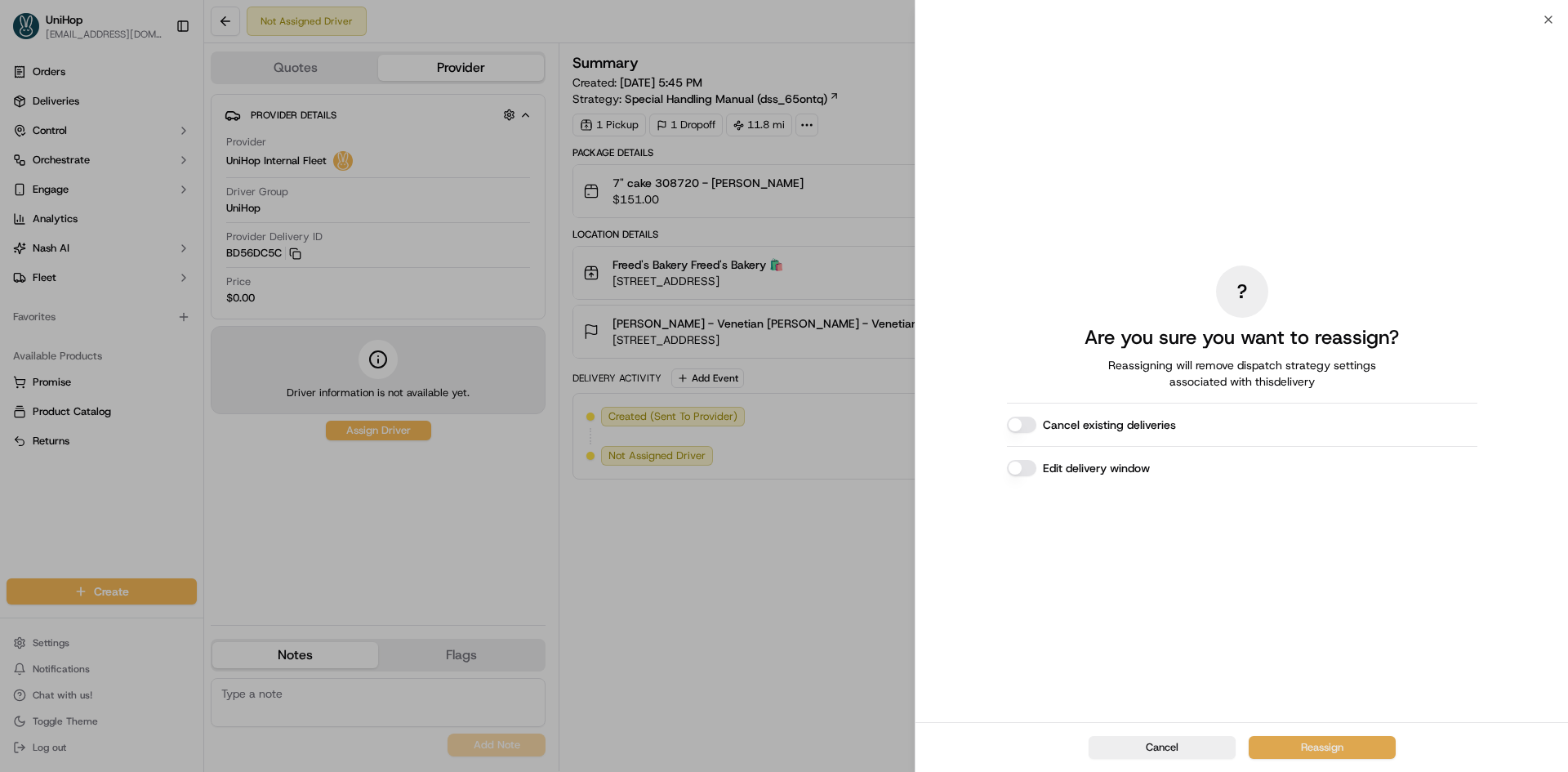
click at [1311, 756] on button "Reassign" at bounding box center [1321, 747] width 147 height 23
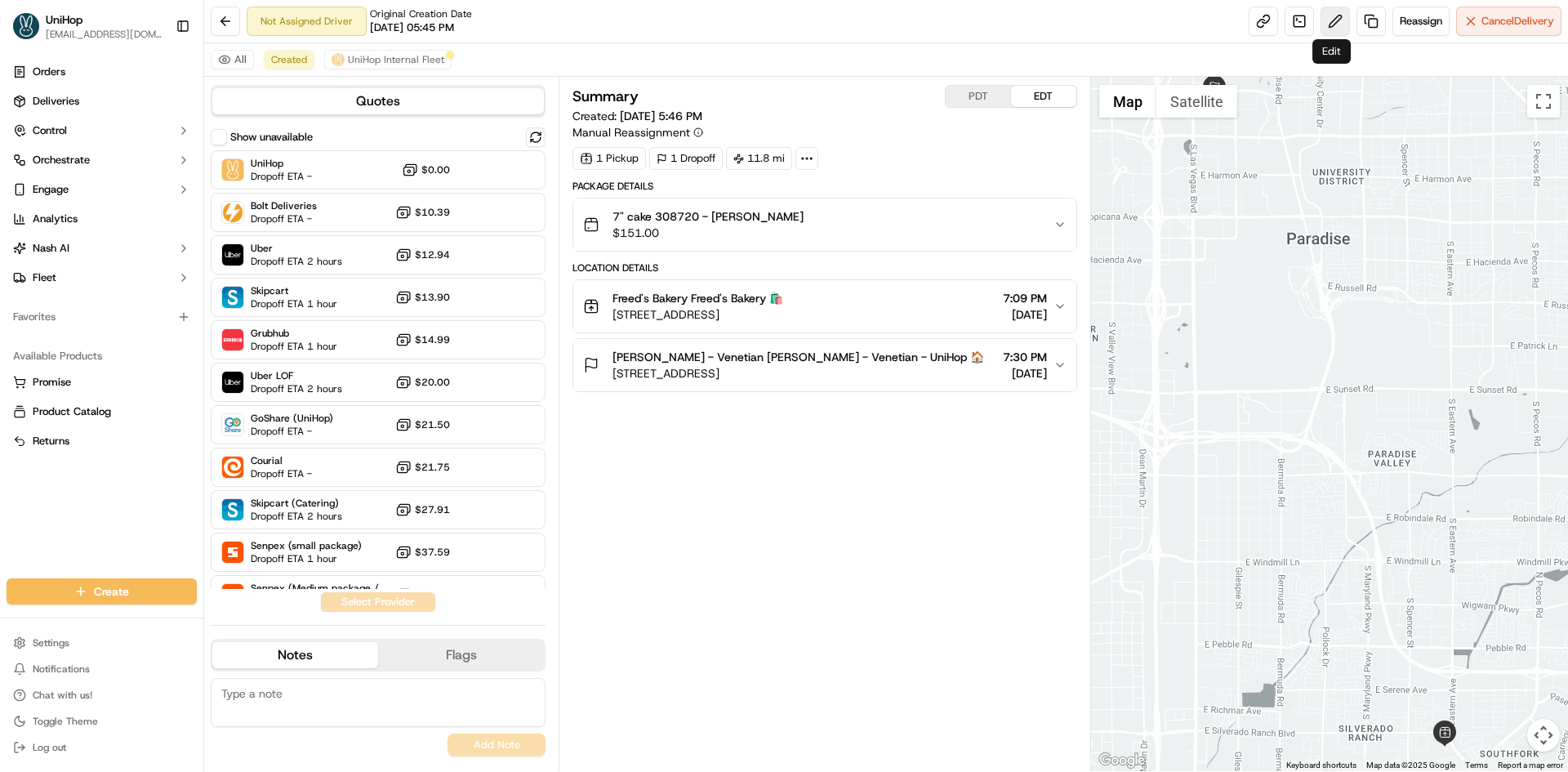
click at [1331, 28] on button at bounding box center [1335, 21] width 29 height 29
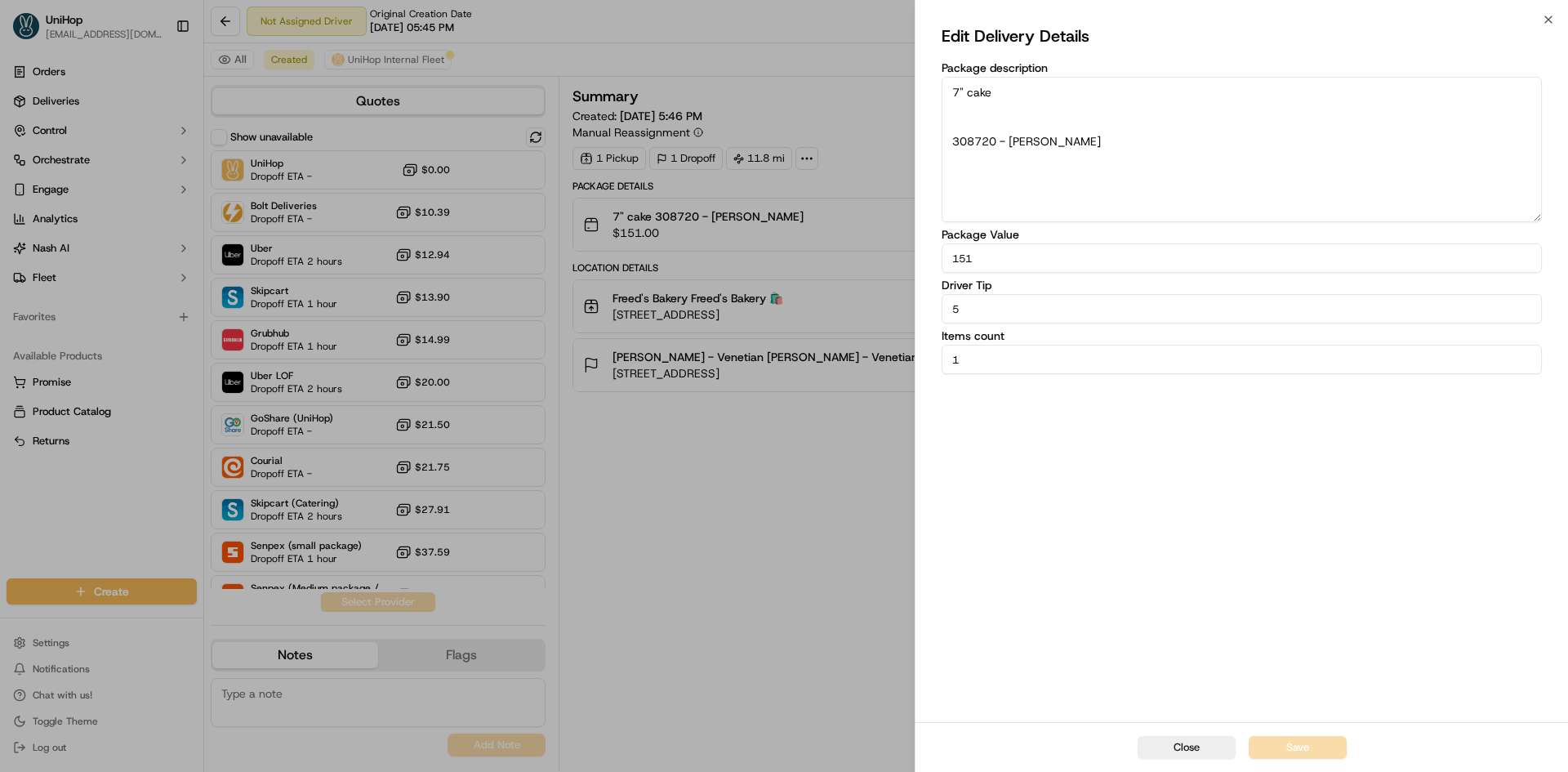
click at [1133, 306] on input "5" at bounding box center [1242, 308] width 600 height 29
type input "10"
drag, startPoint x: 1171, startPoint y: 468, endPoint x: 1272, endPoint y: 641, distance: 200.3
click at [1174, 474] on div "Edit Delivery Details Package description 7" cake 308720 - newman Package Value…" at bounding box center [1242, 371] width 600 height 696
click at [1303, 737] on button "Save" at bounding box center [1297, 747] width 98 height 23
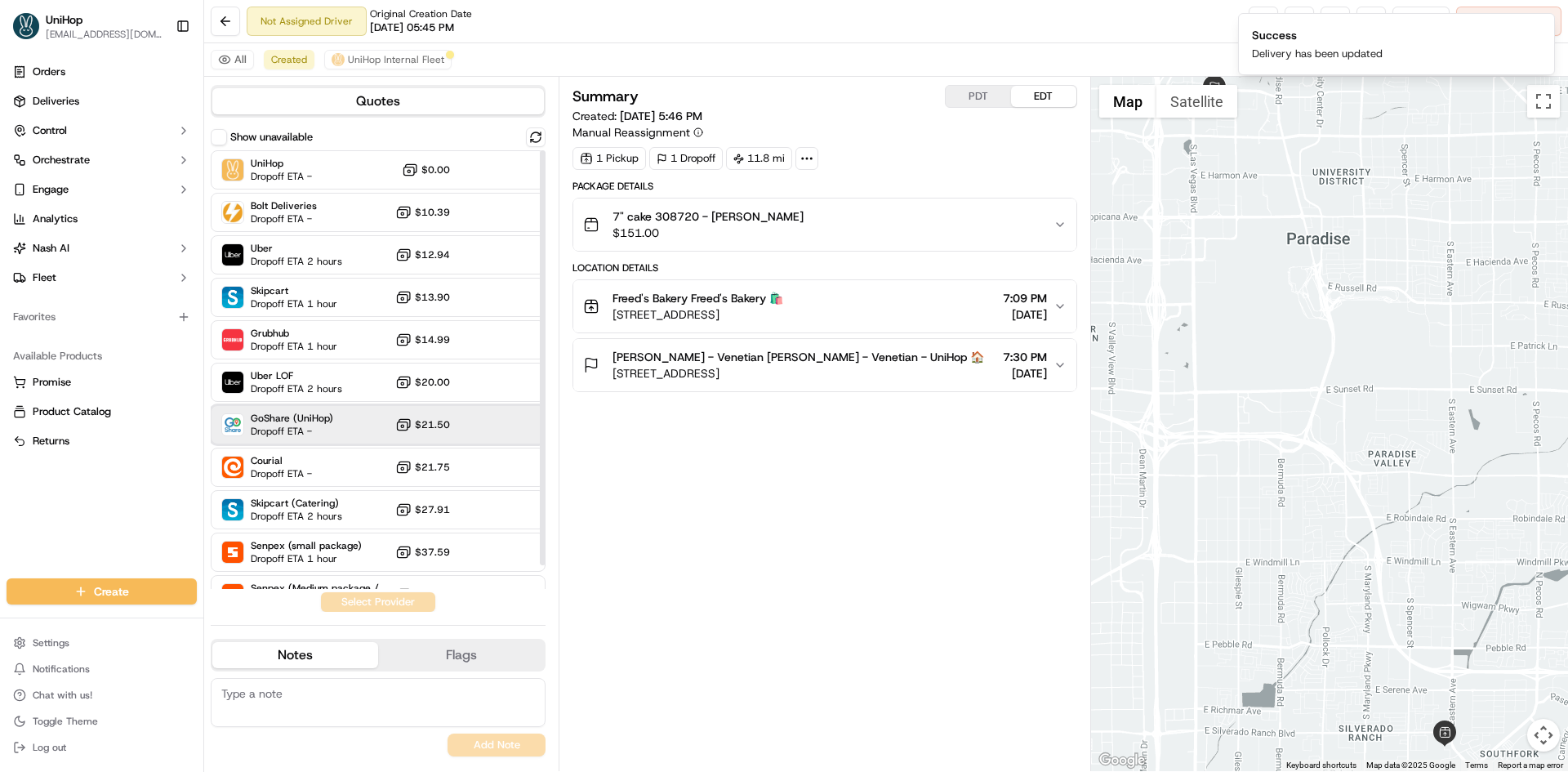
click at [306, 438] on div "GoShare (UniHop) Dropoff ETA - $21.50" at bounding box center [378, 424] width 335 height 39
click at [352, 604] on button "Assign Provider" at bounding box center [378, 602] width 116 height 20
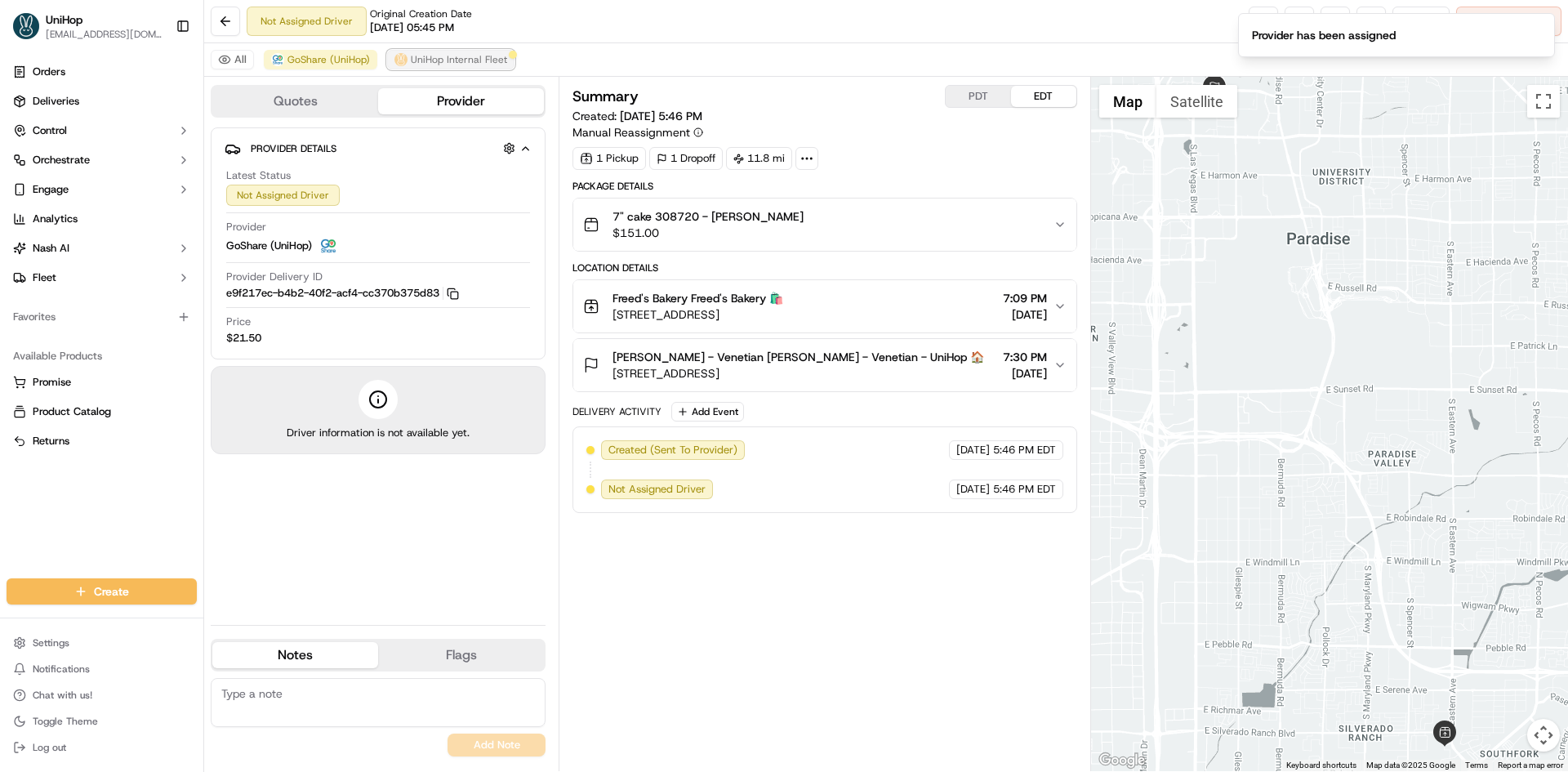
click at [452, 69] on button "UniHop Internal Fleet" at bounding box center [450, 60] width 128 height 20
click at [455, 63] on span "UniHop Internal Fleet" at bounding box center [459, 59] width 96 height 13
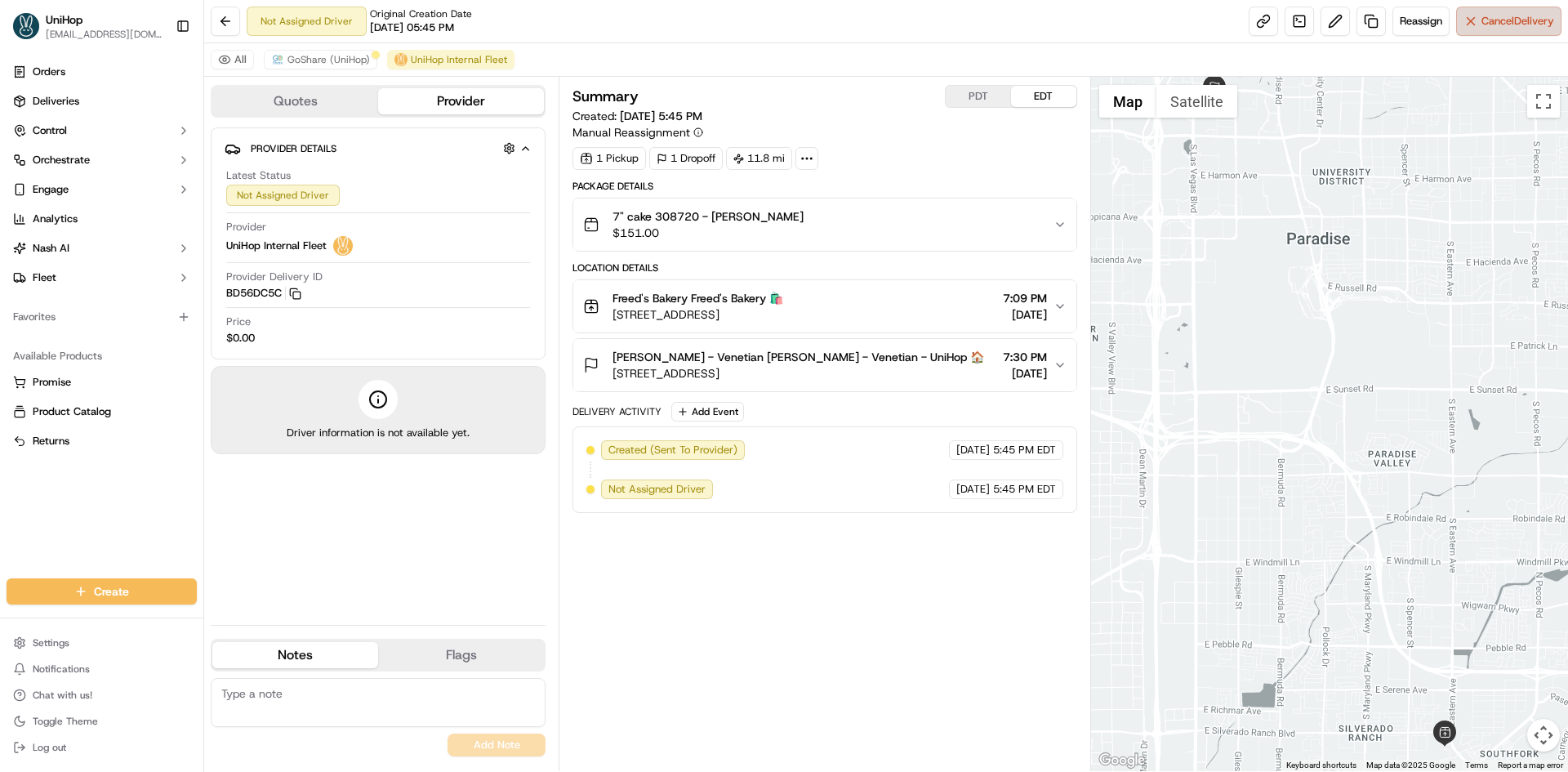
click at [1492, 17] on span "Cancel Delivery" at bounding box center [1517, 21] width 72 height 14
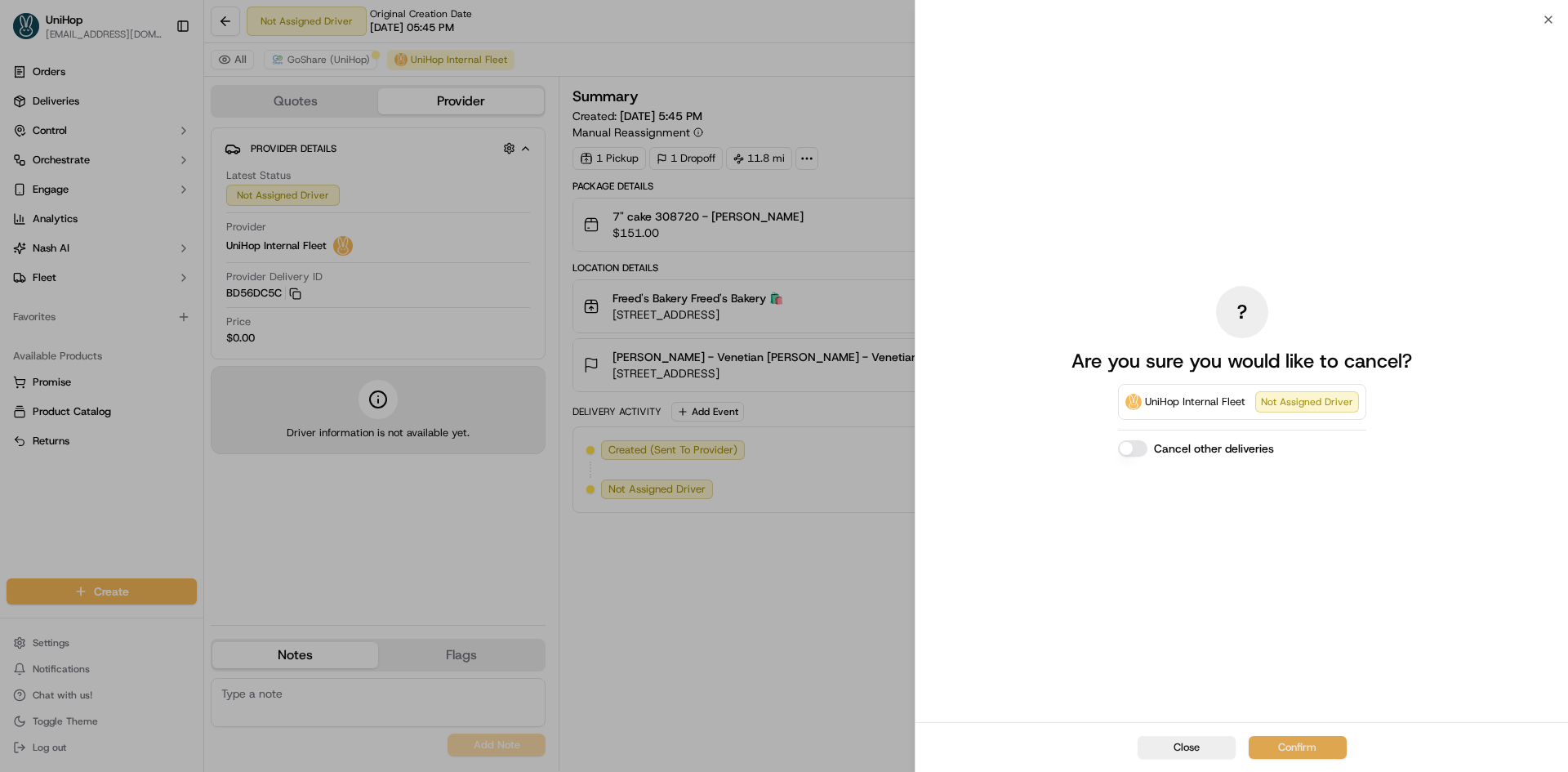
click at [1283, 744] on button "Confirm" at bounding box center [1297, 747] width 98 height 23
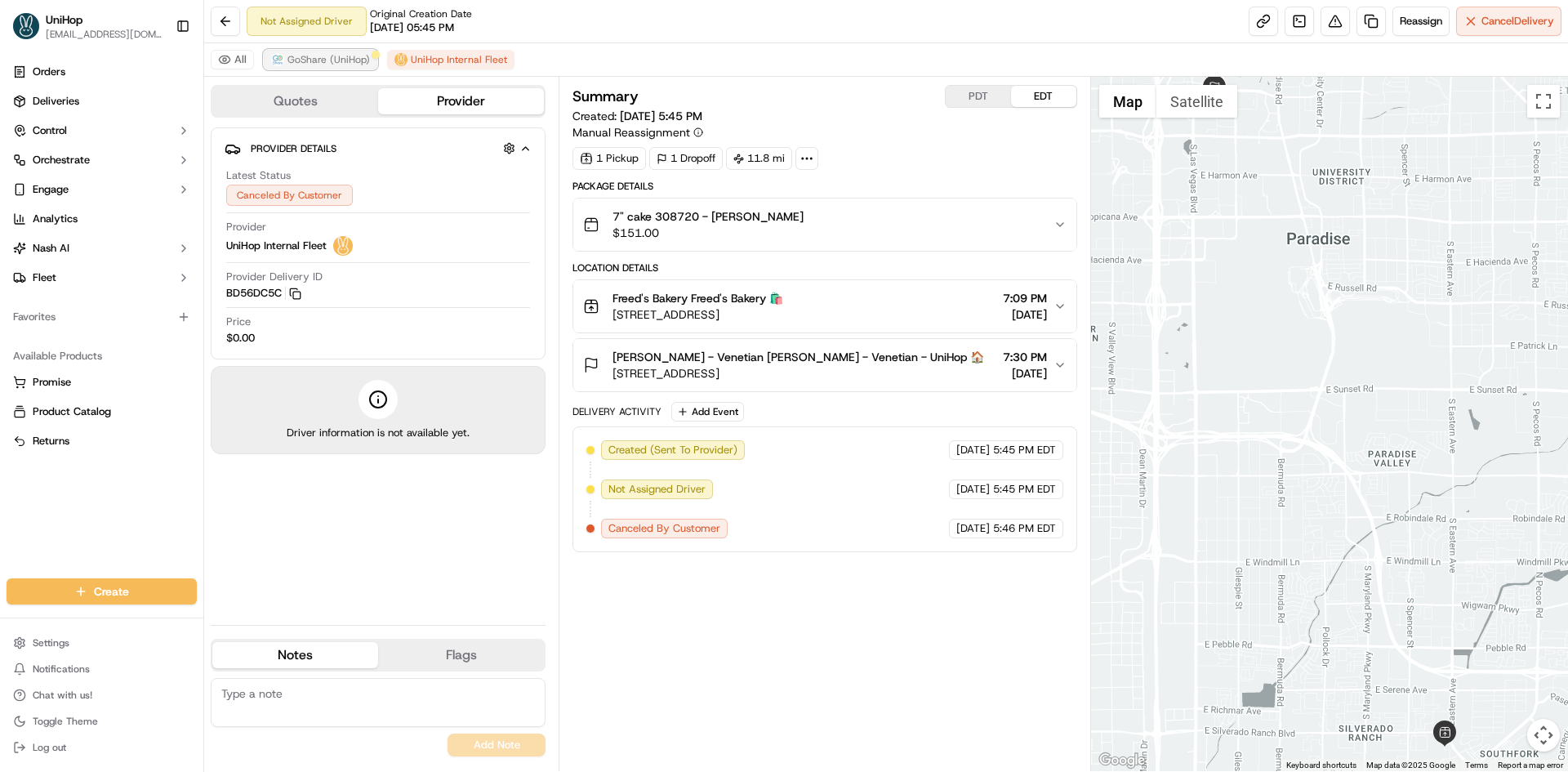
click at [352, 58] on span "GoShare (UniHop)" at bounding box center [329, 59] width 82 height 13
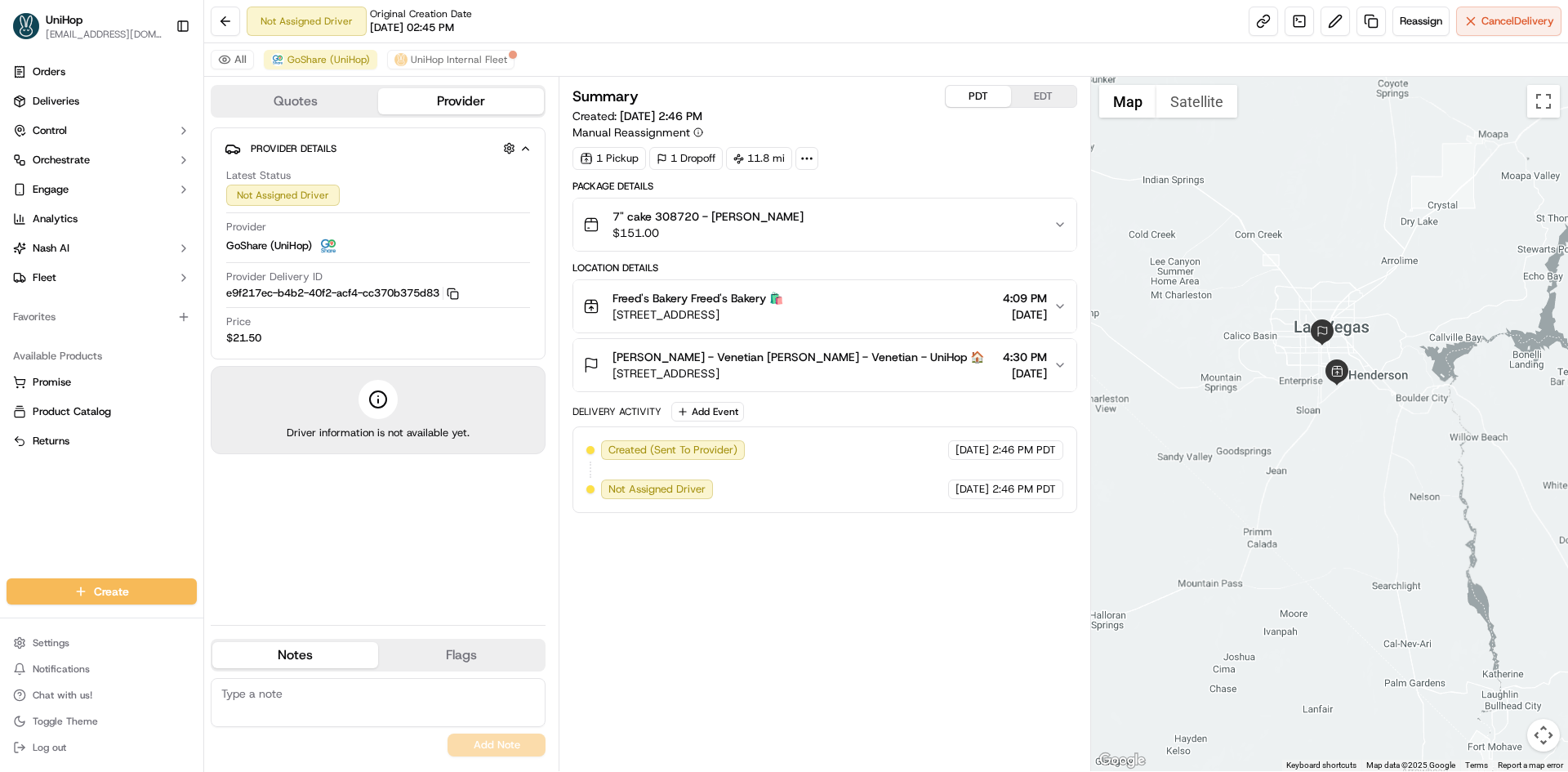
click at [978, 93] on button "PDT" at bounding box center [977, 96] width 65 height 21
click at [1042, 100] on button "EDT" at bounding box center [1044, 96] width 65 height 21
click at [840, 173] on div "Summary PDT EDT Created: Sep 20 2025 5:46 PM Manual Reassignment 1 Pickup 1 Dro…" at bounding box center [825, 298] width 504 height 428
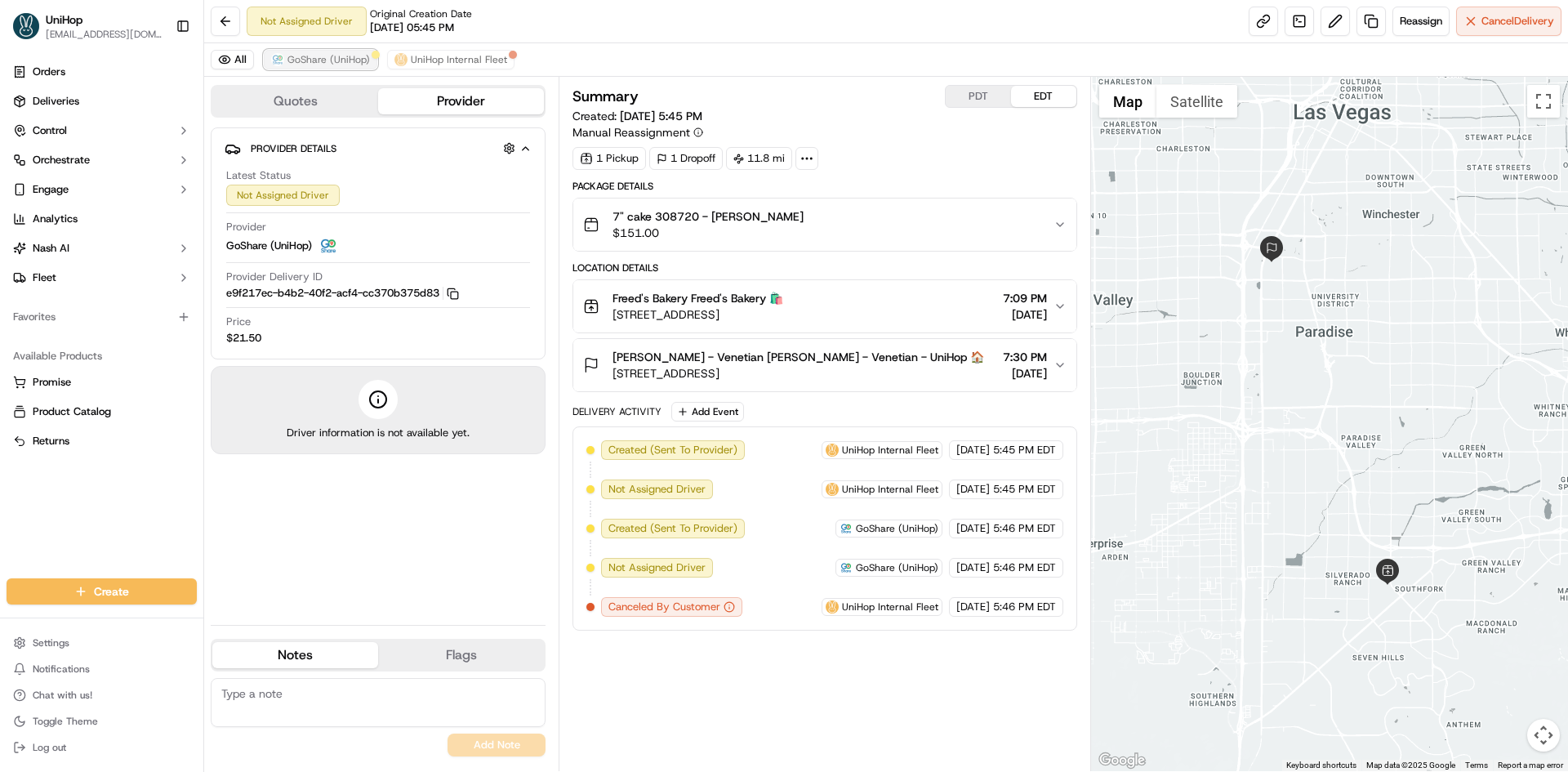
click at [361, 61] on span "GoShare (UniHop)" at bounding box center [329, 59] width 82 height 13
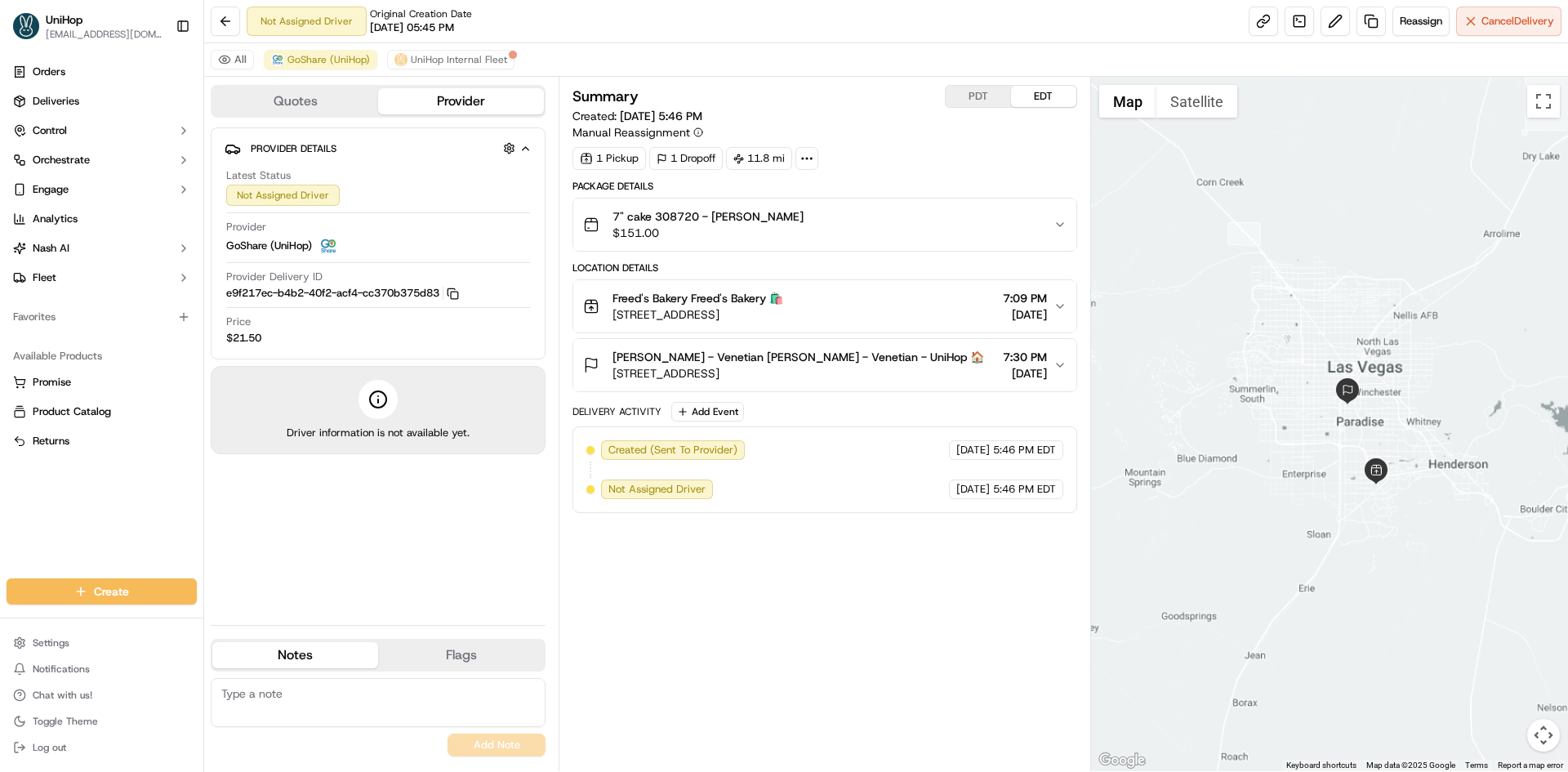
drag, startPoint x: 1267, startPoint y: 306, endPoint x: 1376, endPoint y: 381, distance: 132.3
click at [1376, 381] on div at bounding box center [1329, 424] width 478 height 694
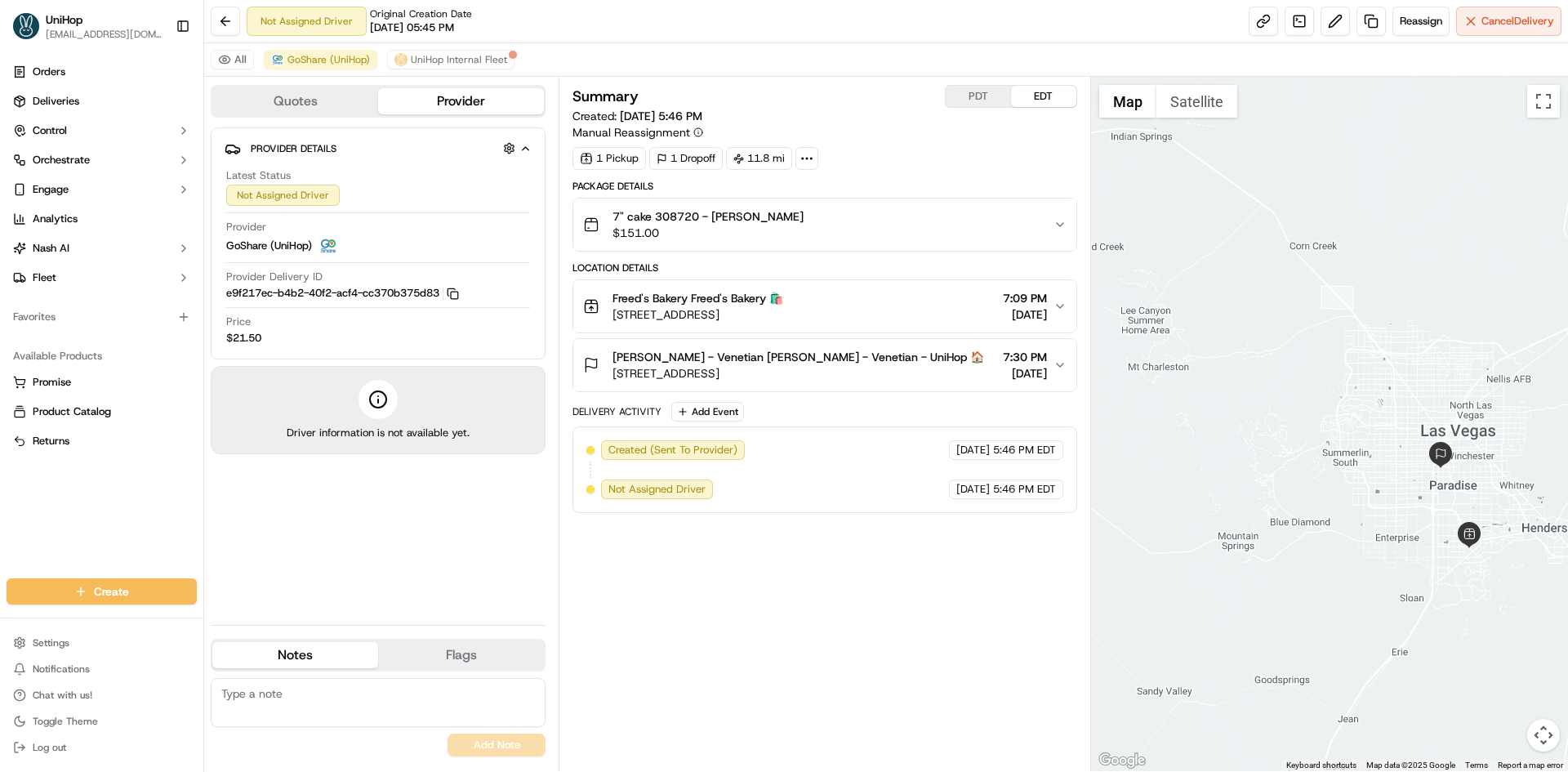
drag, startPoint x: 1386, startPoint y: 341, endPoint x: 1350, endPoint y: 332, distance: 37.1
click at [1353, 333] on div at bounding box center [1329, 424] width 478 height 694
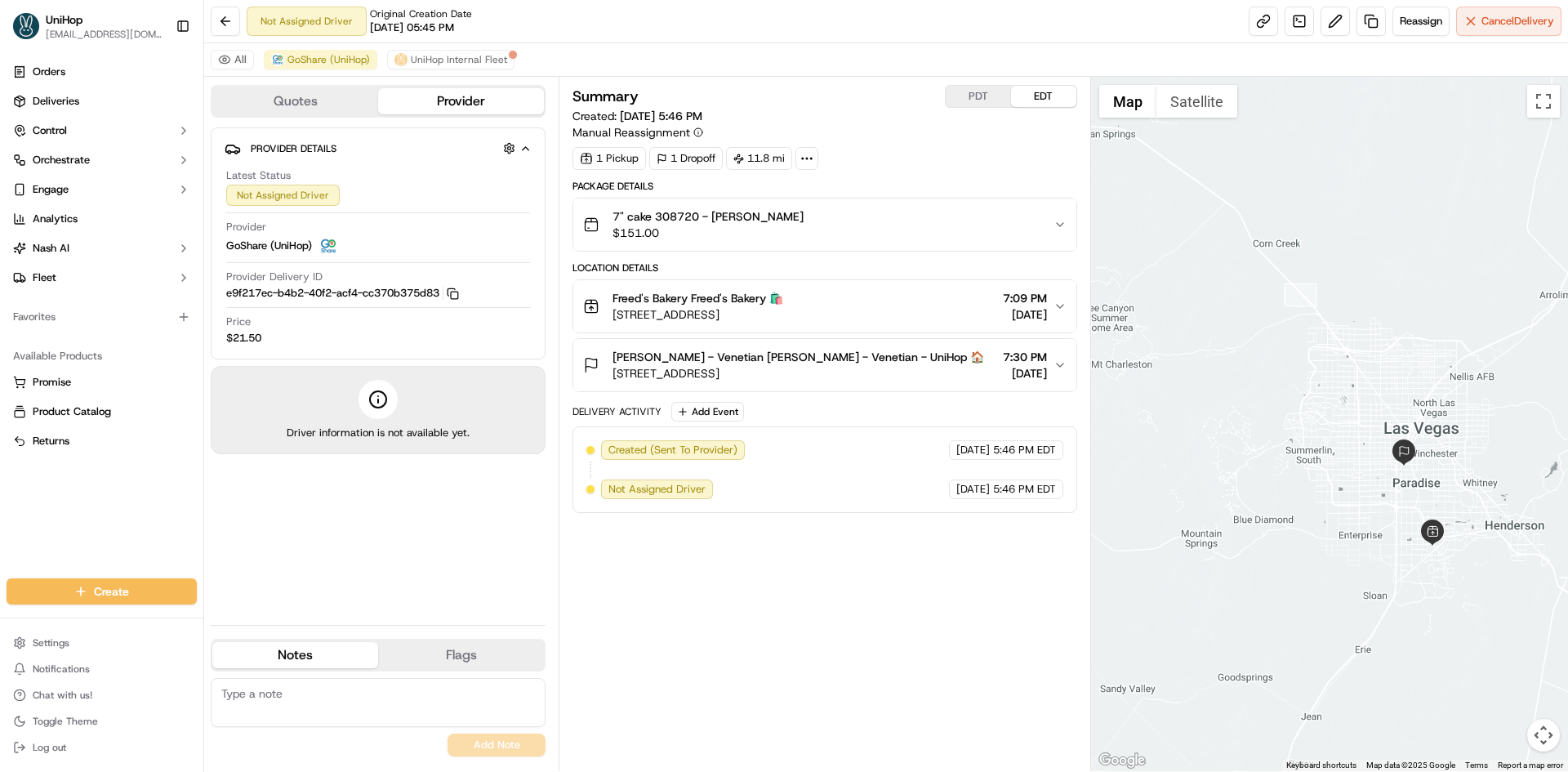
drag, startPoint x: 1350, startPoint y: 332, endPoint x: 1320, endPoint y: 330, distance: 30.1
click at [1321, 330] on div at bounding box center [1329, 424] width 478 height 694
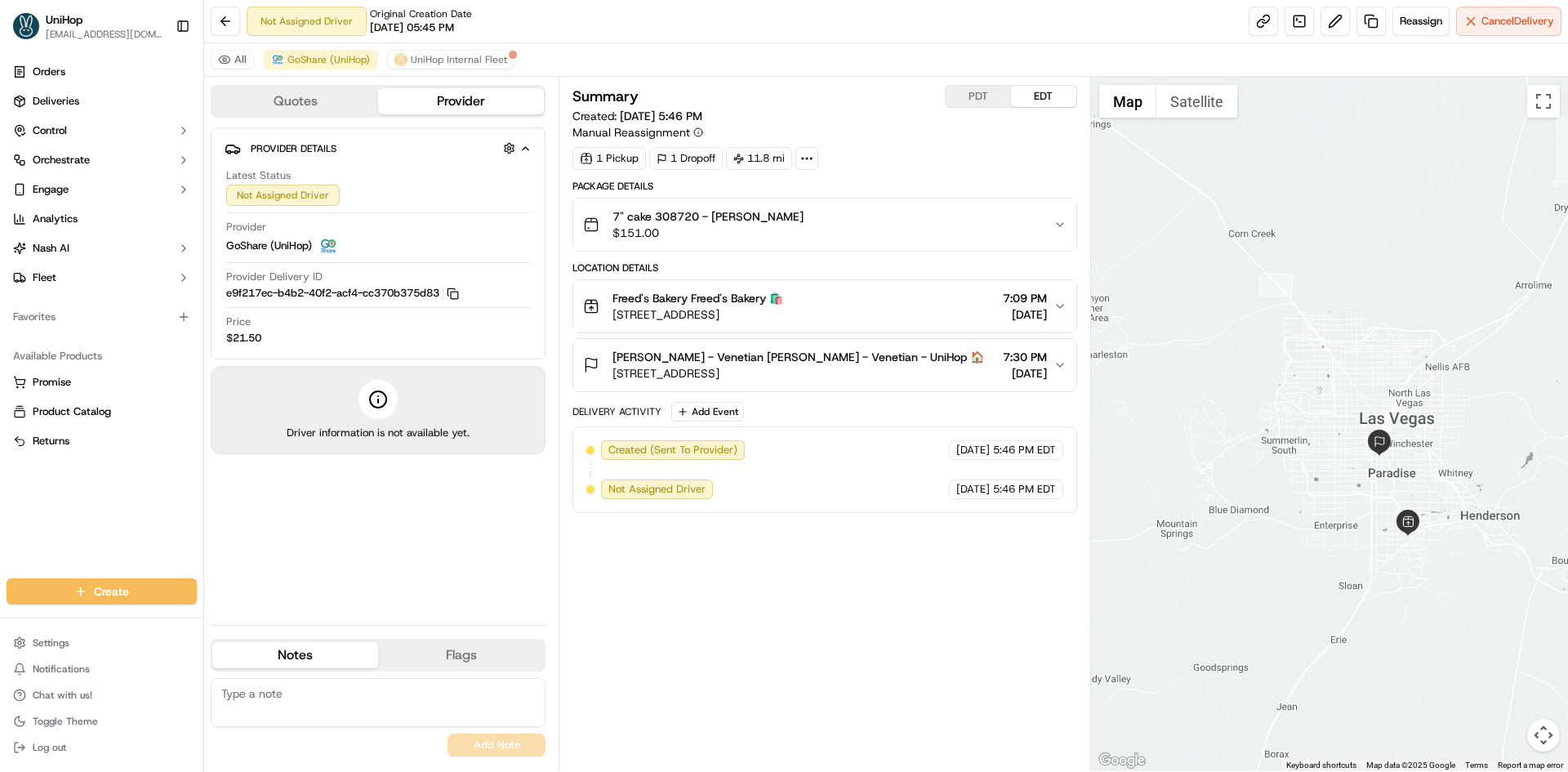
drag, startPoint x: 1388, startPoint y: 365, endPoint x: 1367, endPoint y: 356, distance: 22.8
click at [1367, 356] on div at bounding box center [1329, 424] width 478 height 694
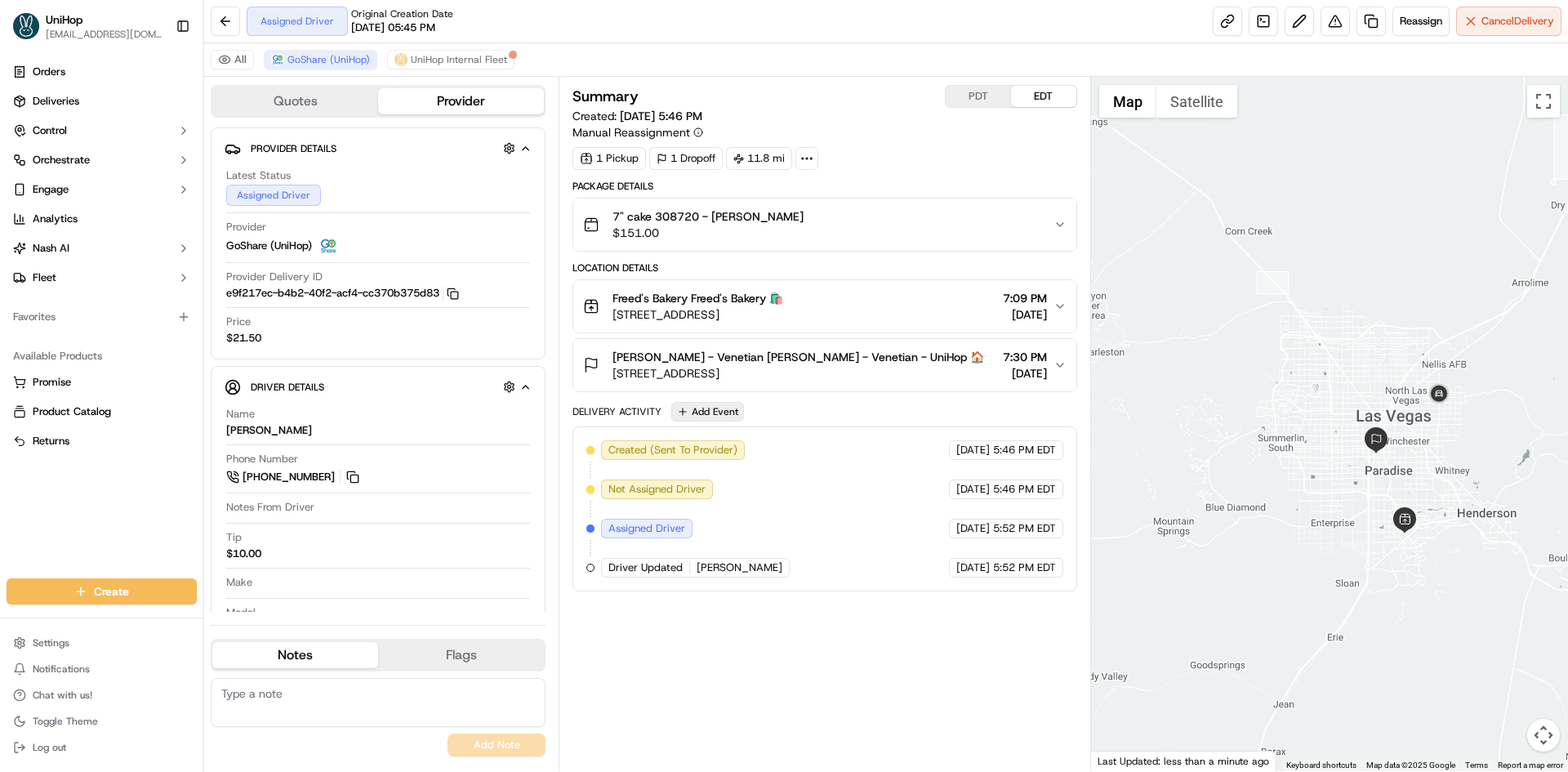
click at [742, 422] on button "Add Event" at bounding box center [707, 412] width 72 height 20
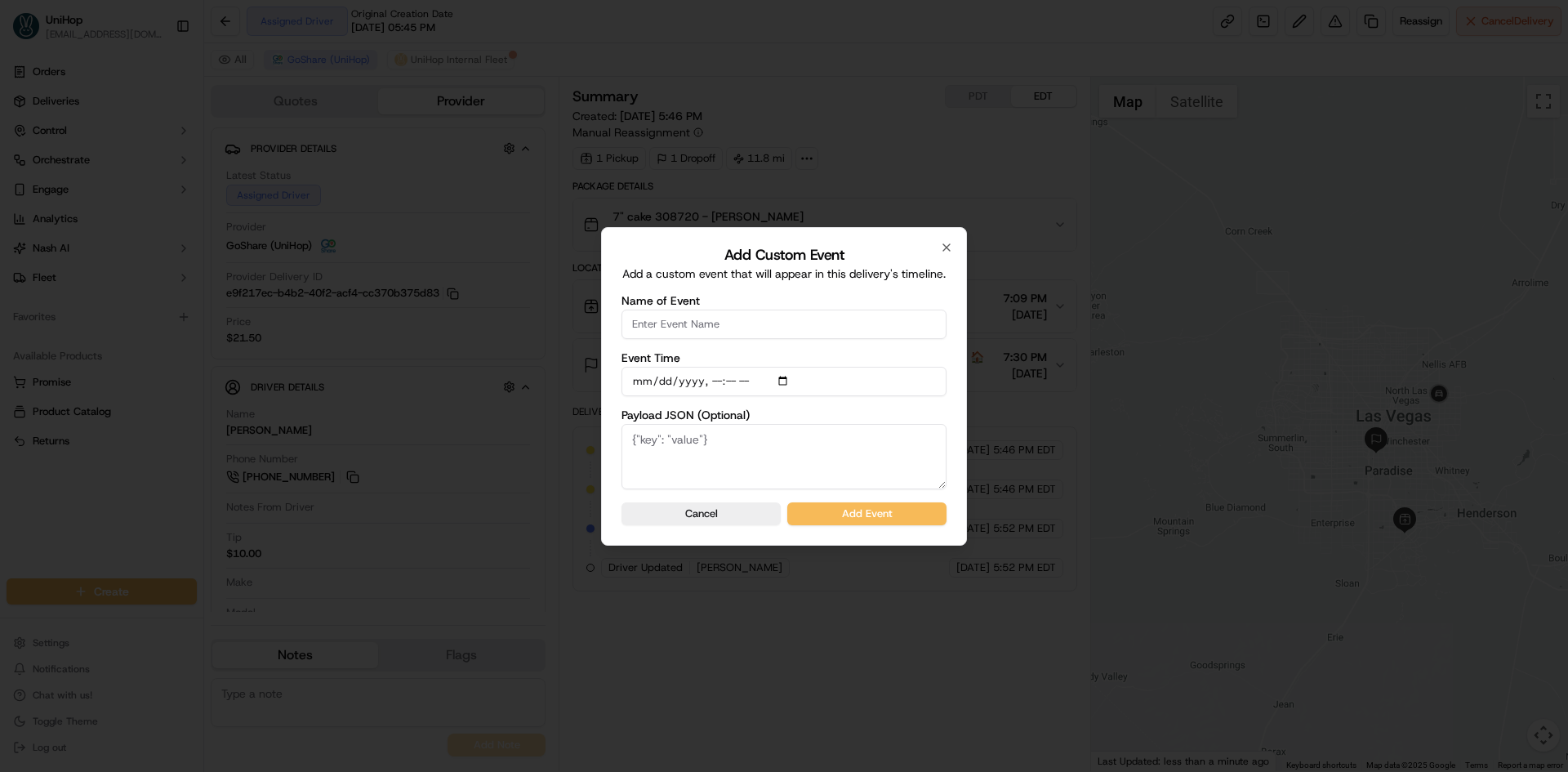
click at [706, 330] on input "Name of Event" at bounding box center [784, 323] width 325 height 29
type input "Driver Confirmed"
click at [790, 382] on input "Event Time" at bounding box center [784, 381] width 325 height 29
type input "2025-09-20T17:53"
click at [949, 416] on div "Add Custom Event Add a custom event that will appear in this delivery's timelin…" at bounding box center [784, 386] width 365 height 318
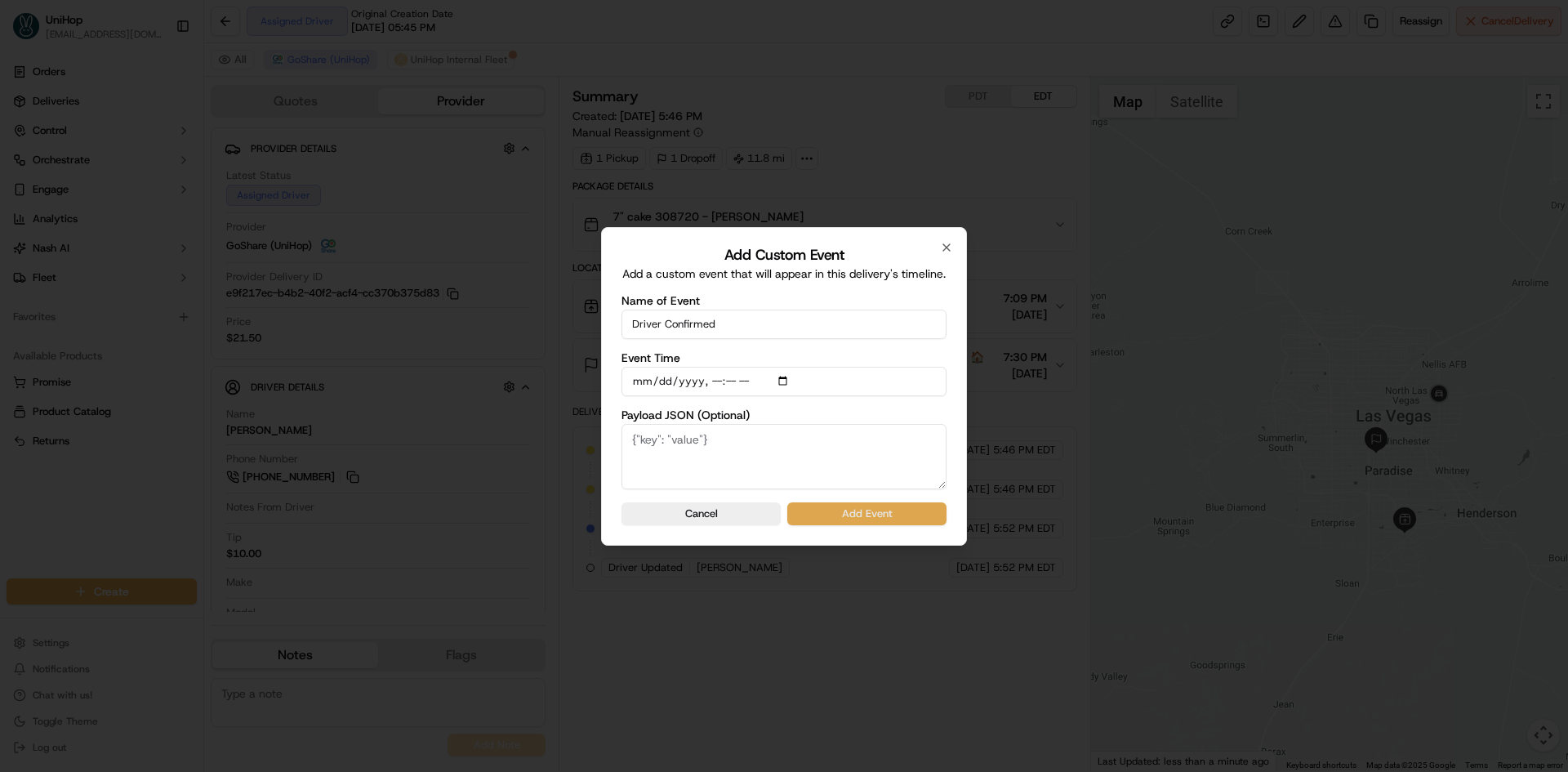
click at [902, 516] on button "Add Event" at bounding box center [867, 514] width 159 height 23
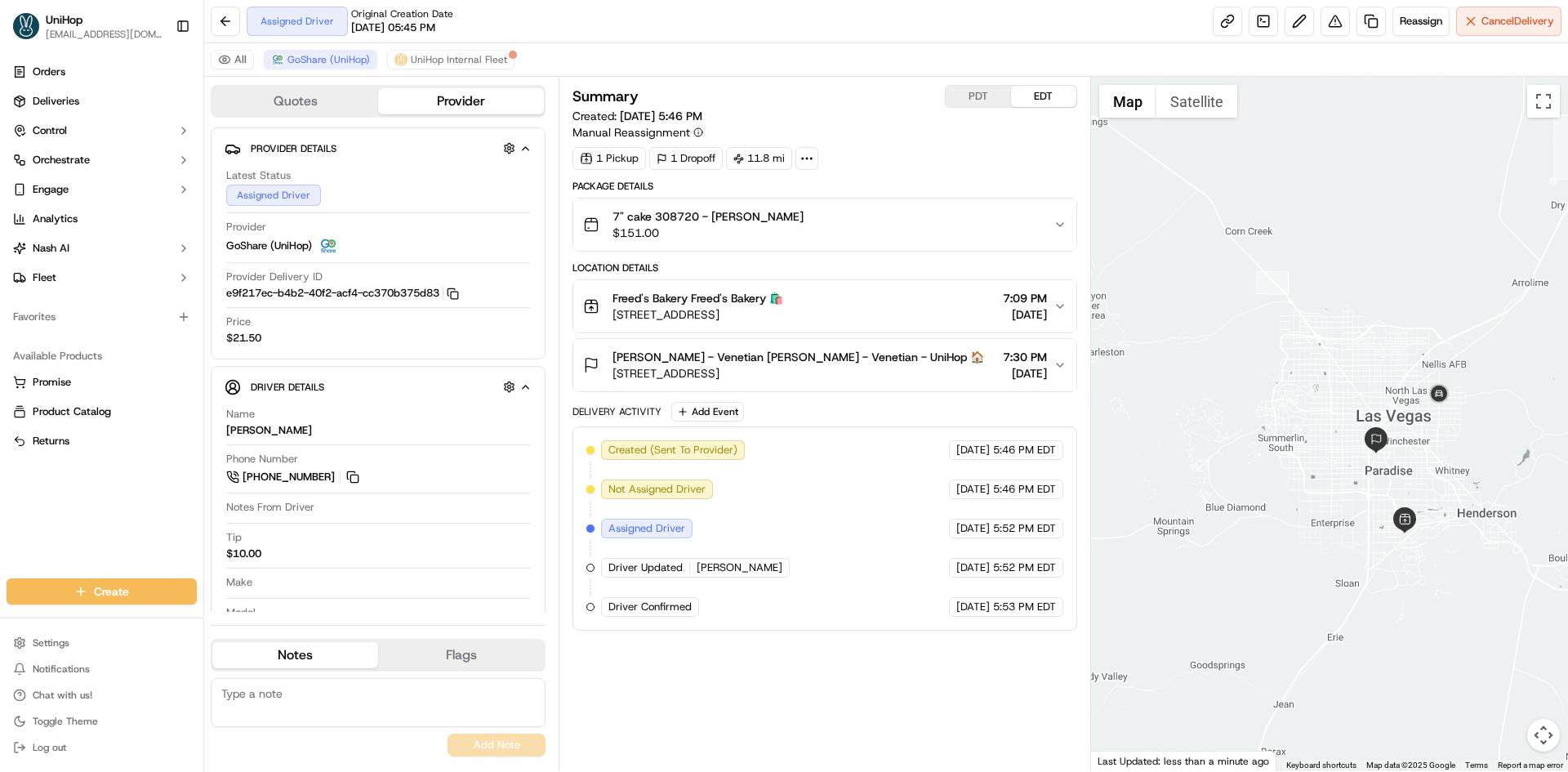
click at [938, 669] on div "Summary PDT EDT Created: Sep 20 2025 5:46 PM Manual Reassignment 1 Pickup 1 Dro…" at bounding box center [825, 424] width 504 height 678
click at [1243, 180] on div at bounding box center [1329, 424] width 478 height 694
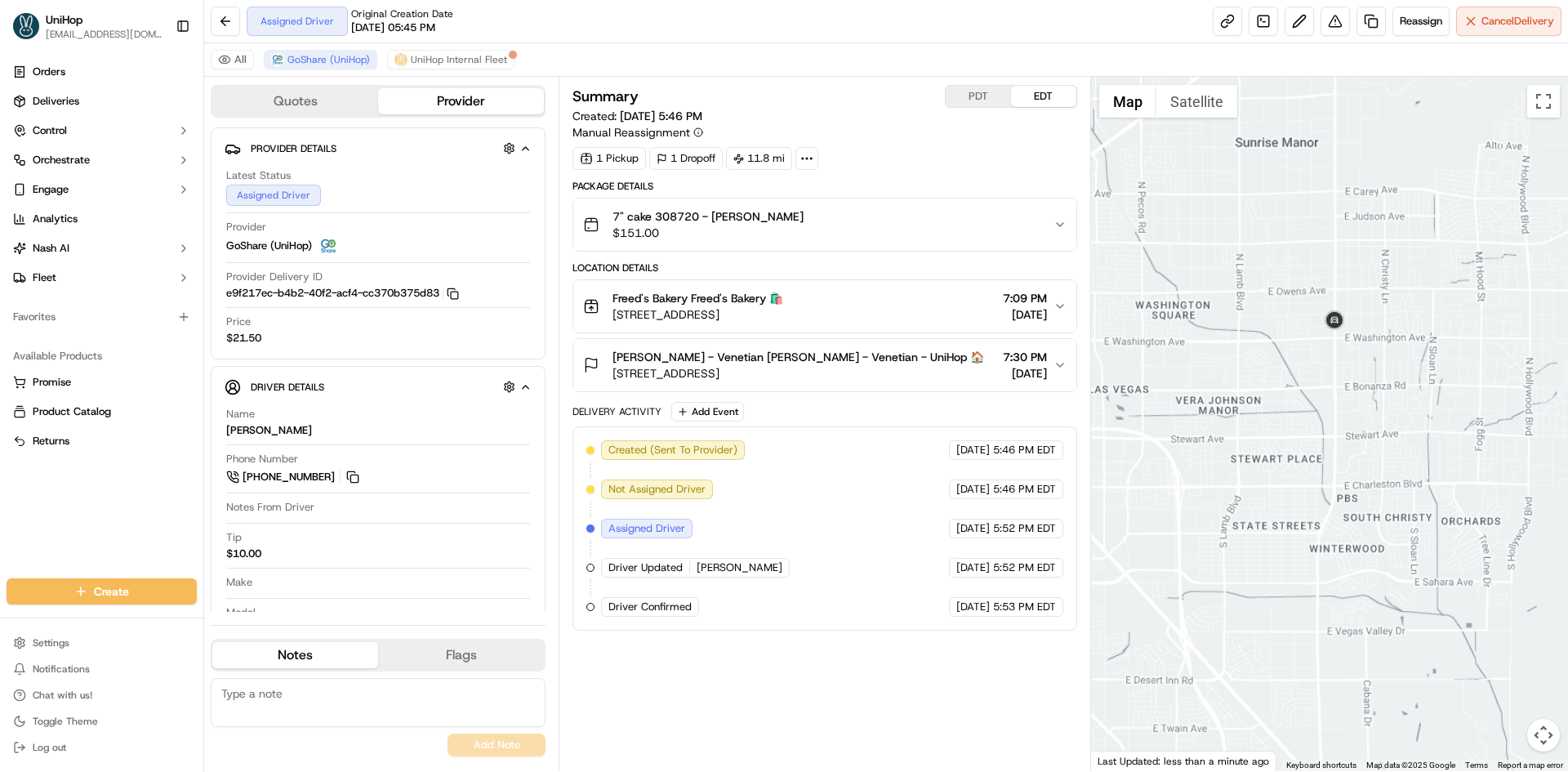
drag, startPoint x: 1324, startPoint y: 379, endPoint x: 1346, endPoint y: 347, distance: 38.8
click at [1329, 367] on div at bounding box center [1329, 424] width 478 height 694
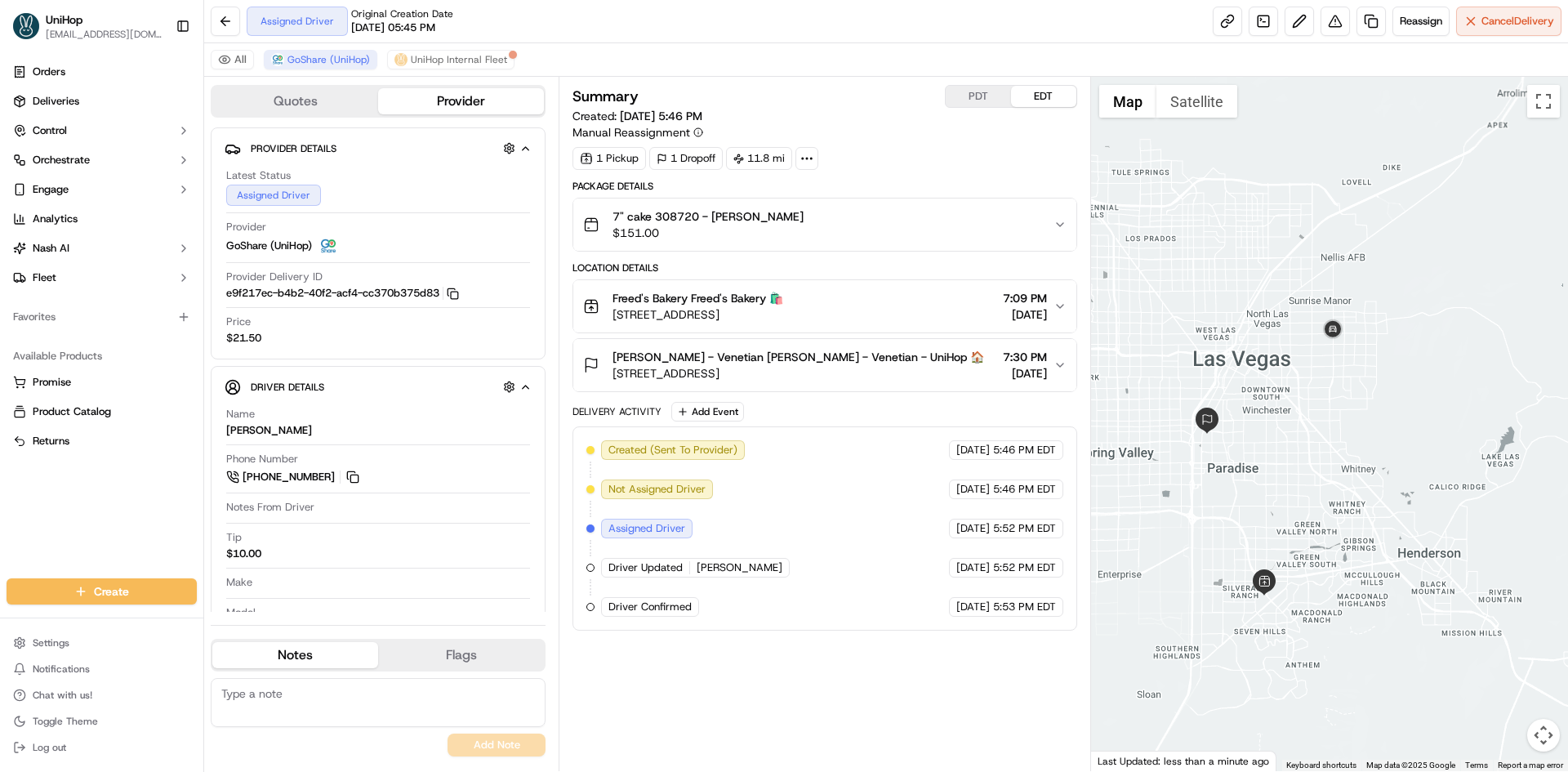
click at [1318, 361] on div at bounding box center [1329, 424] width 478 height 694
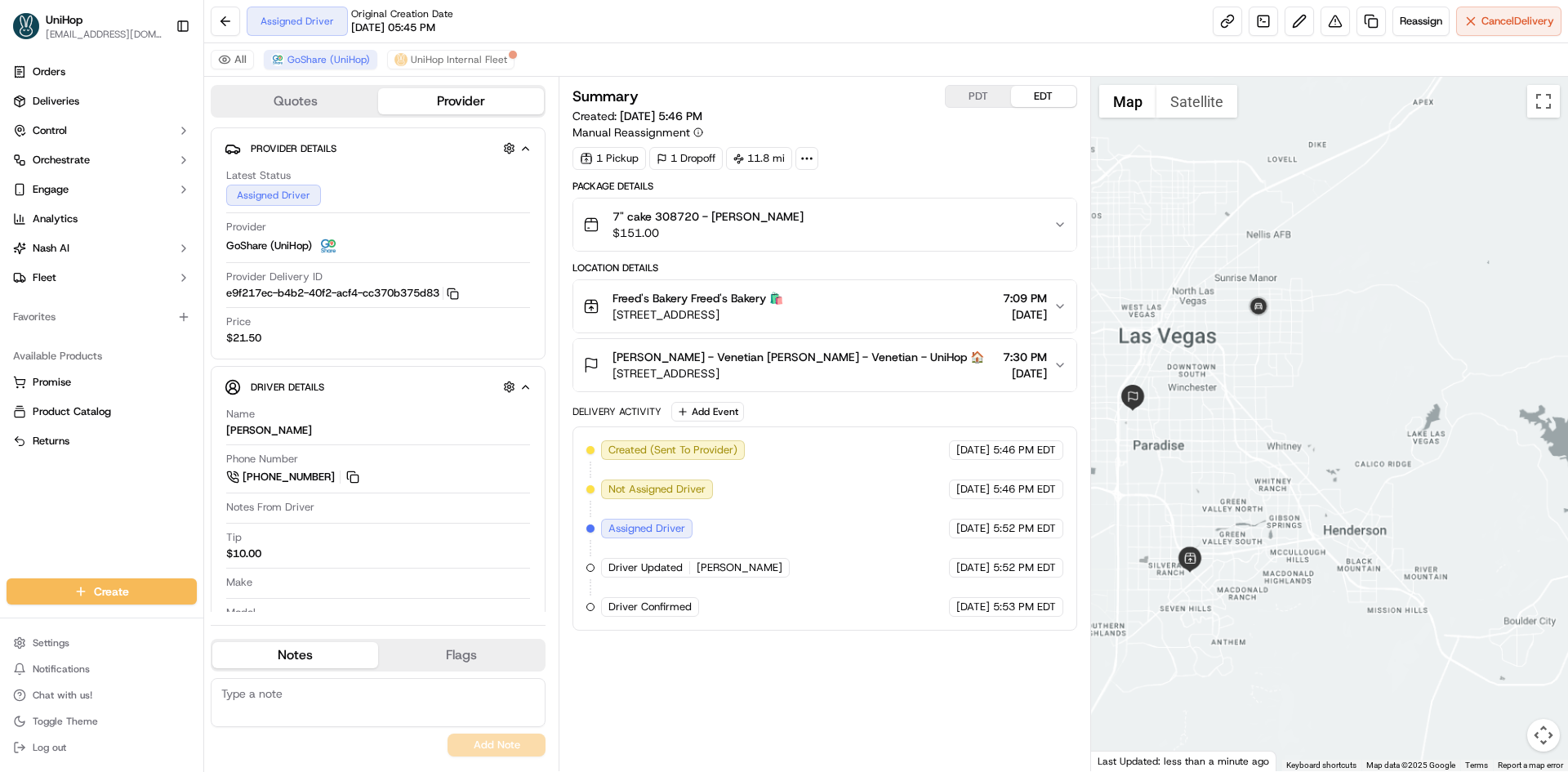
drag, startPoint x: 1177, startPoint y: 290, endPoint x: 1180, endPoint y: 298, distance: 8.5
click at [1180, 298] on div at bounding box center [1329, 424] width 478 height 694
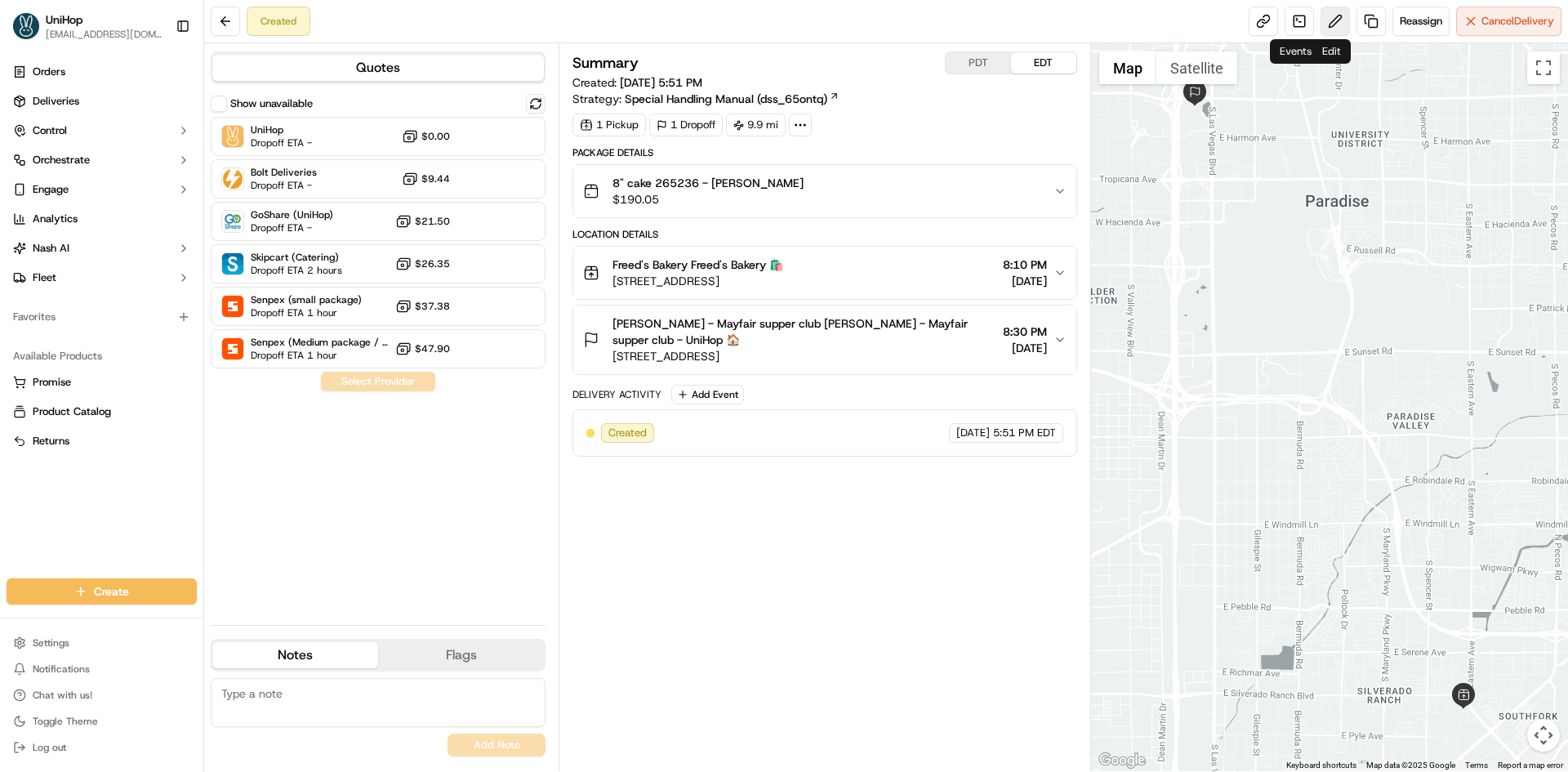
click at [1330, 25] on button at bounding box center [1335, 21] width 29 height 29
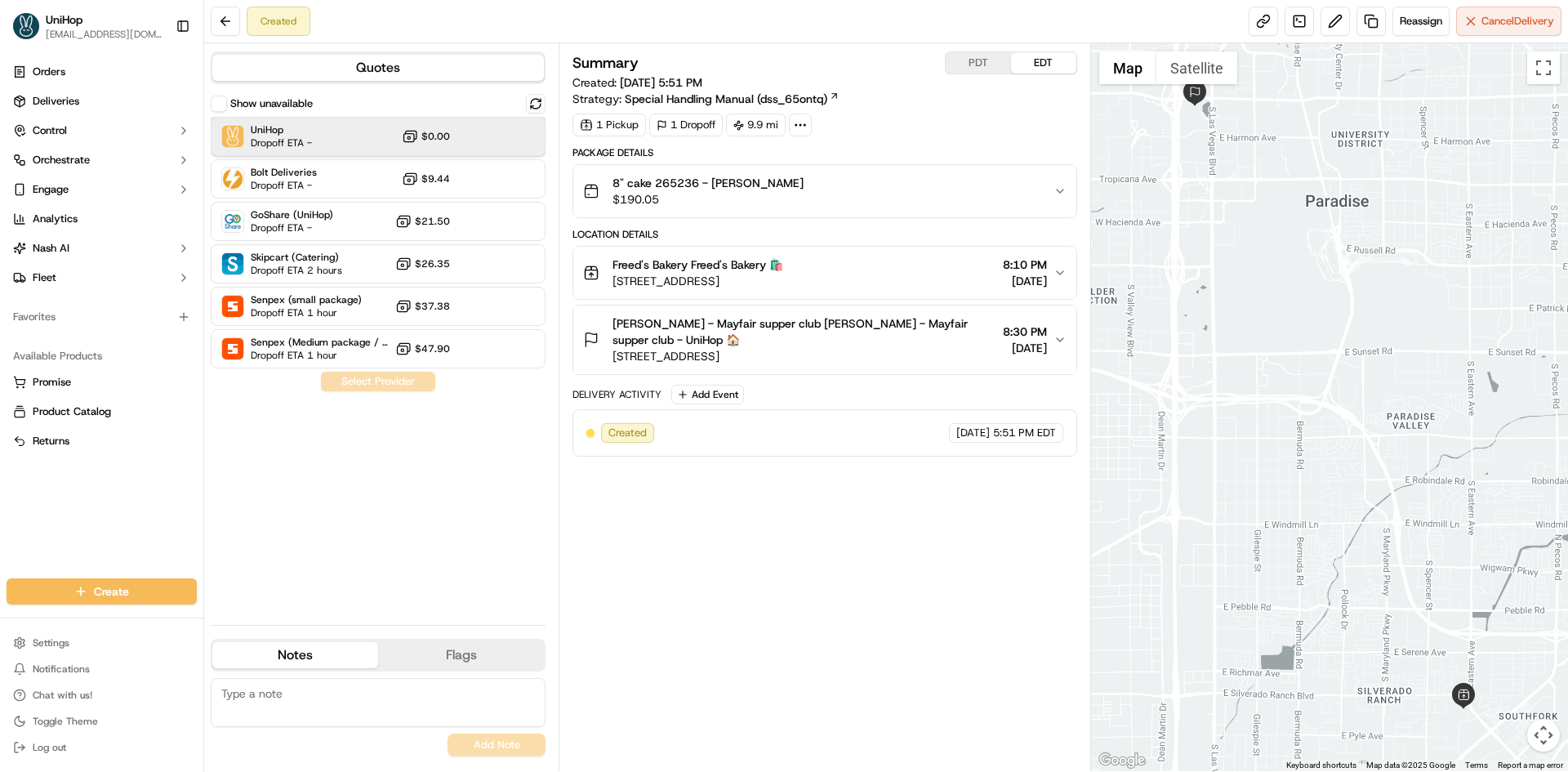
click at [340, 145] on div "UniHop Dropoff ETA - $0.00" at bounding box center [378, 137] width 335 height 39
click at [381, 375] on button "Assign Provider" at bounding box center [378, 382] width 116 height 20
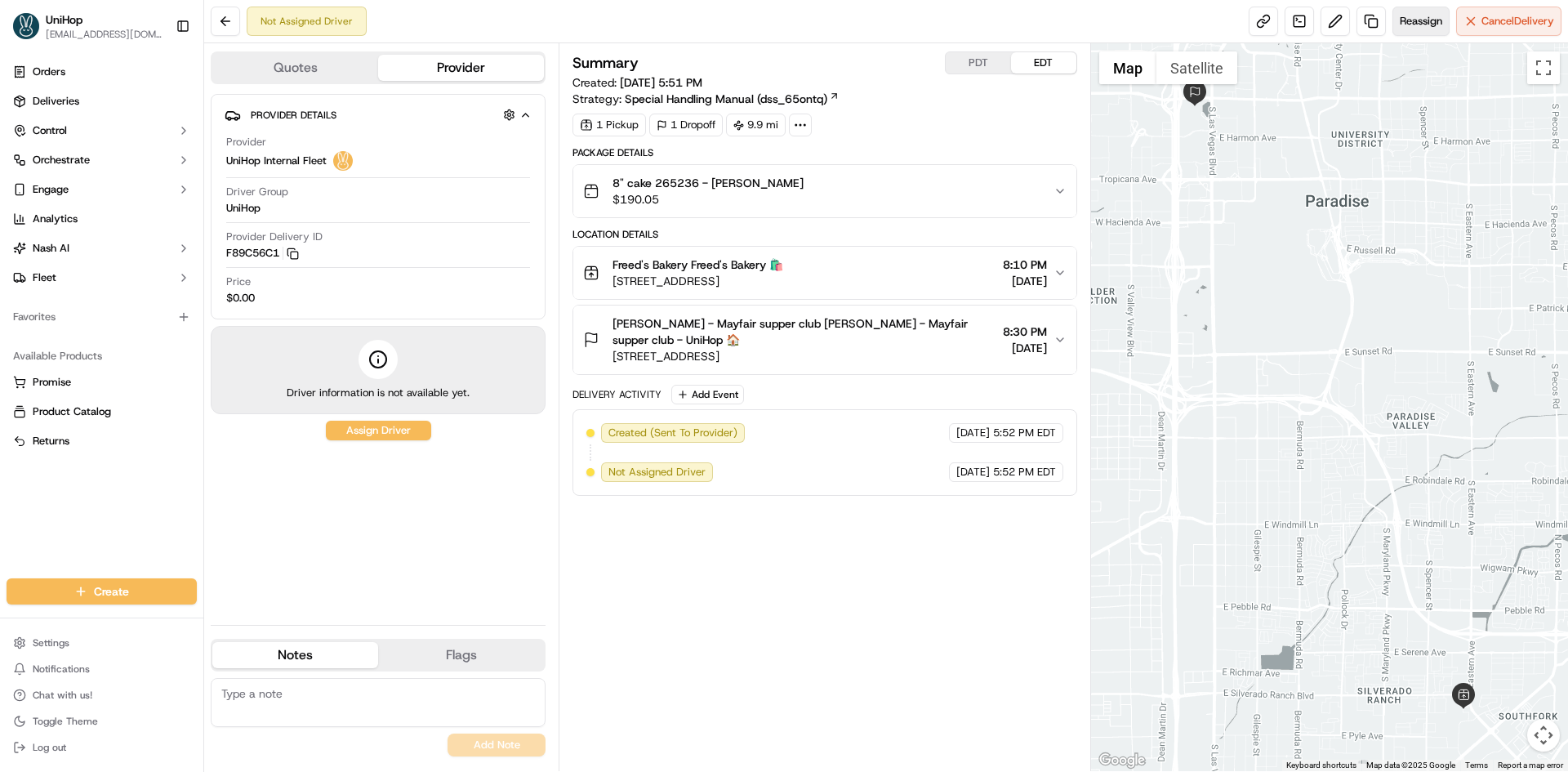
click at [1425, 29] on button "Reassign" at bounding box center [1421, 21] width 57 height 29
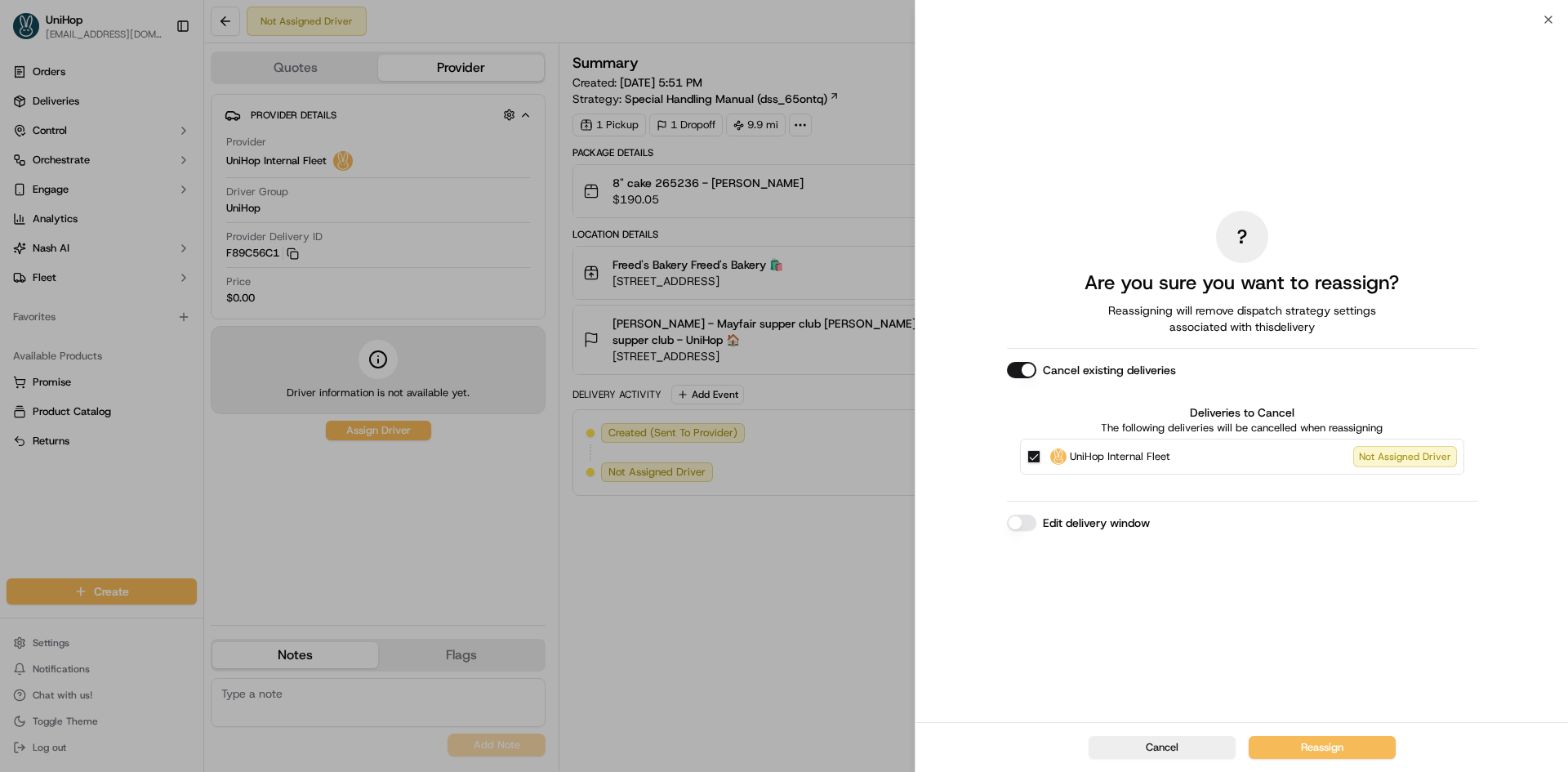
click at [1027, 460] on button "UniHop Internal Fleet Not Assigned Driver" at bounding box center [1034, 457] width 13 height 13
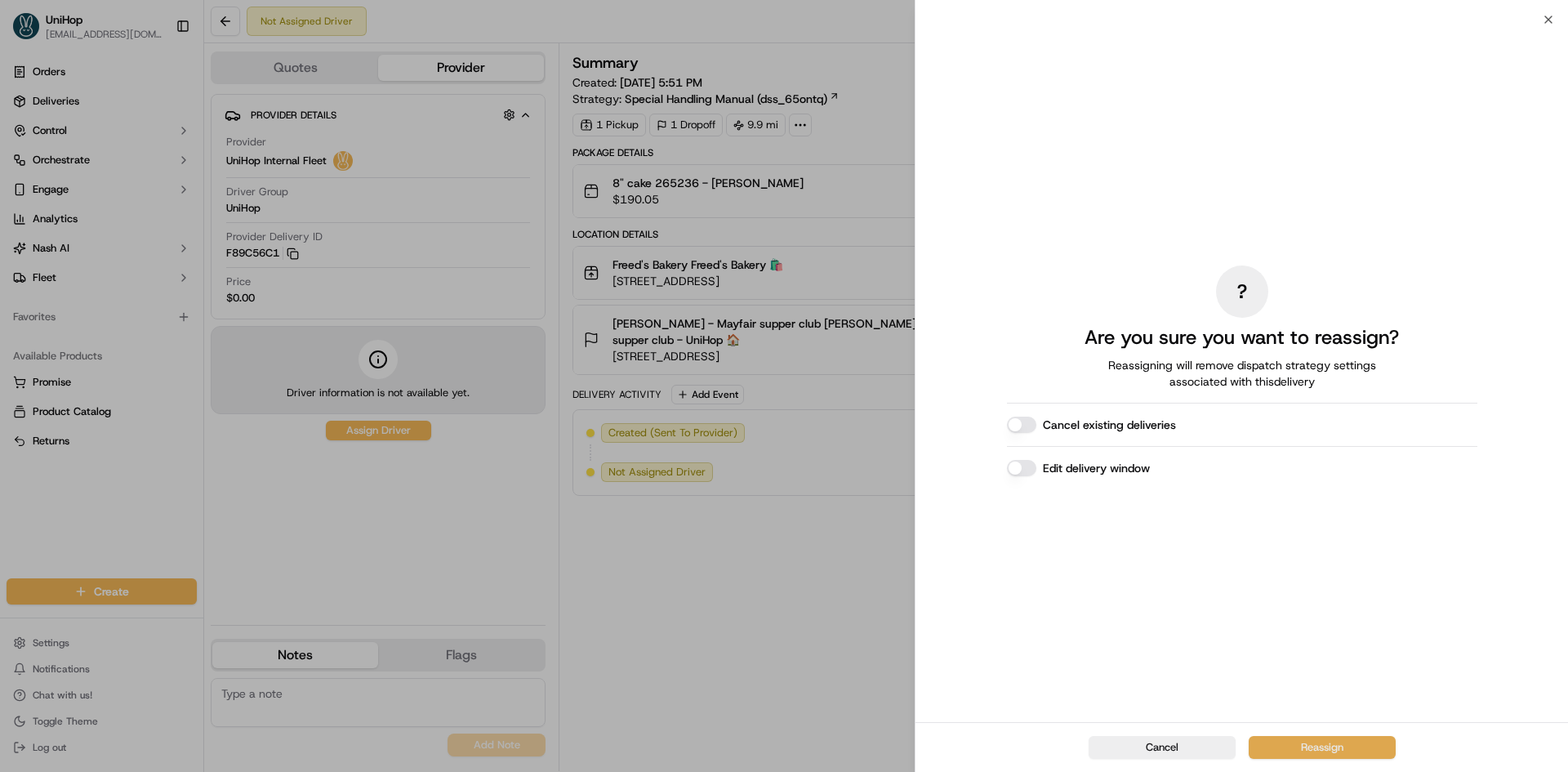
click at [1316, 751] on button "Reassign" at bounding box center [1321, 747] width 147 height 23
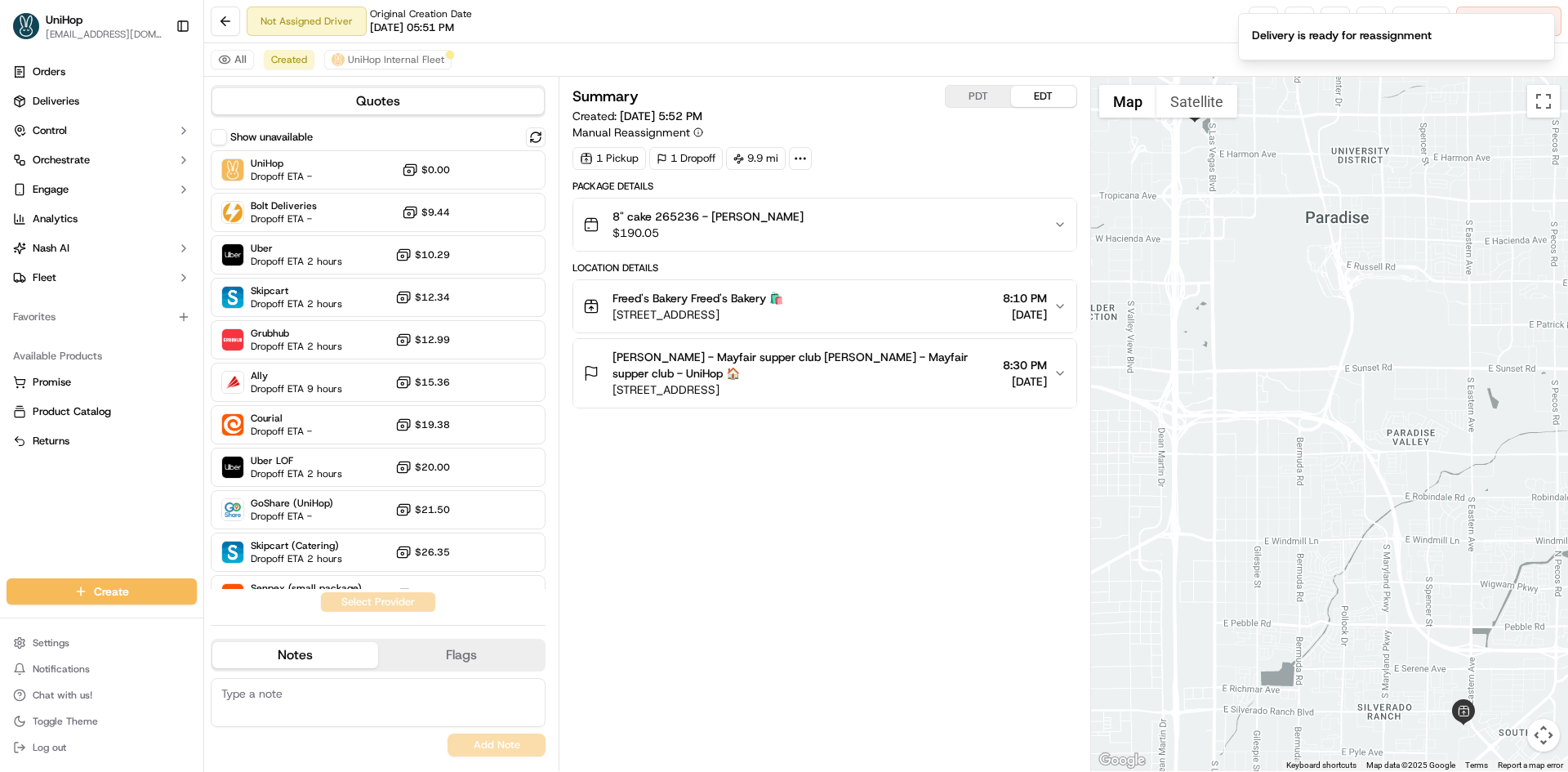
click at [1158, 17] on div "Not Assigned Driver Original Creation Date [DATE] 05:51 PM Reassign Cancel Deli…" at bounding box center [885, 21] width 1363 height 43
click at [1324, 25] on button at bounding box center [1335, 21] width 29 height 29
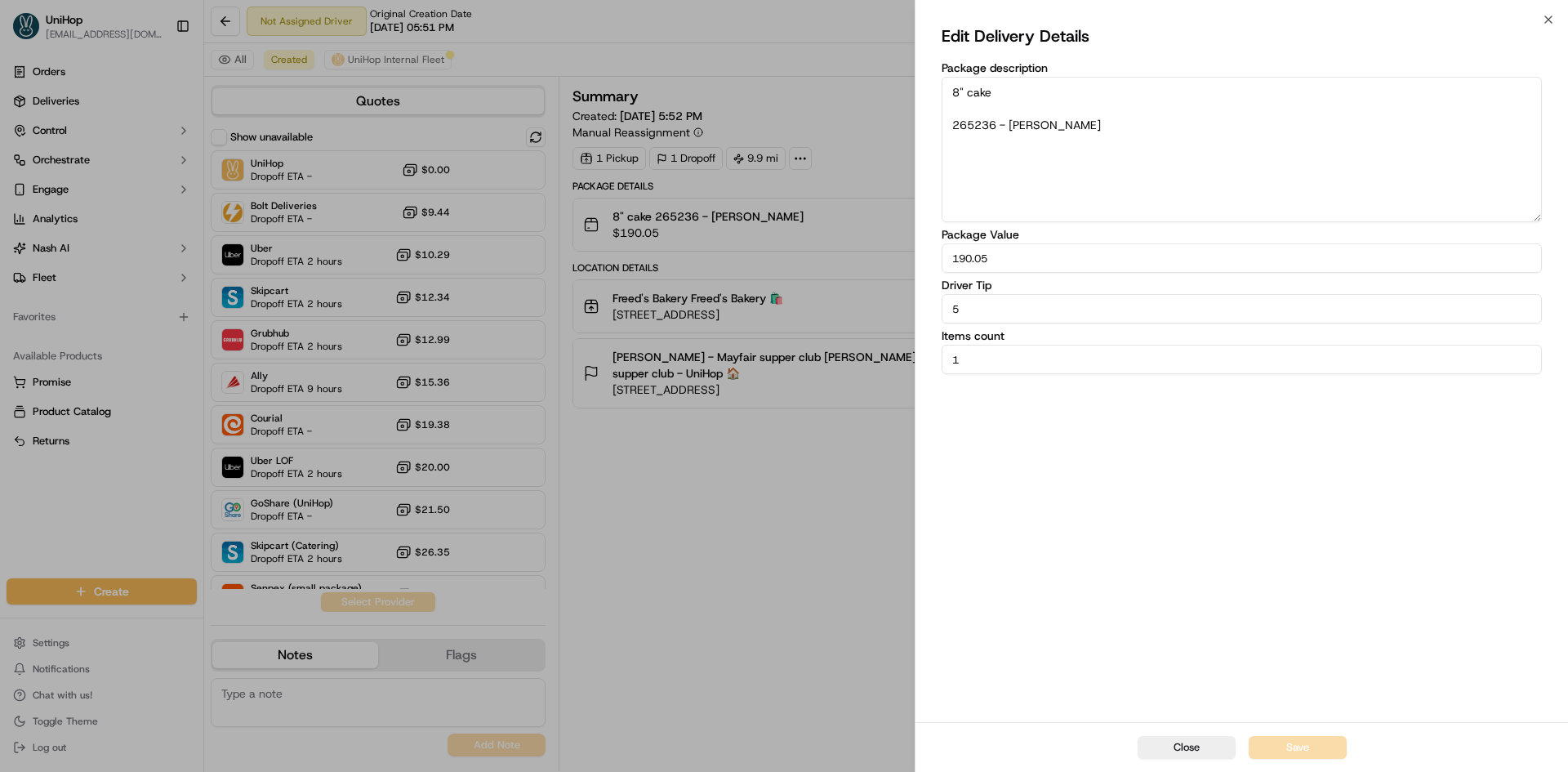
click at [1039, 304] on input "5" at bounding box center [1242, 308] width 600 height 29
type input "10"
drag, startPoint x: 1153, startPoint y: 551, endPoint x: 1181, endPoint y: 583, distance: 42.5
click at [1157, 554] on div "Edit Delivery Details Package description 8" cake 265236 - [PERSON_NAME] Packag…" at bounding box center [1242, 371] width 600 height 696
click at [1280, 745] on button "Save" at bounding box center [1297, 747] width 98 height 23
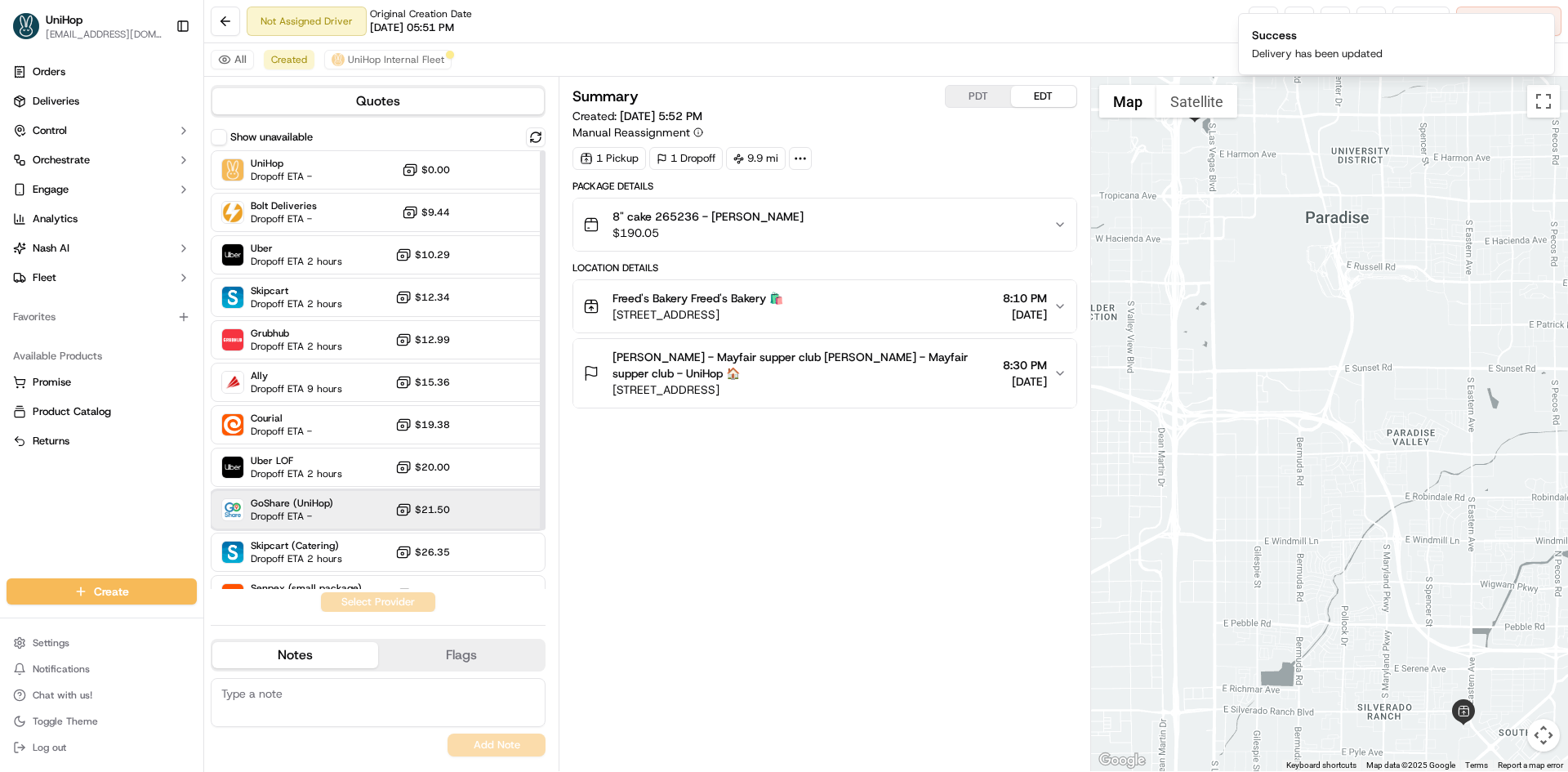
click at [346, 516] on div "GoShare (UniHop) Dropoff ETA - $21.50" at bounding box center [378, 509] width 335 height 39
click at [362, 599] on button "Assign Provider" at bounding box center [378, 602] width 116 height 20
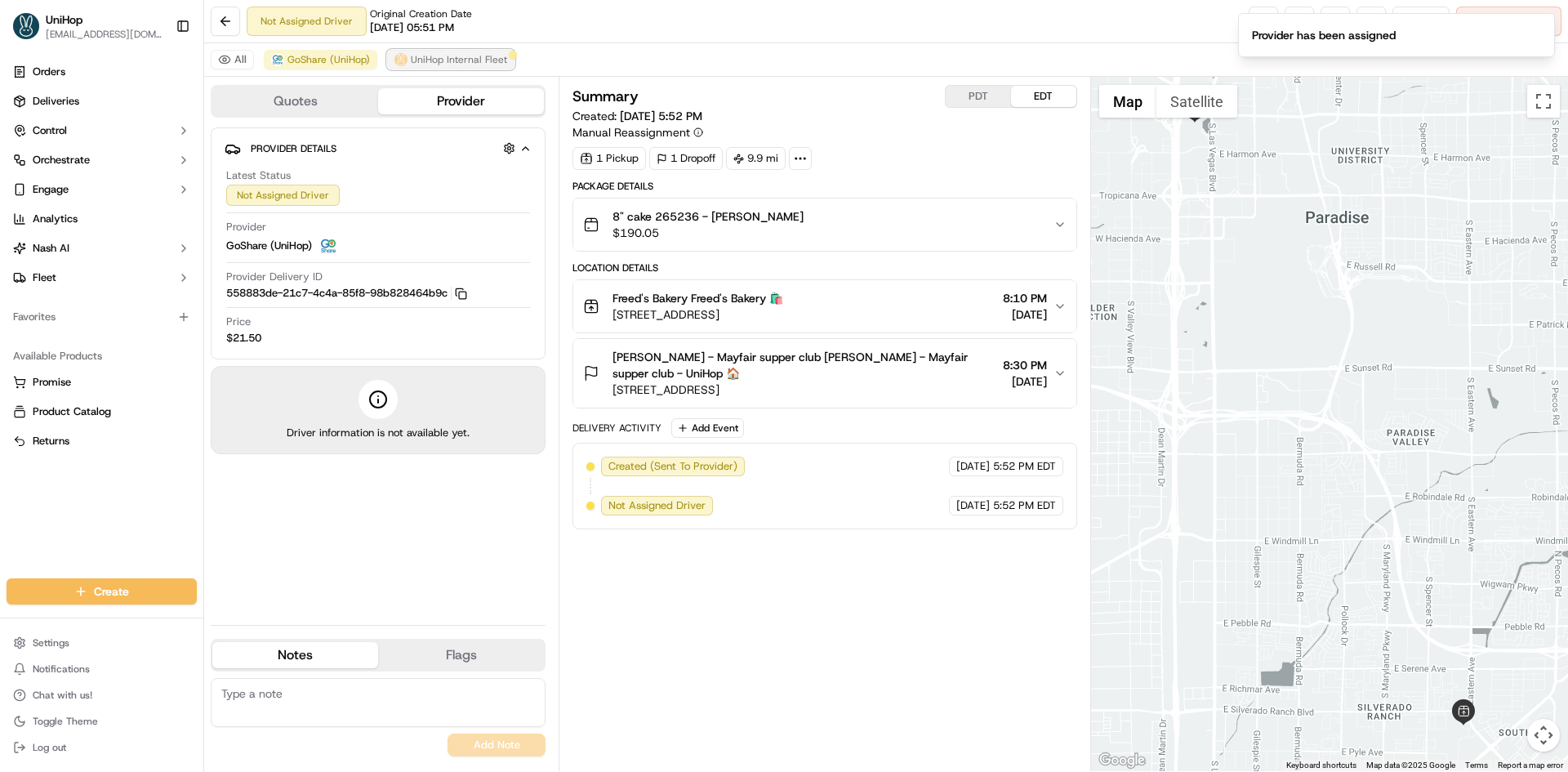
click at [471, 64] on span "UniHop Internal Fleet" at bounding box center [459, 59] width 96 height 13
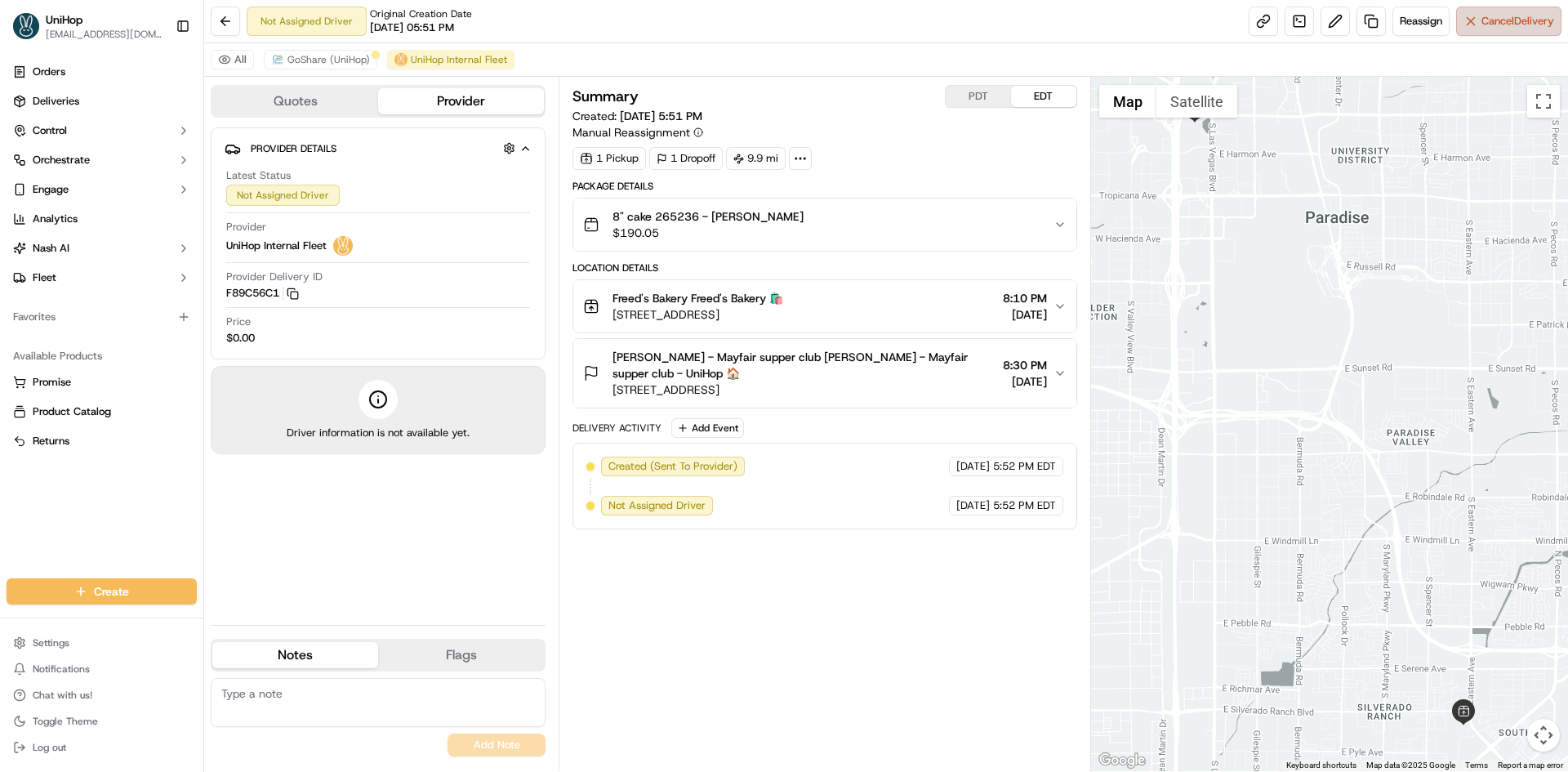
click at [1502, 18] on span "Cancel Delivery" at bounding box center [1517, 21] width 72 height 14
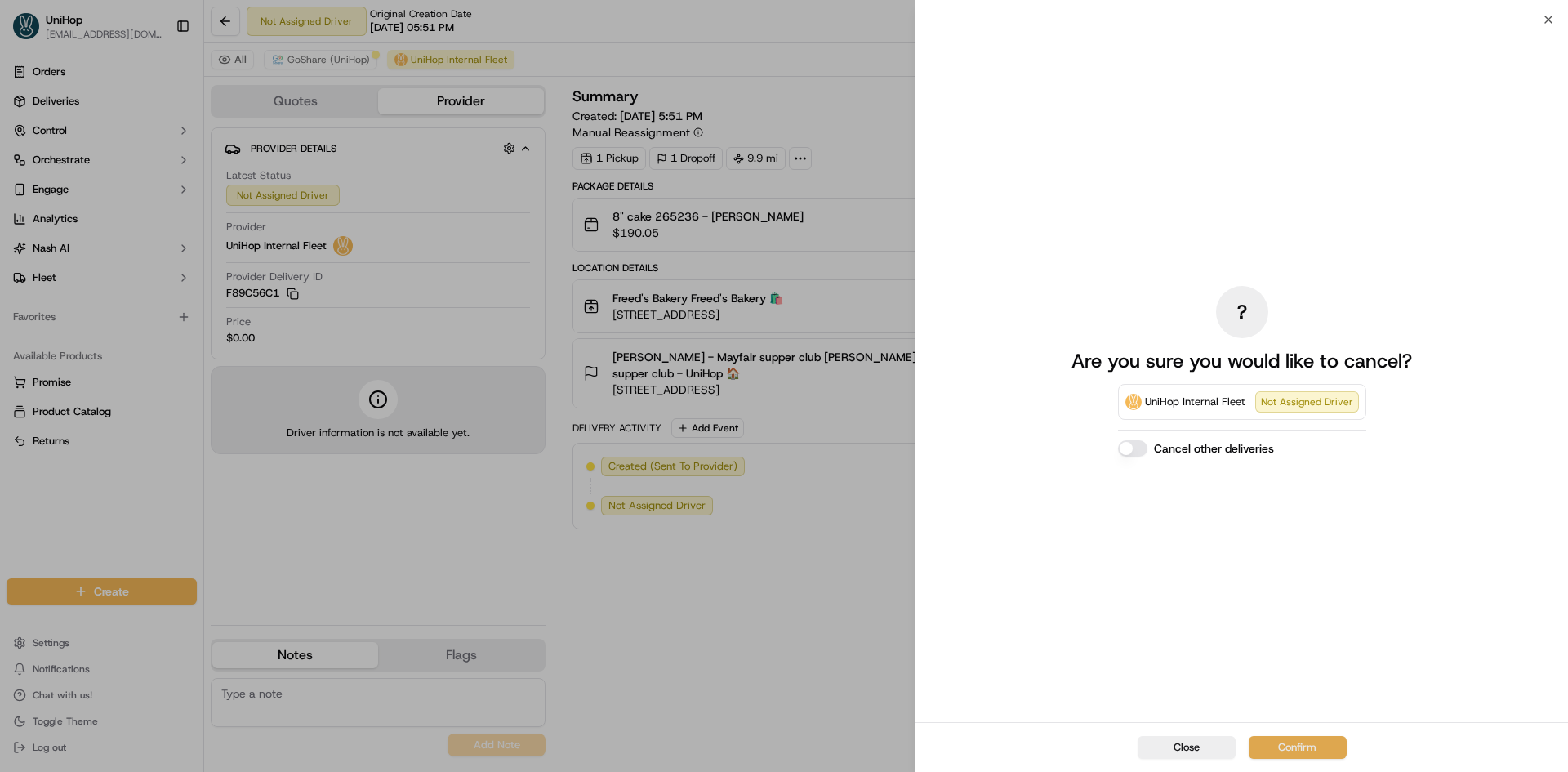
click at [1304, 740] on button "Confirm" at bounding box center [1297, 747] width 98 height 23
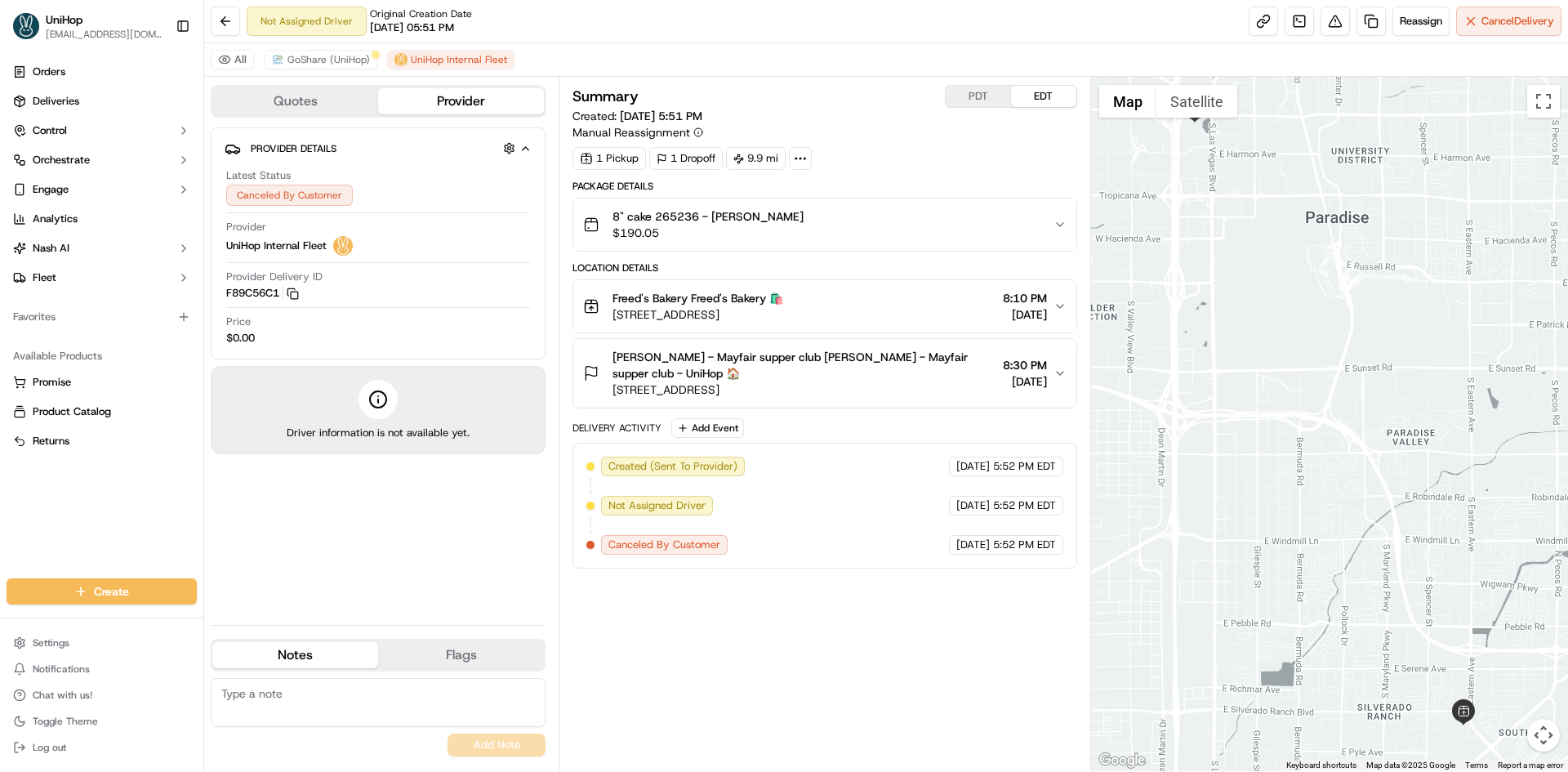
click at [916, 651] on div "Summary PDT EDT Created: [DATE] 5:51 PM Manual Reassignment 1 Pickup 1 Dropoff …" at bounding box center [825, 424] width 504 height 678
click at [356, 60] on span "GoShare (UniHop)" at bounding box center [329, 59] width 82 height 13
